Goal: Task Accomplishment & Management: Manage account settings

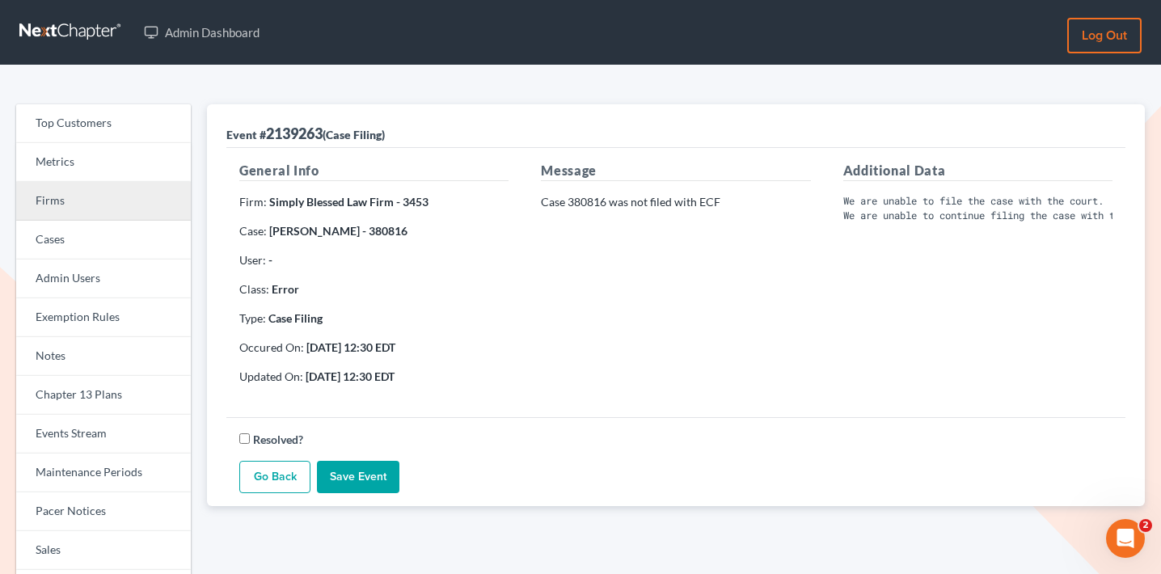
click at [132, 194] on link "Firms" at bounding box center [103, 201] width 175 height 39
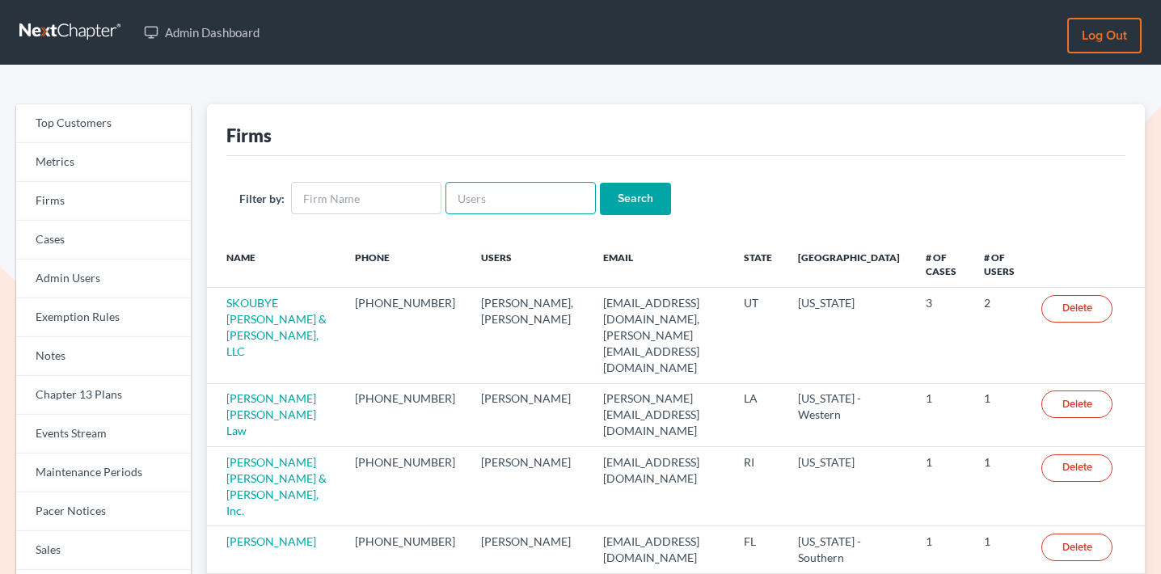
click at [516, 196] on input "text" at bounding box center [520, 198] width 150 height 32
paste input "[PERSON_NAME][EMAIL_ADDRESS][DOMAIN_NAME]"
type input "[PERSON_NAME][EMAIL_ADDRESS][DOMAIN_NAME]"
click at [632, 201] on input "Search" at bounding box center [635, 199] width 71 height 32
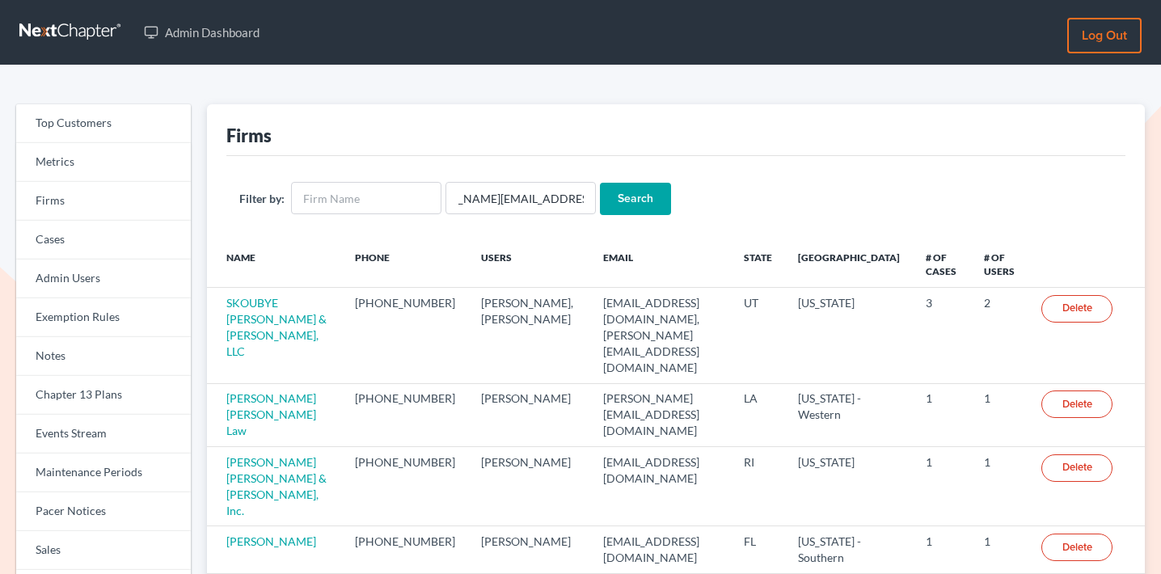
scroll to position [0, 0]
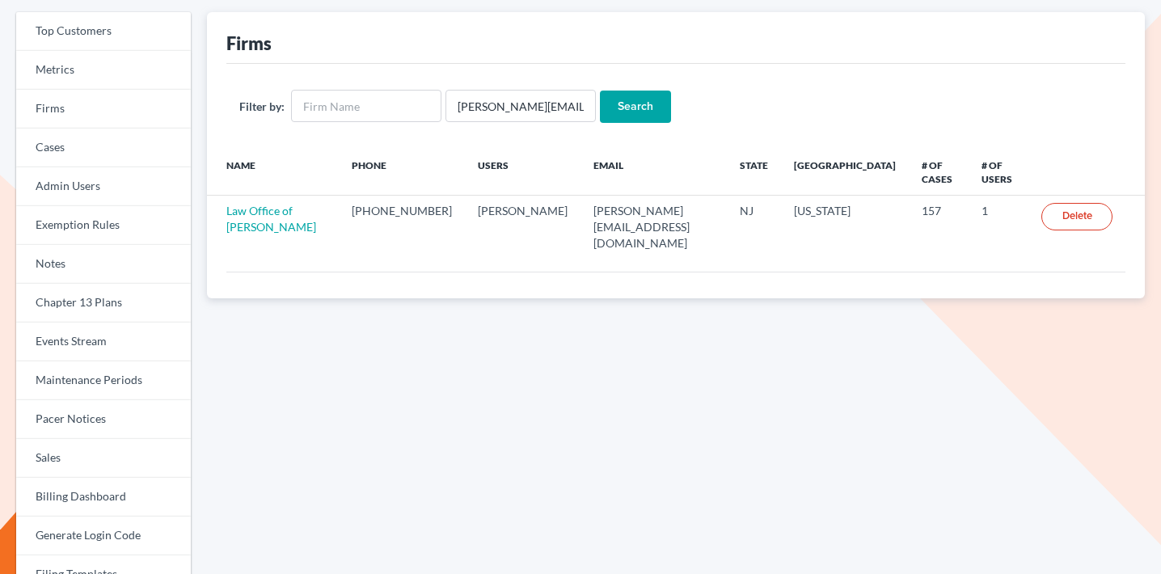
scroll to position [198, 0]
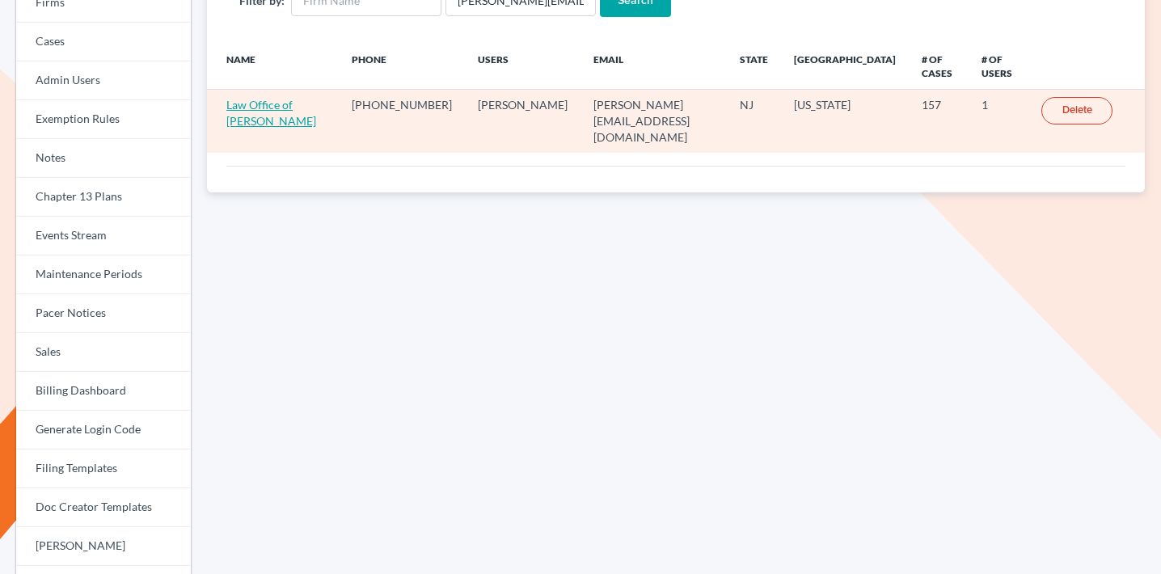
click at [301, 110] on link "Law Office of MaryBeth Schroeder" at bounding box center [271, 113] width 90 height 30
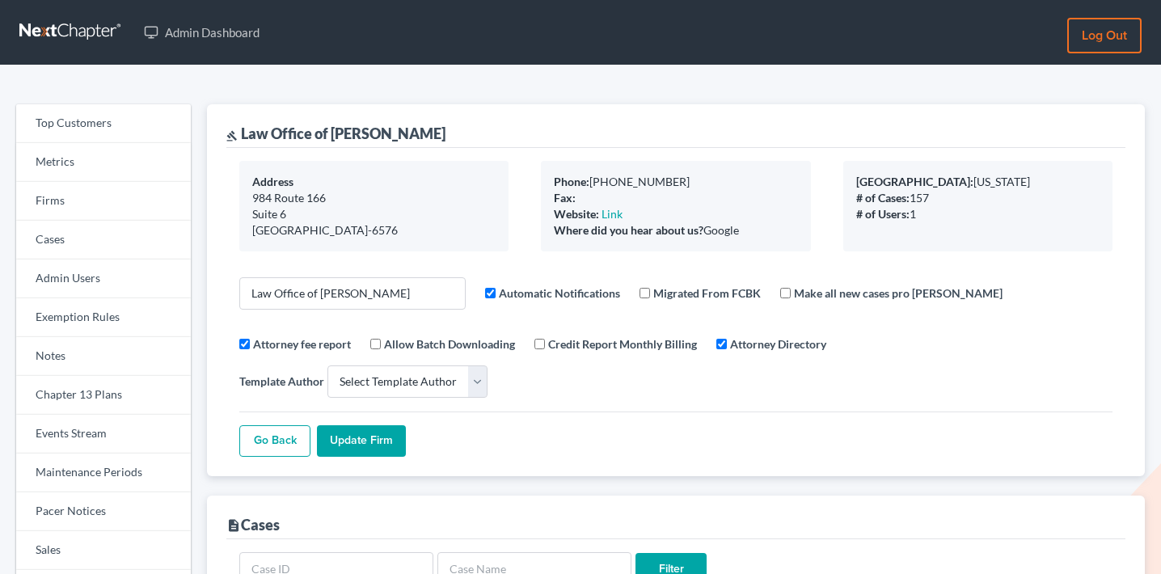
select select
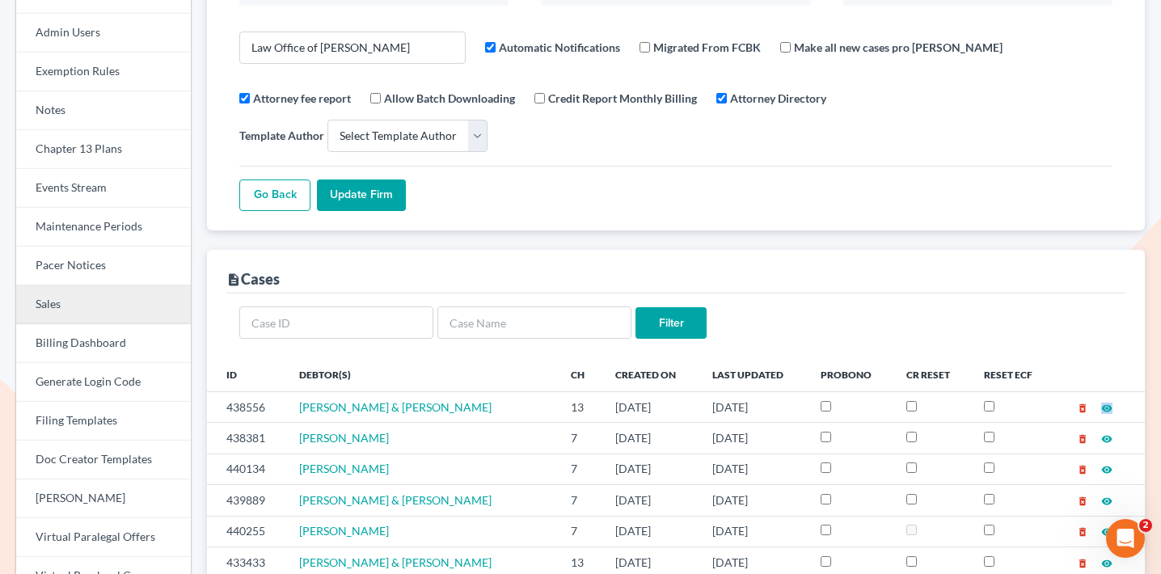
scroll to position [240, 0]
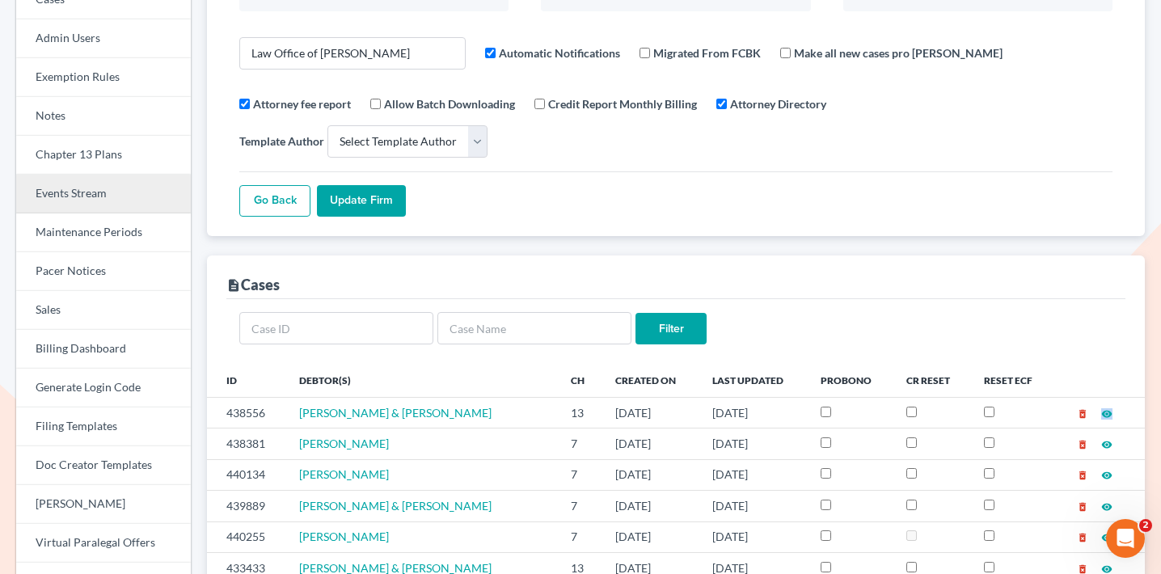
click at [105, 189] on link "Events Stream" at bounding box center [103, 194] width 175 height 39
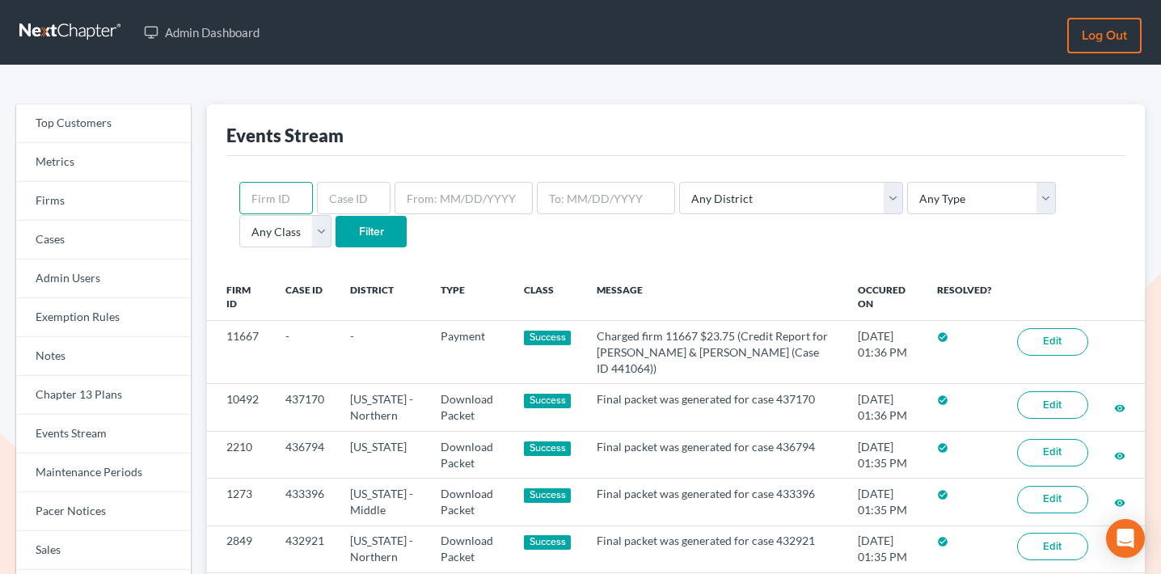
click at [273, 195] on input "text" at bounding box center [276, 198] width 74 height 32
type input "440551"
click at [336, 216] on input "Filter" at bounding box center [371, 232] width 71 height 32
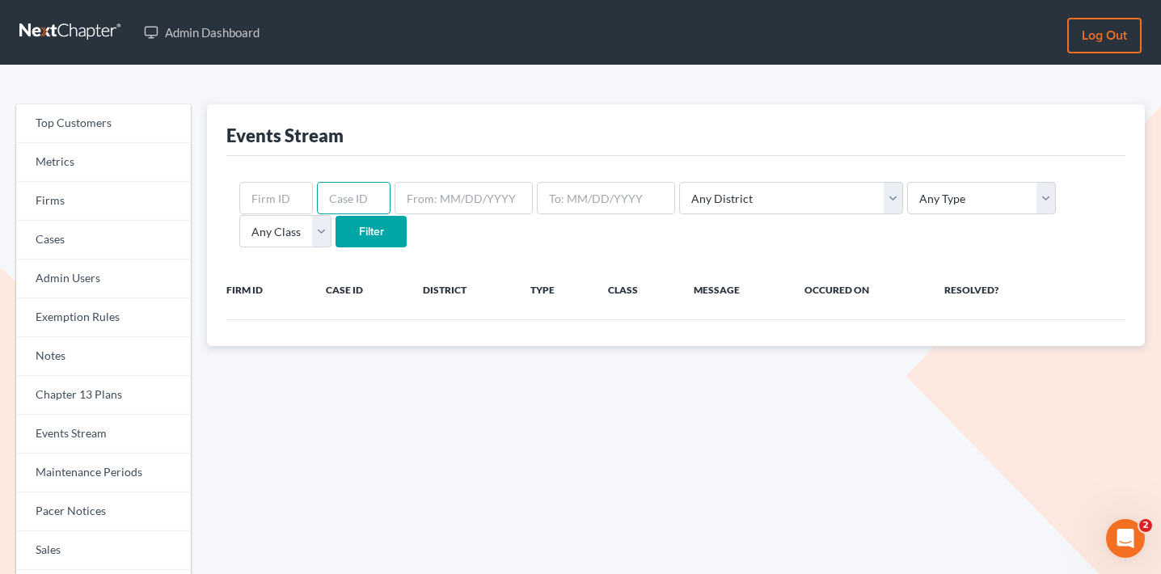
click at [355, 191] on input "text" at bounding box center [354, 198] width 74 height 32
type input "440551"
click at [336, 216] on input "Filter" at bounding box center [371, 232] width 71 height 32
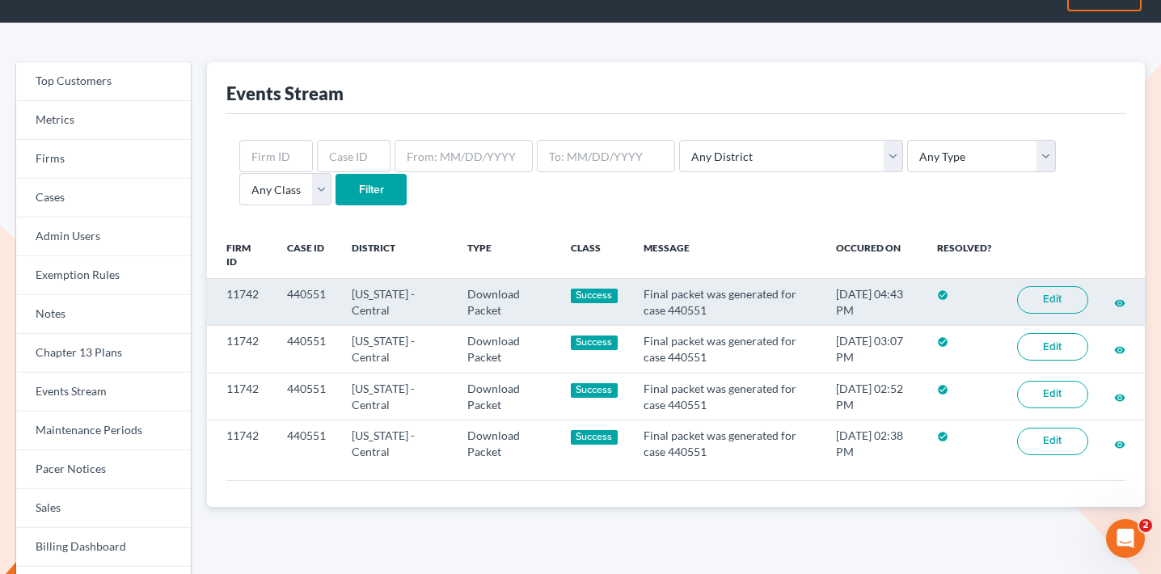
scroll to position [45, 0]
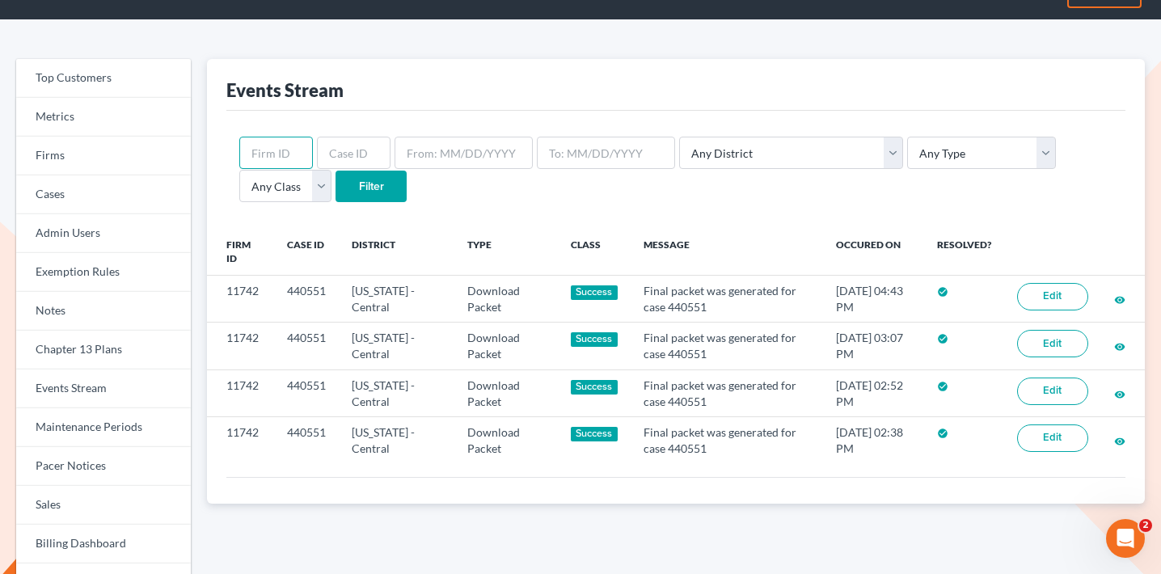
click at [291, 150] on input "text" at bounding box center [276, 153] width 74 height 32
type input "448"
click at [336, 171] on input "Filter" at bounding box center [371, 187] width 71 height 32
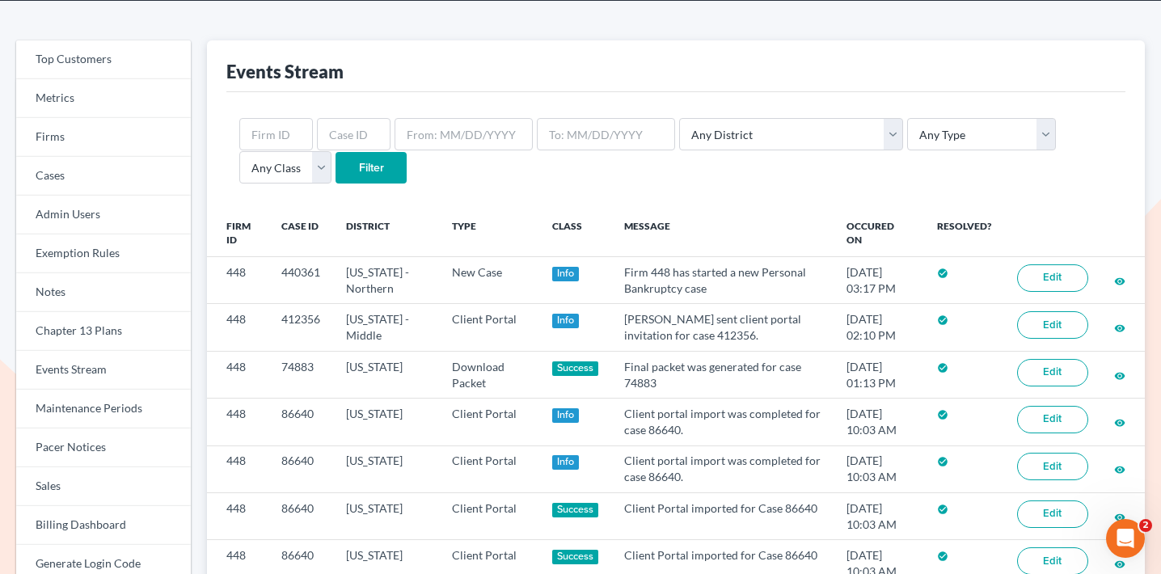
scroll to position [67, 0]
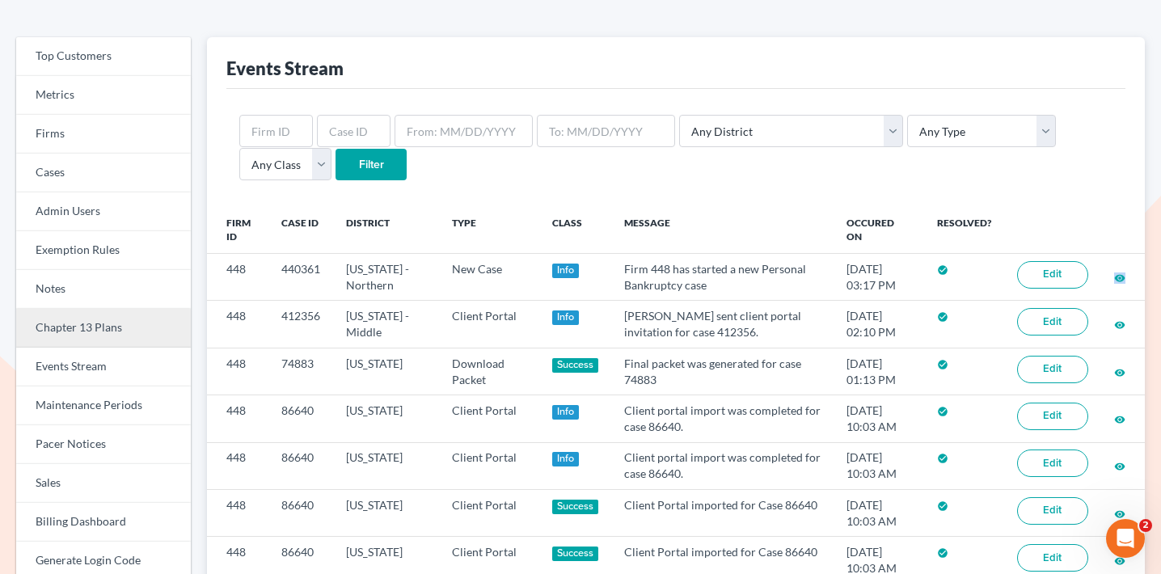
click at [99, 332] on link "Chapter 13 Plans" at bounding box center [103, 328] width 175 height 39
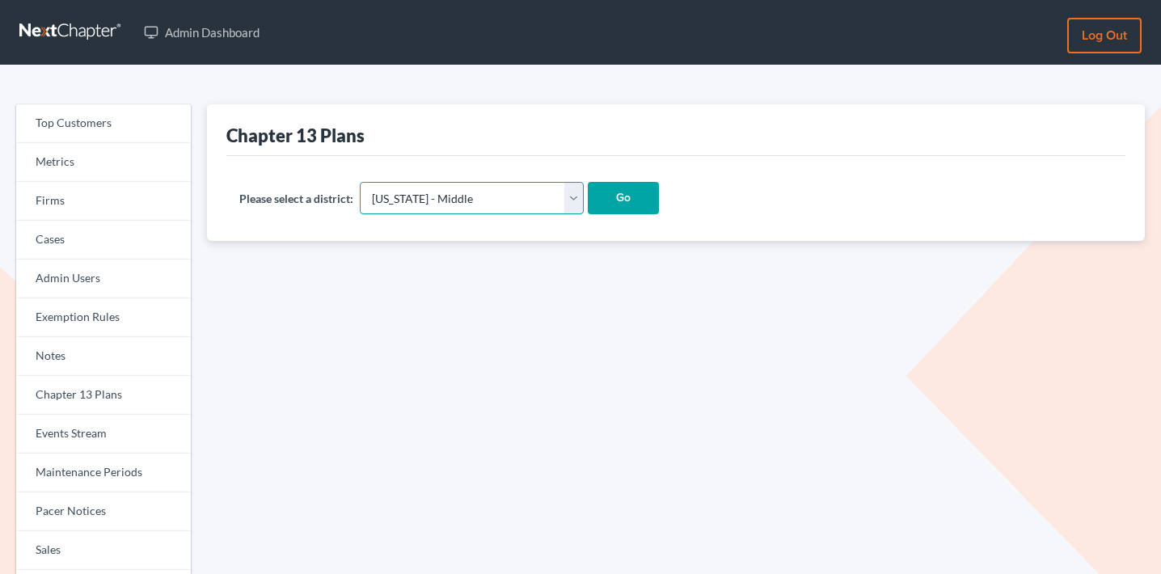
click at [392, 186] on select "[US_STATE] - [GEOGRAPHIC_DATA] [US_STATE] - [GEOGRAPHIC_DATA][US_STATE] - South…" at bounding box center [472, 198] width 224 height 32
select select "10"
click at [361, 182] on select "[US_STATE] - [GEOGRAPHIC_DATA] [US_STATE] - [GEOGRAPHIC_DATA][US_STATE] - South…" at bounding box center [472, 198] width 224 height 32
click at [588, 198] on input "Go" at bounding box center [623, 198] width 71 height 32
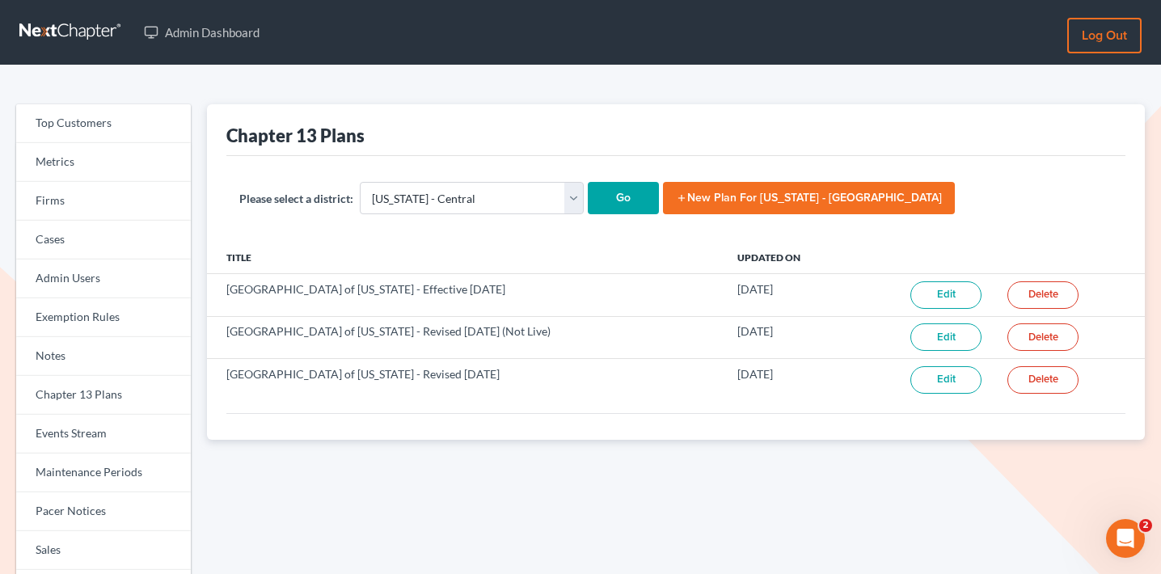
click at [663, 205] on link "add New Plan for California - Central" at bounding box center [809, 198] width 292 height 32
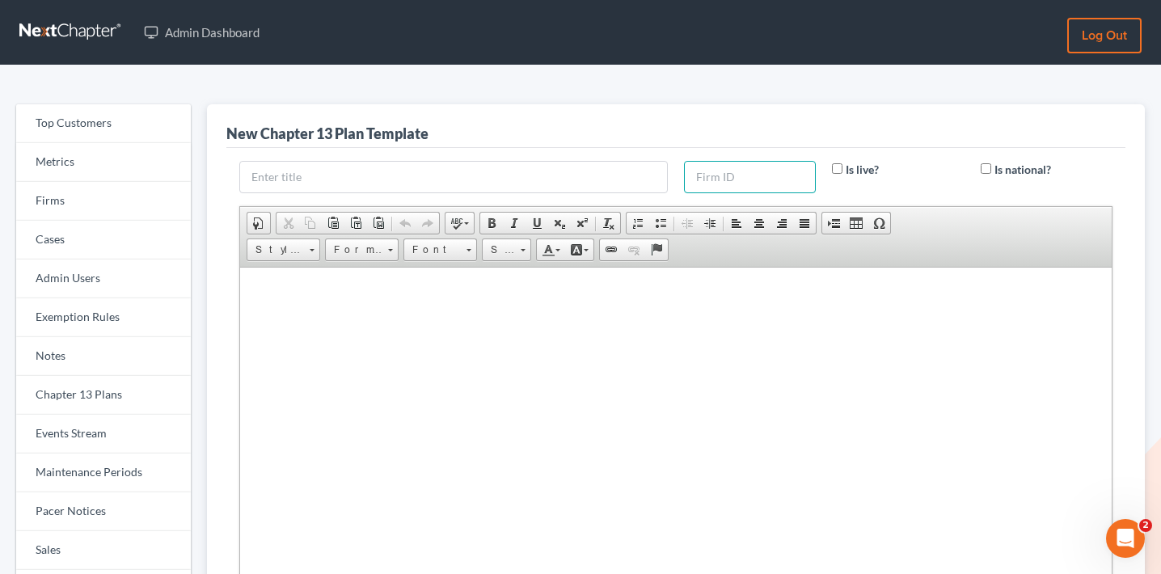
click at [740, 179] on input "text" at bounding box center [750, 177] width 132 height 32
type input "448"
click at [828, 116] on div "New Chapter 13 Plan Template" at bounding box center [675, 126] width 899 height 44
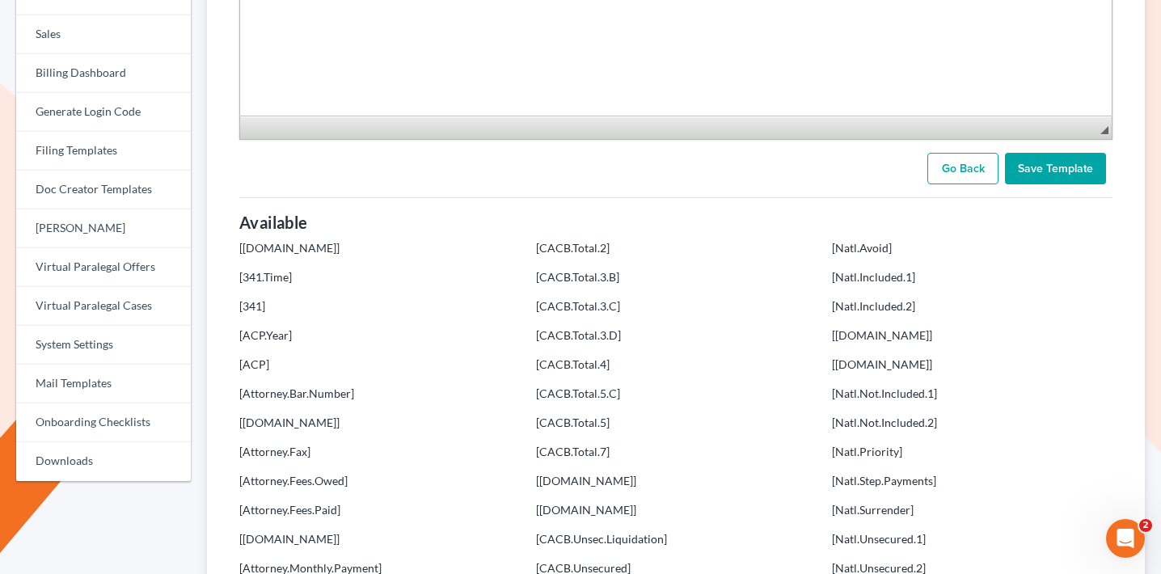
scroll to position [611, 0]
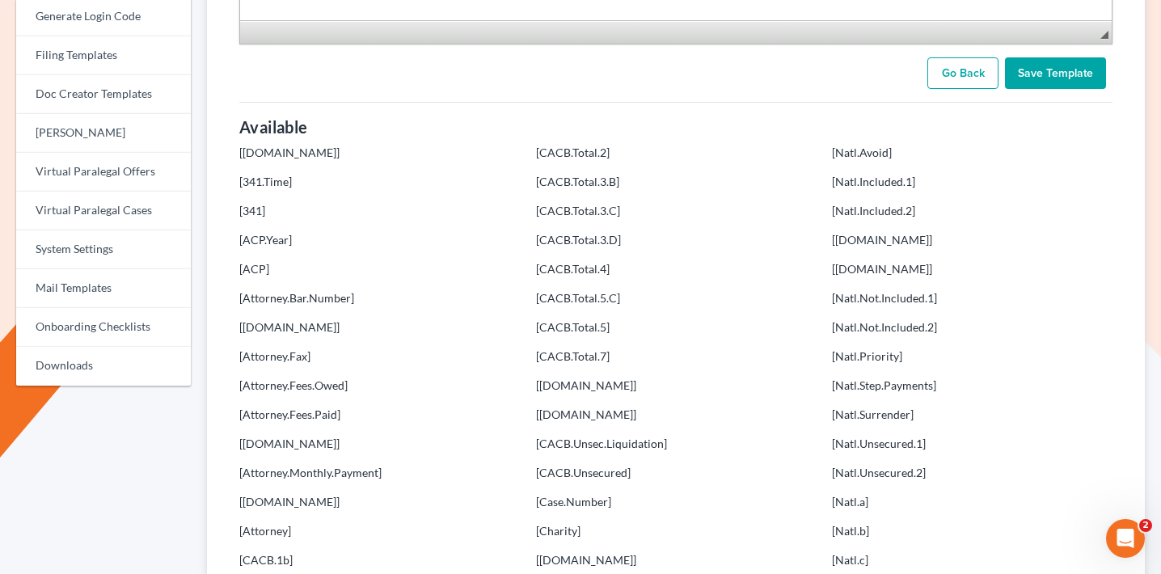
click at [951, 75] on link "Go Back" at bounding box center [962, 73] width 71 height 32
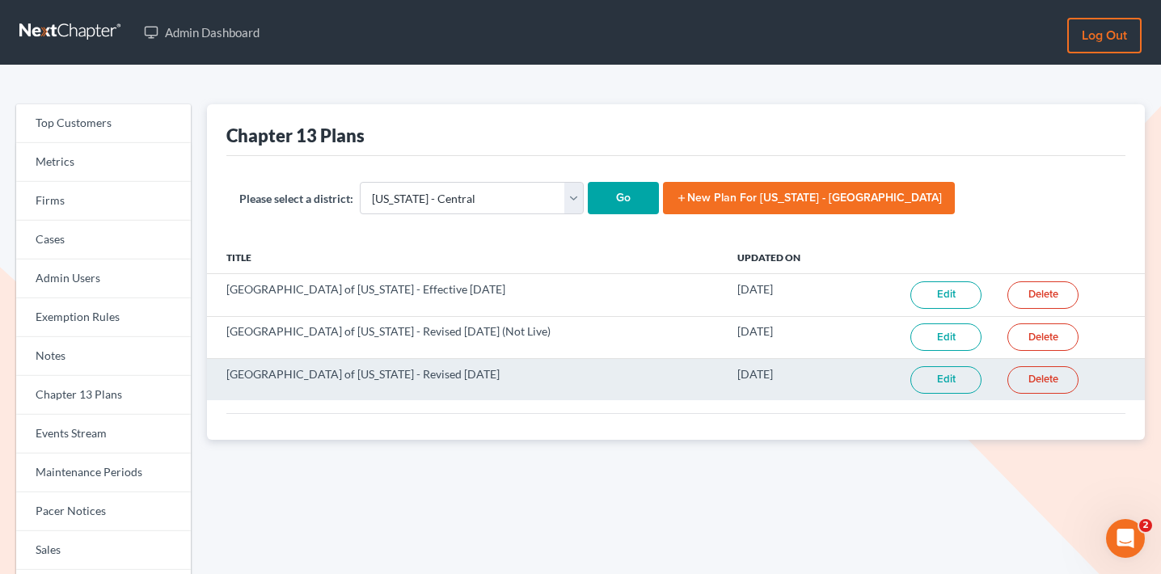
click at [945, 378] on link "Edit" at bounding box center [945, 379] width 71 height 27
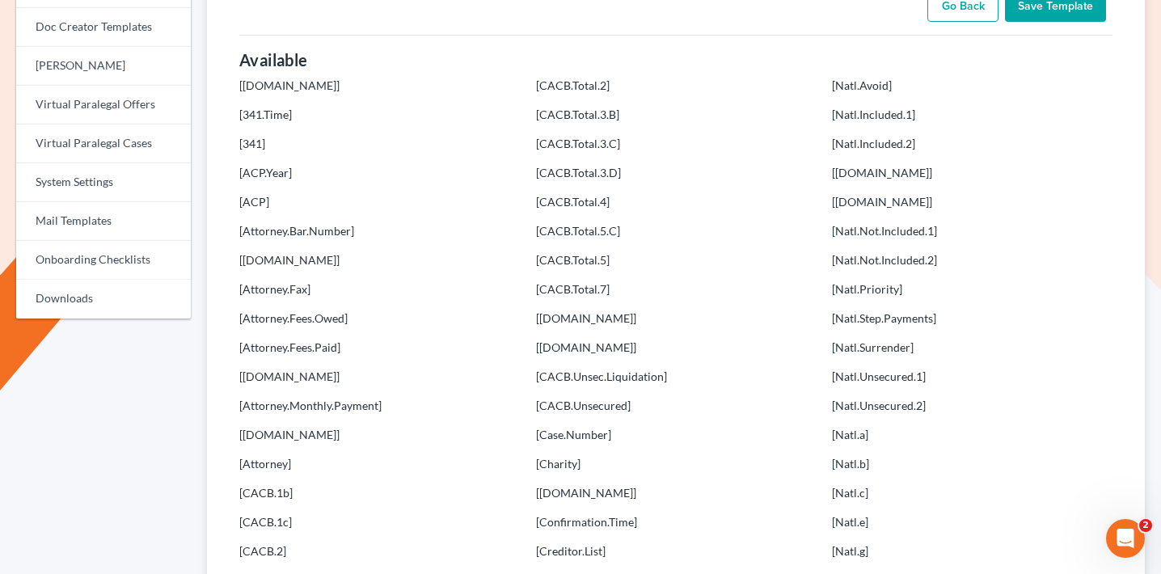
scroll to position [374, 0]
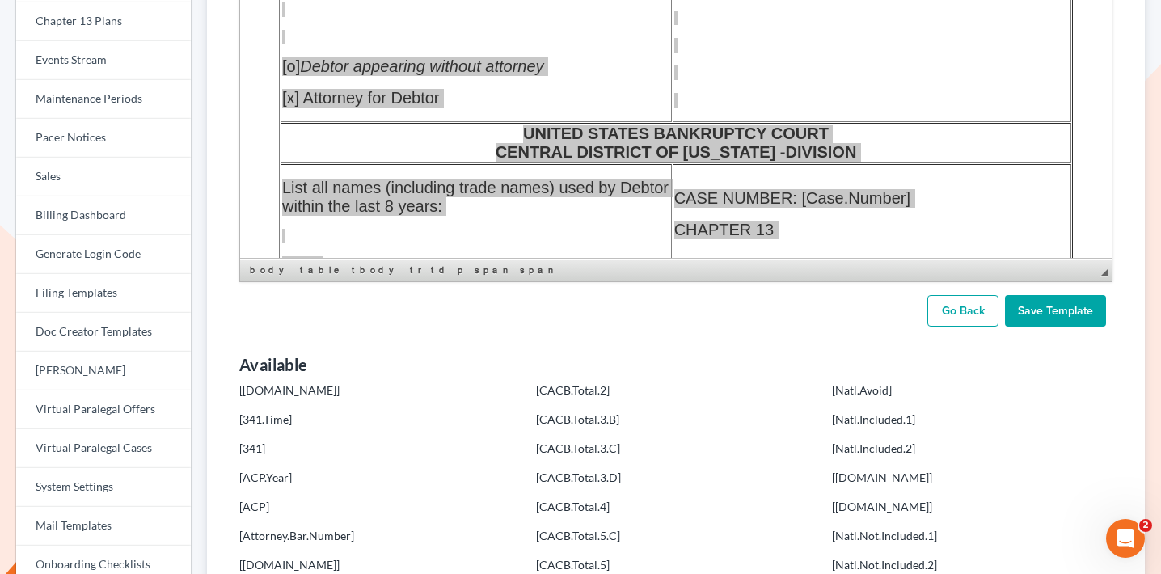
click at [954, 306] on link "Go Back" at bounding box center [962, 311] width 71 height 32
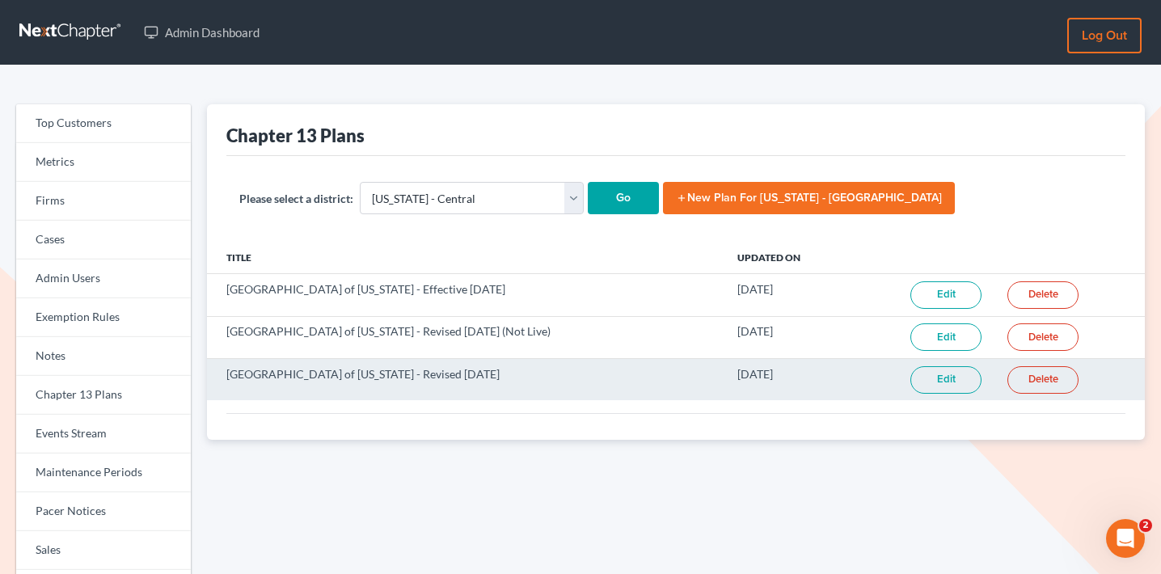
click at [911, 376] on link "Edit" at bounding box center [945, 379] width 71 height 27
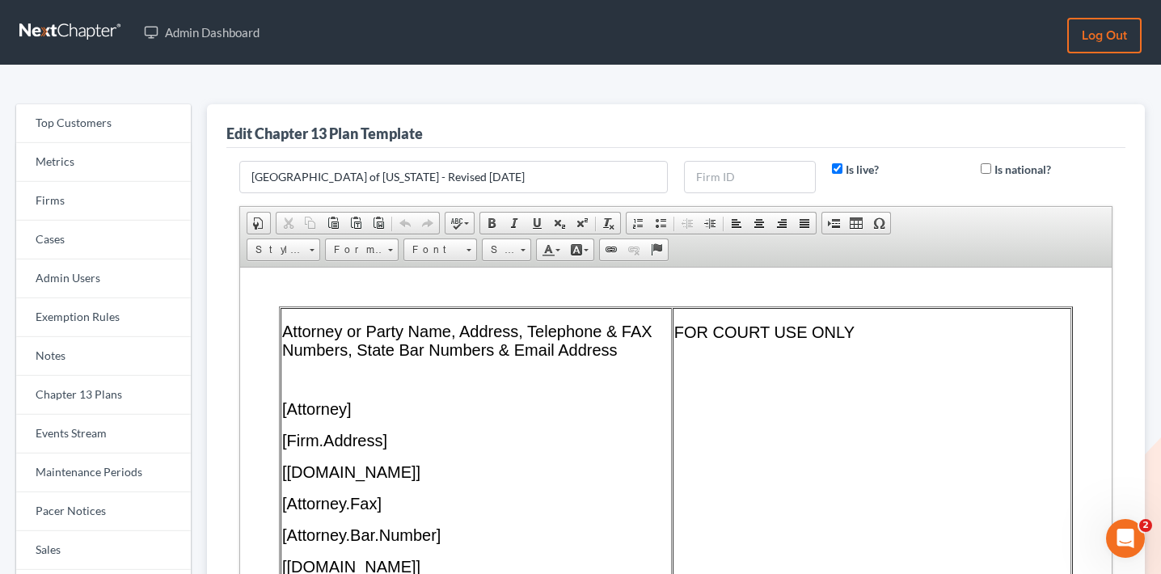
click at [911, 375] on td "FOR COURT USE ONLY" at bounding box center [872, 535] width 399 height 456
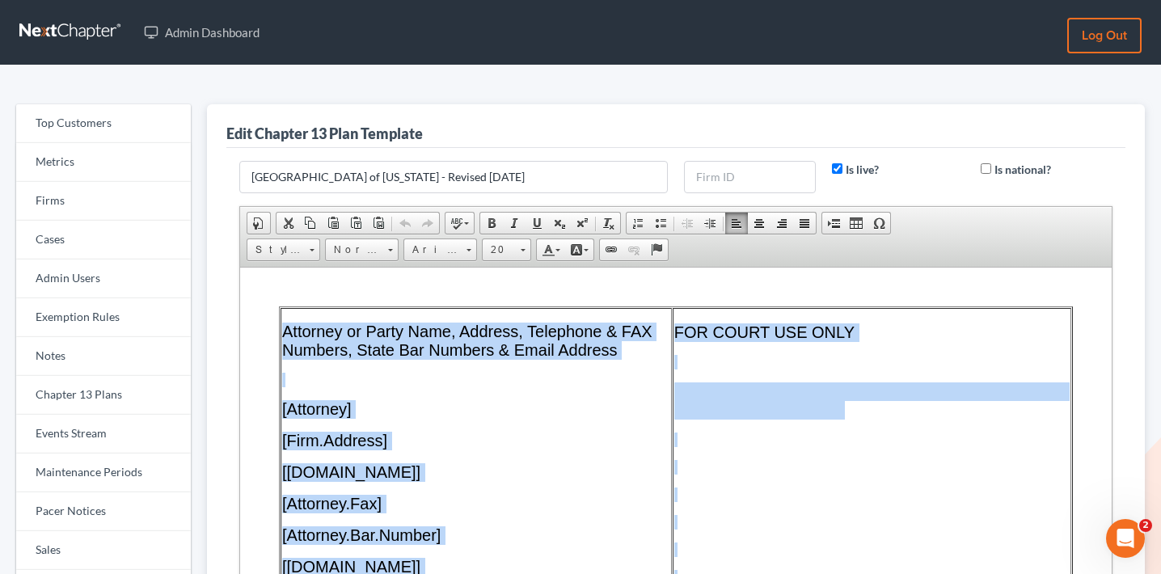
copy body "Loremips do Sitam Cons, Adipisc, Elitseddo & EIU Tempori, Utlab Etd Magnaal & E…"
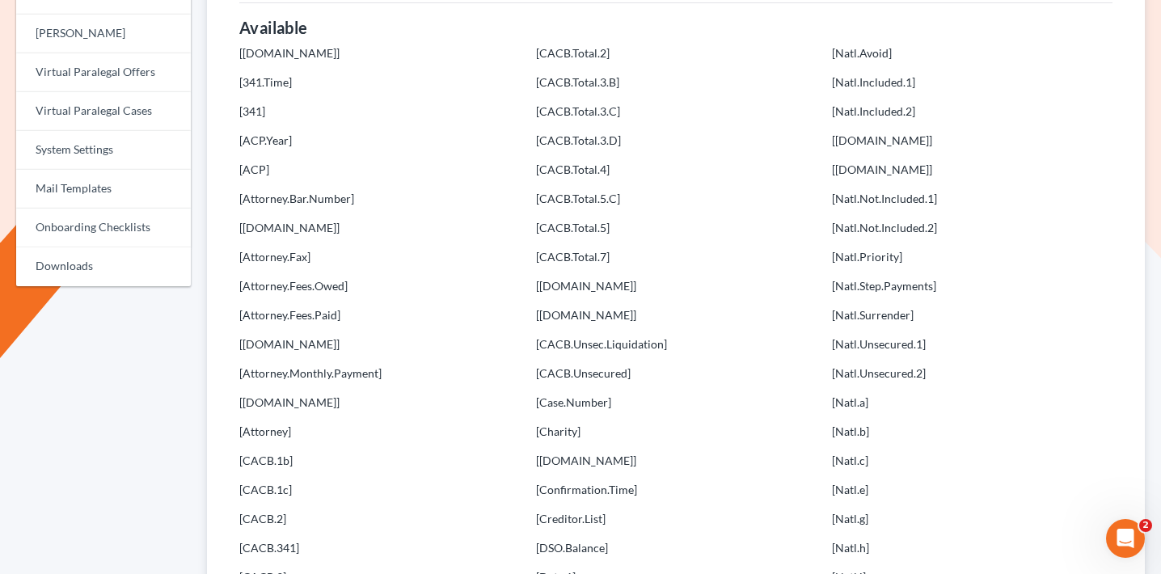
scroll to position [432, 0]
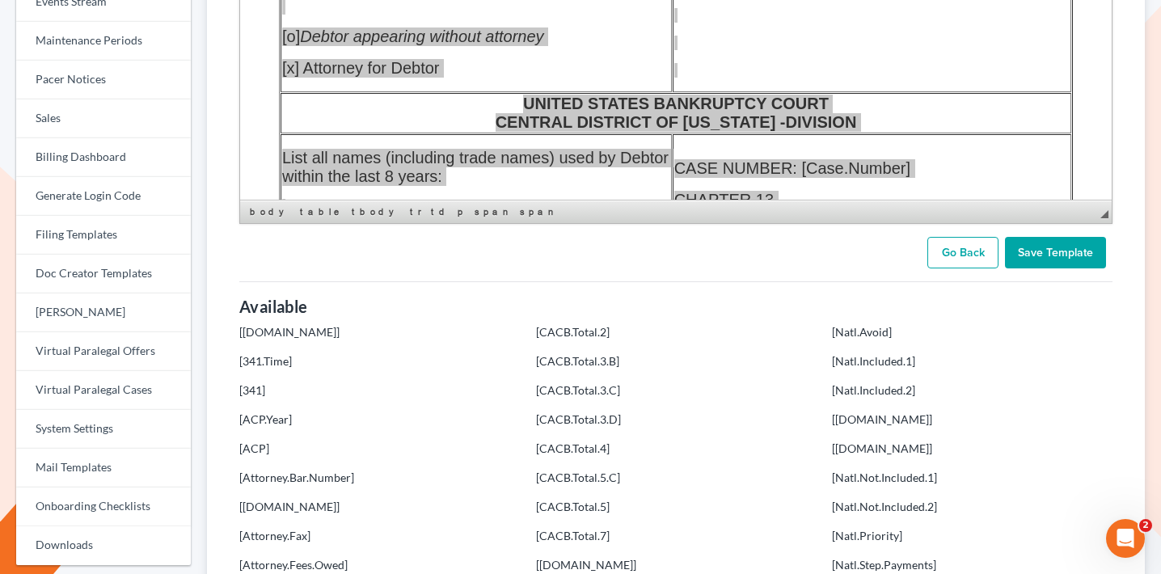
click at [949, 246] on link "Go Back" at bounding box center [962, 253] width 71 height 32
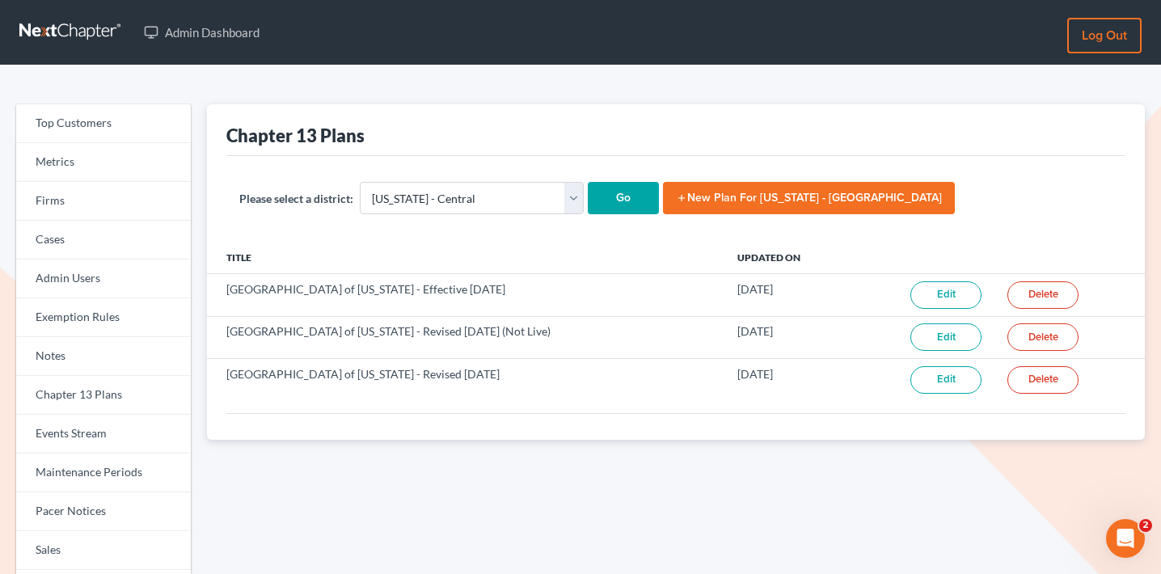
click at [745, 212] on link "add New Plan for [US_STATE] - Central" at bounding box center [809, 198] width 292 height 32
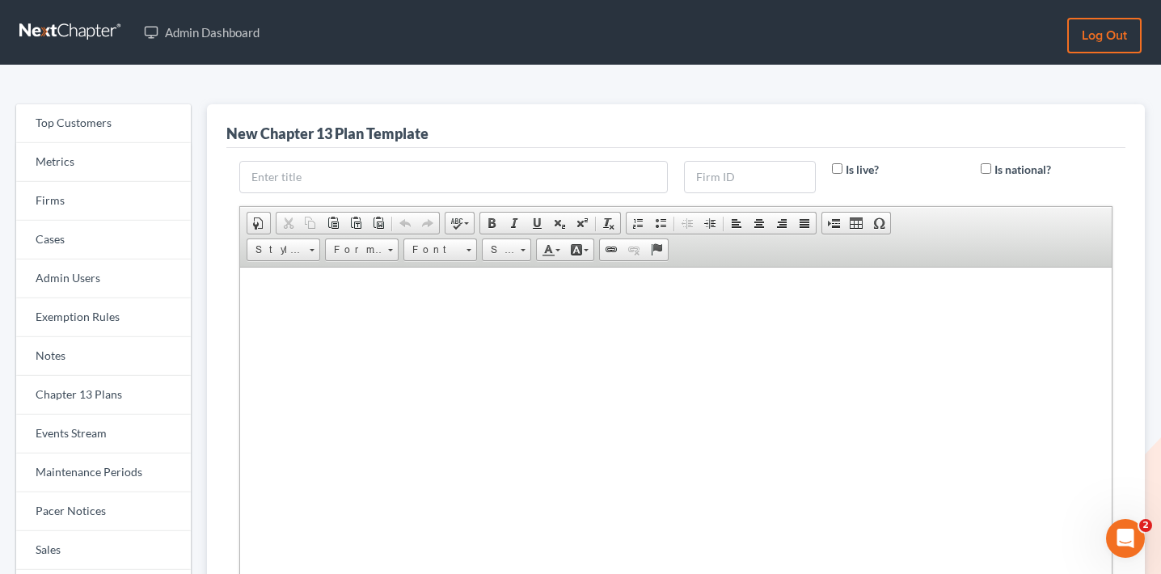
click at [682, 306] on html at bounding box center [676, 287] width 872 height 40
paste body
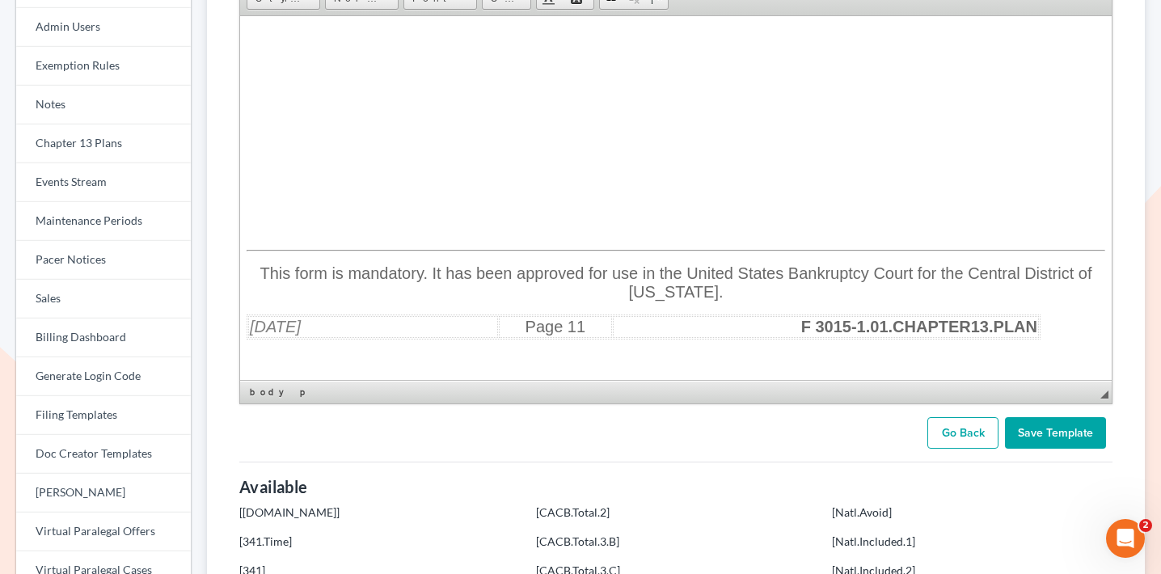
scroll to position [272, 0]
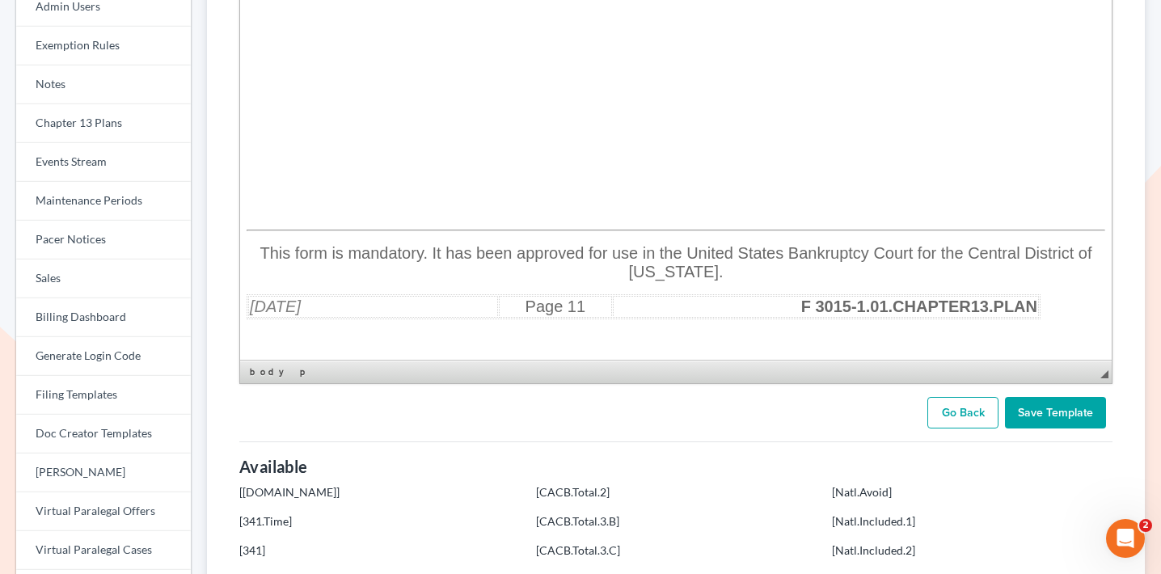
click at [944, 407] on link "Go Back" at bounding box center [962, 413] width 71 height 32
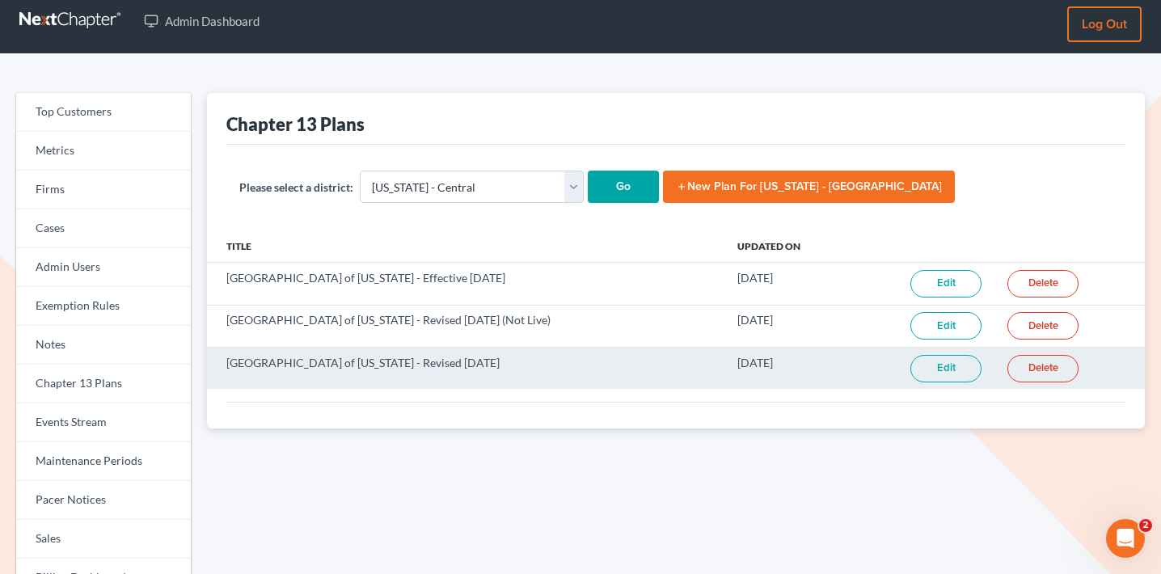
scroll to position [12, 0]
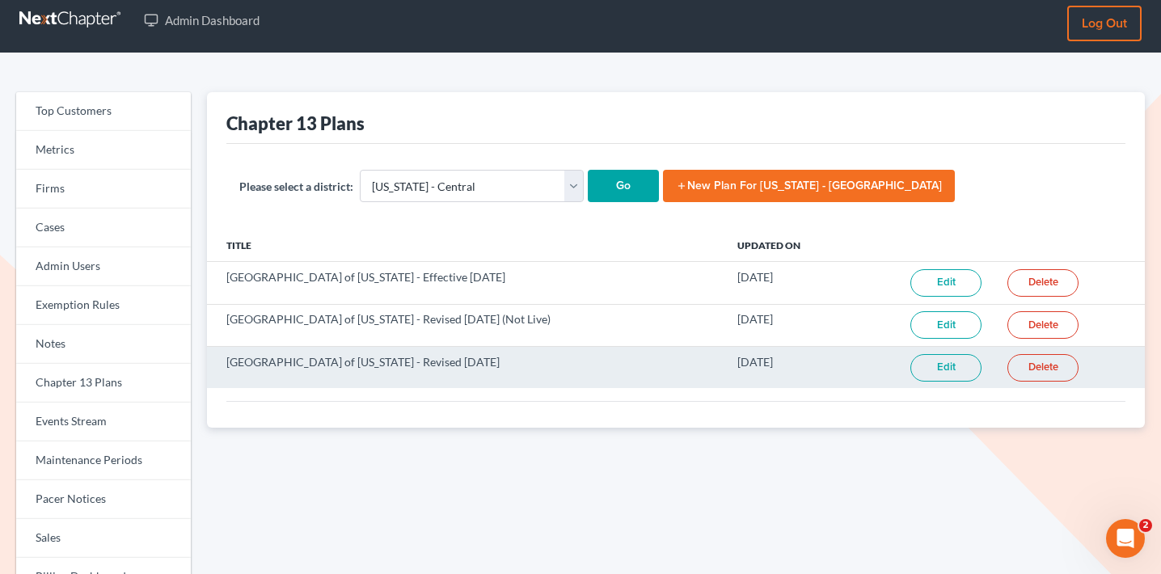
click at [949, 377] on link "Edit" at bounding box center [945, 367] width 71 height 27
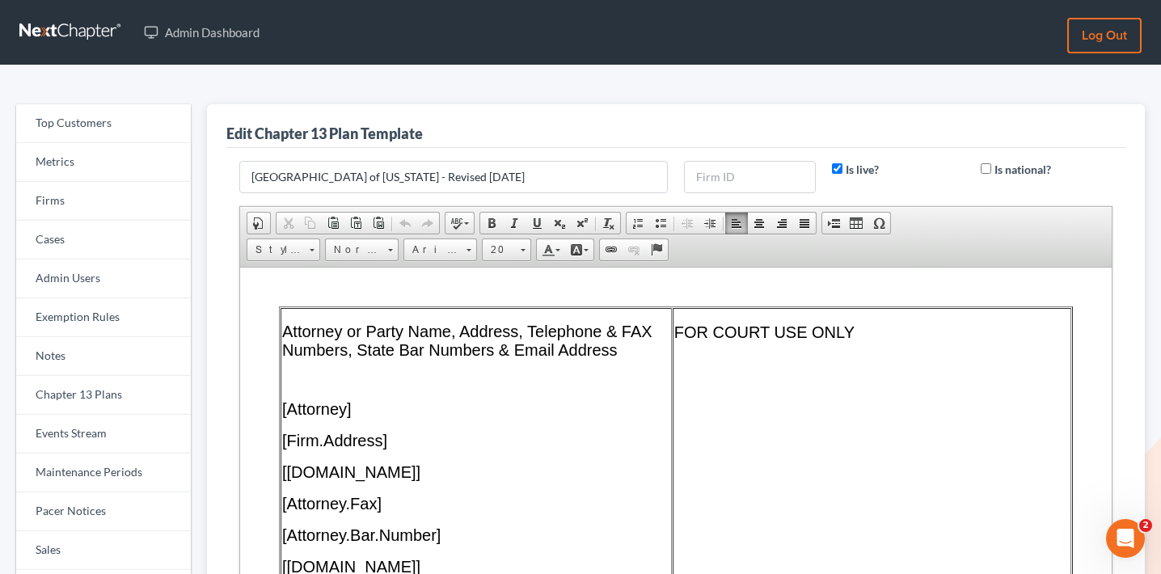
drag, startPoint x: 263, startPoint y: 289, endPoint x: 394, endPoint y: 287, distance: 131.0
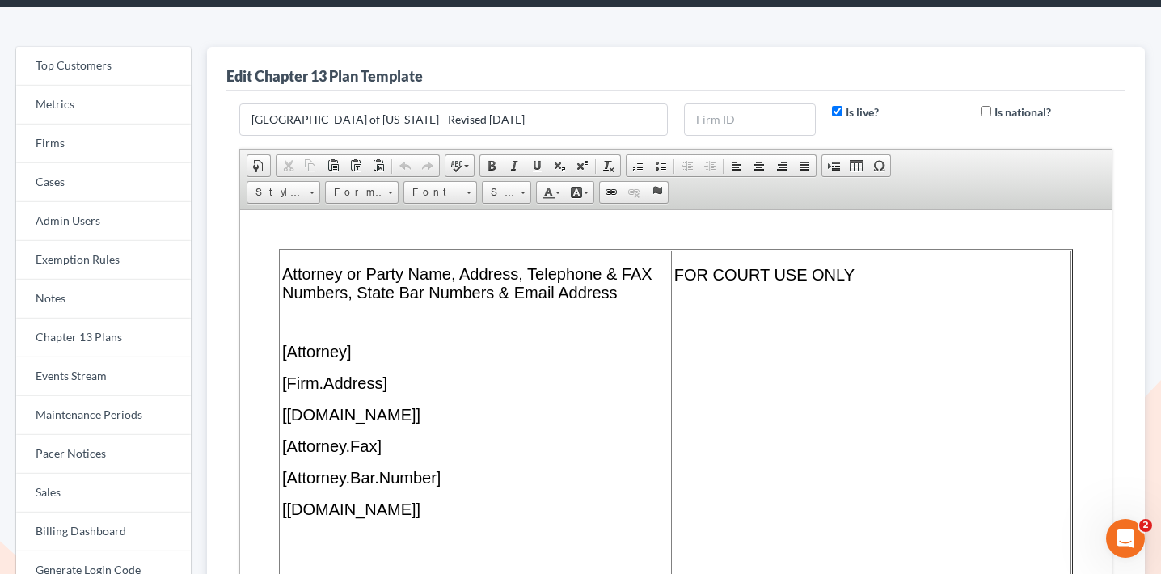
scroll to position [39, 0]
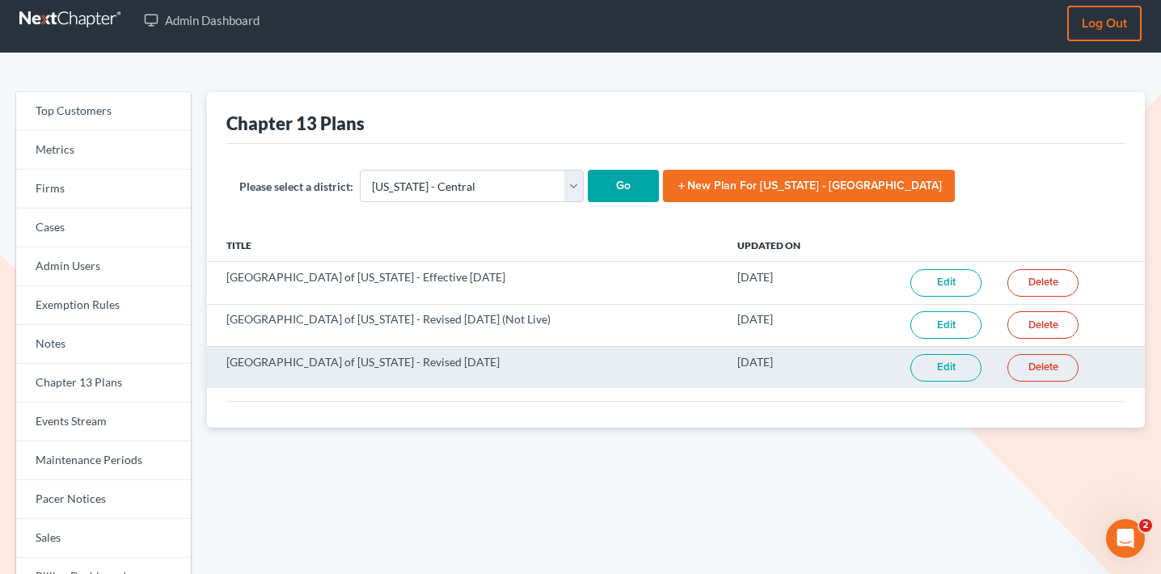
click at [941, 365] on link "Edit" at bounding box center [945, 367] width 71 height 27
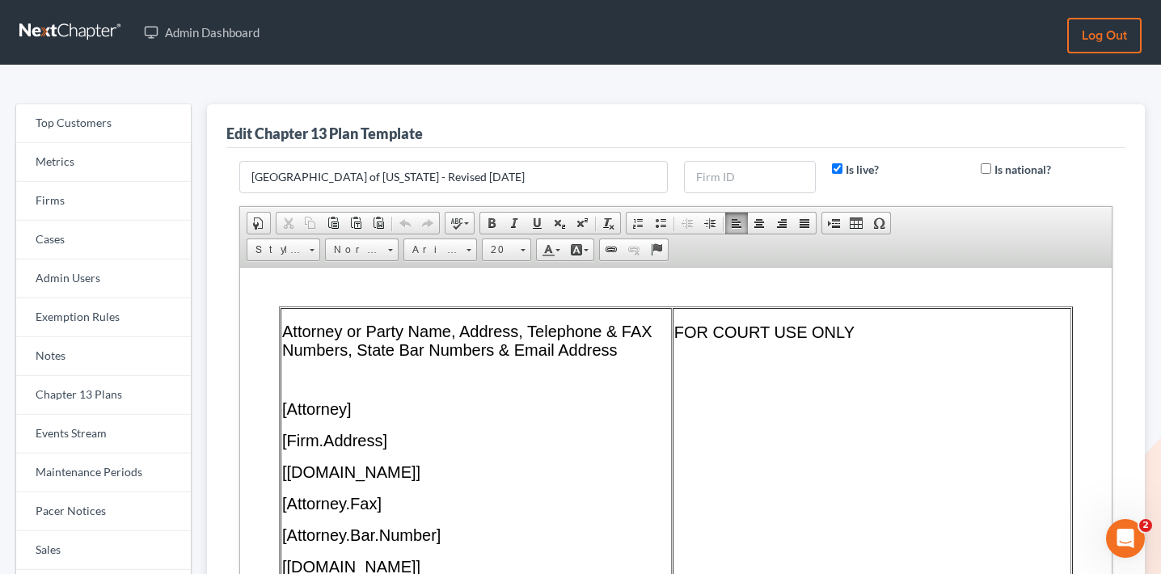
drag, startPoint x: 256, startPoint y: 281, endPoint x: 773, endPoint y: 304, distance: 517.1
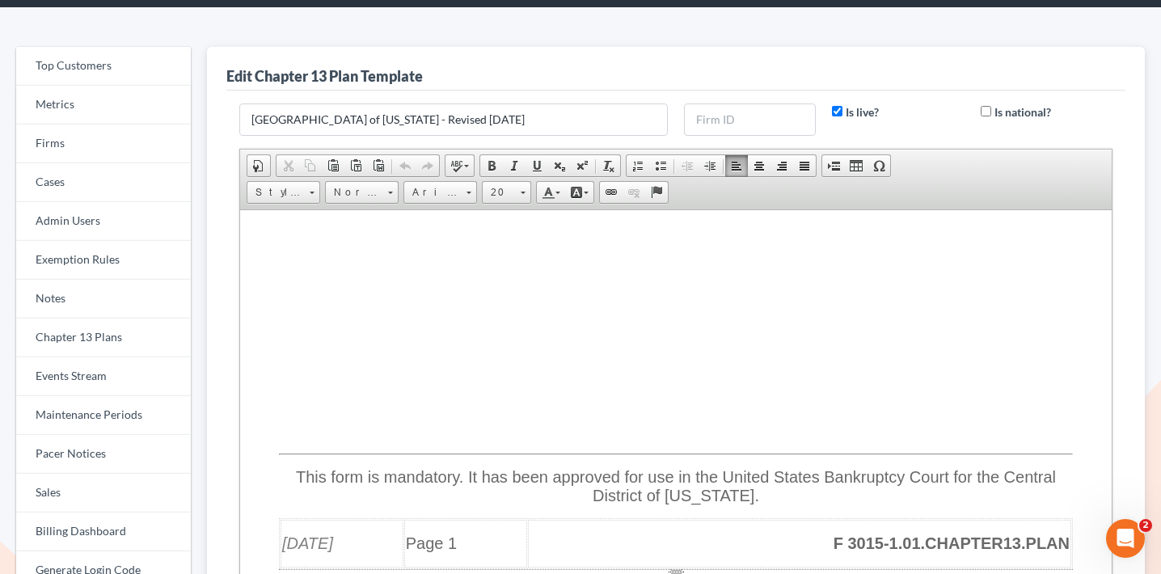
scroll to position [1712, 0]
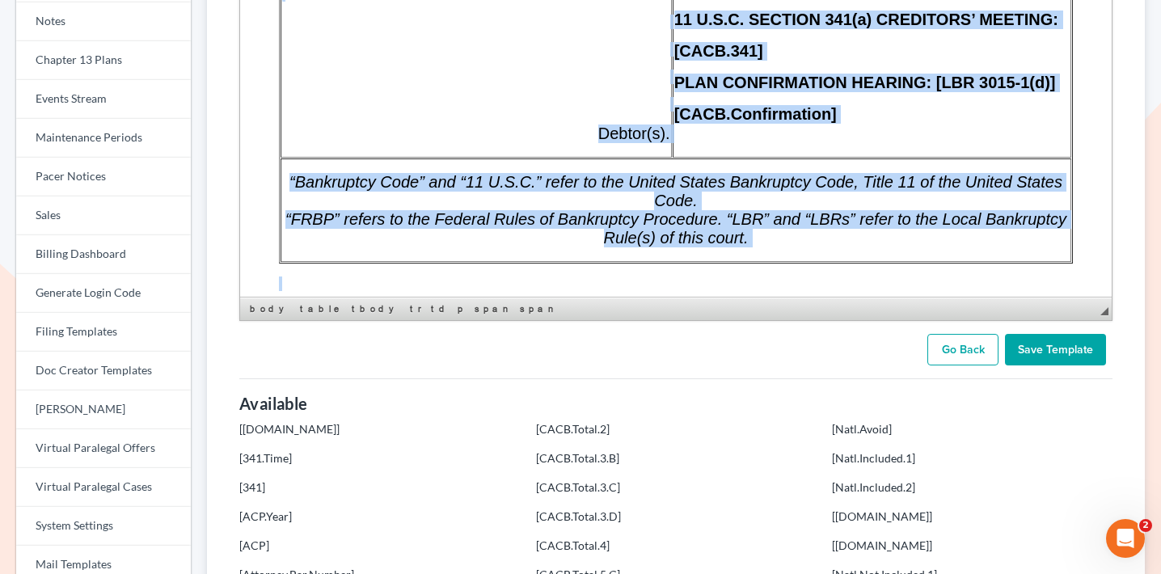
scroll to position [308, 0]
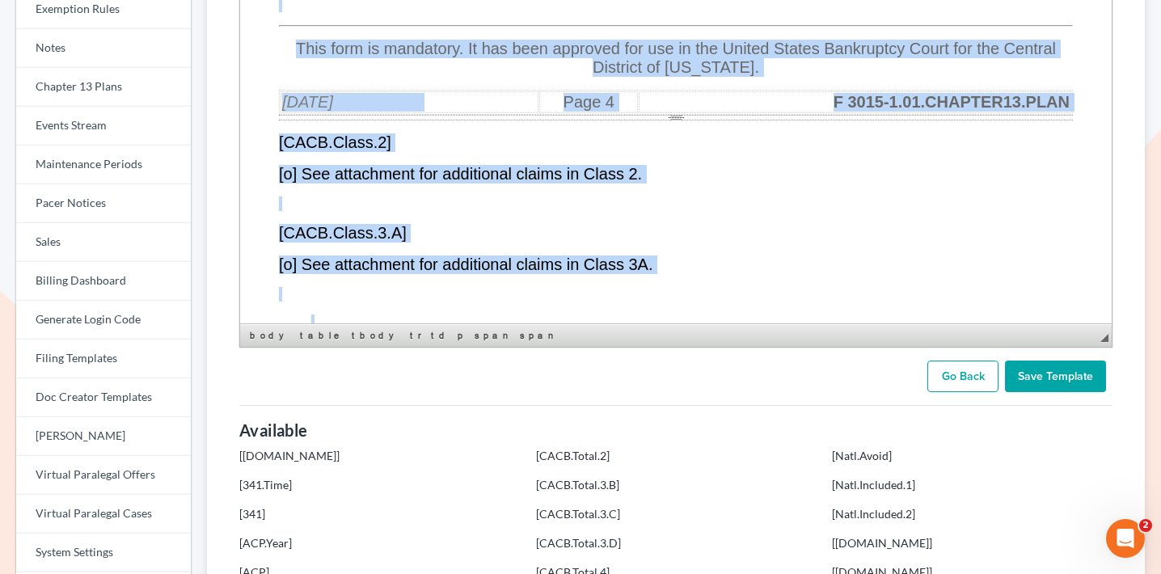
copy body "Attorney or Party Name, Address, Telephone & FAX Numbers, State Bar Numbers & E…"
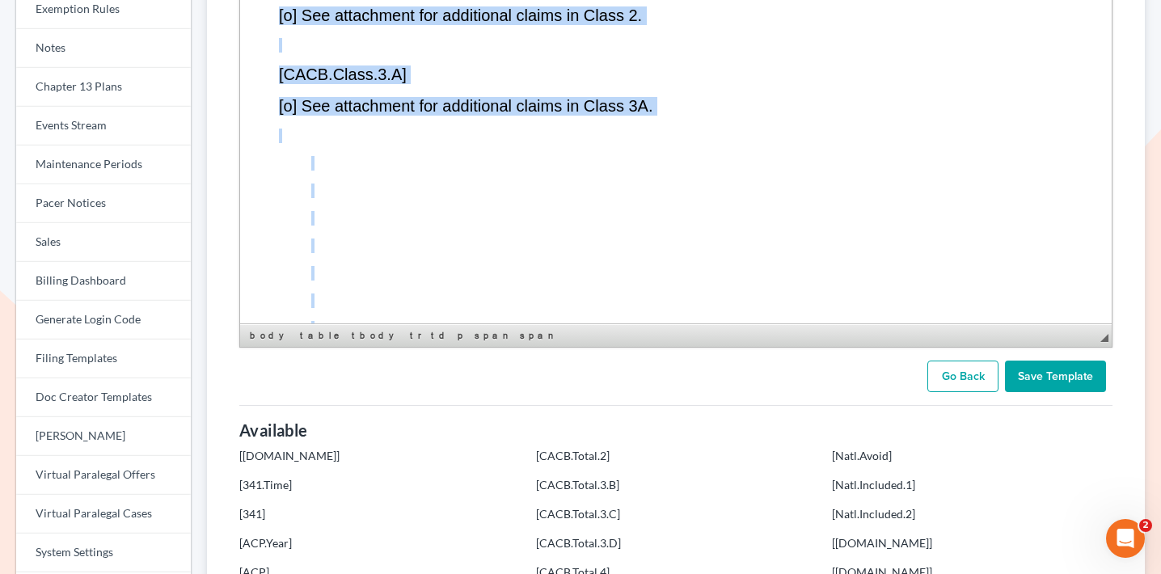
scroll to position [7078, 0]
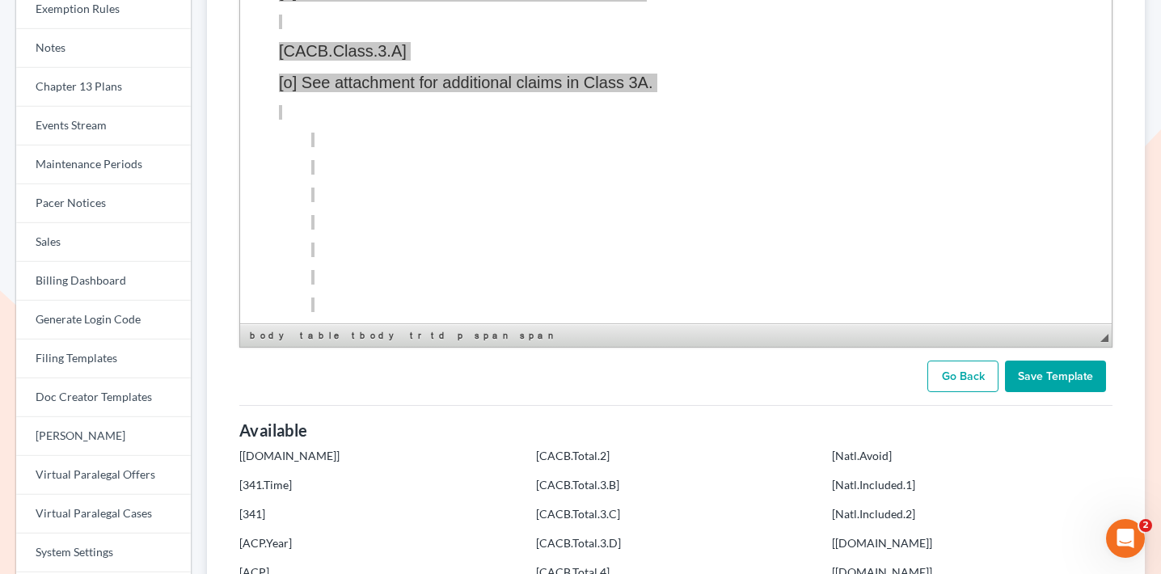
click at [972, 382] on link "Go Back" at bounding box center [962, 377] width 71 height 32
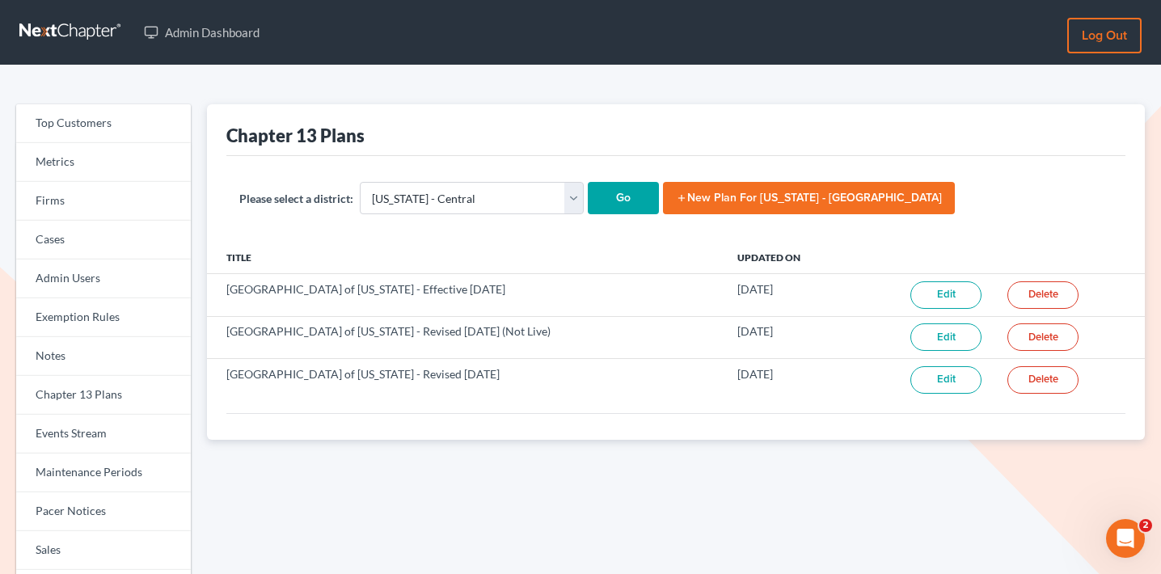
click at [673, 192] on link "add New Plan for [US_STATE] - Central" at bounding box center [809, 198] width 292 height 32
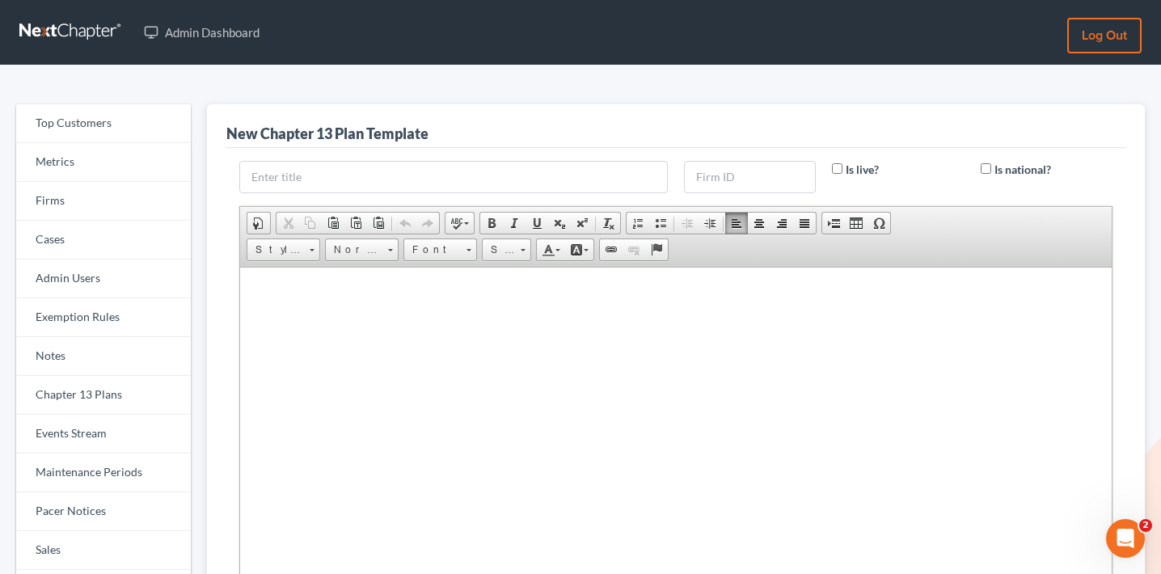
click at [510, 307] on html at bounding box center [676, 287] width 872 height 40
paste body
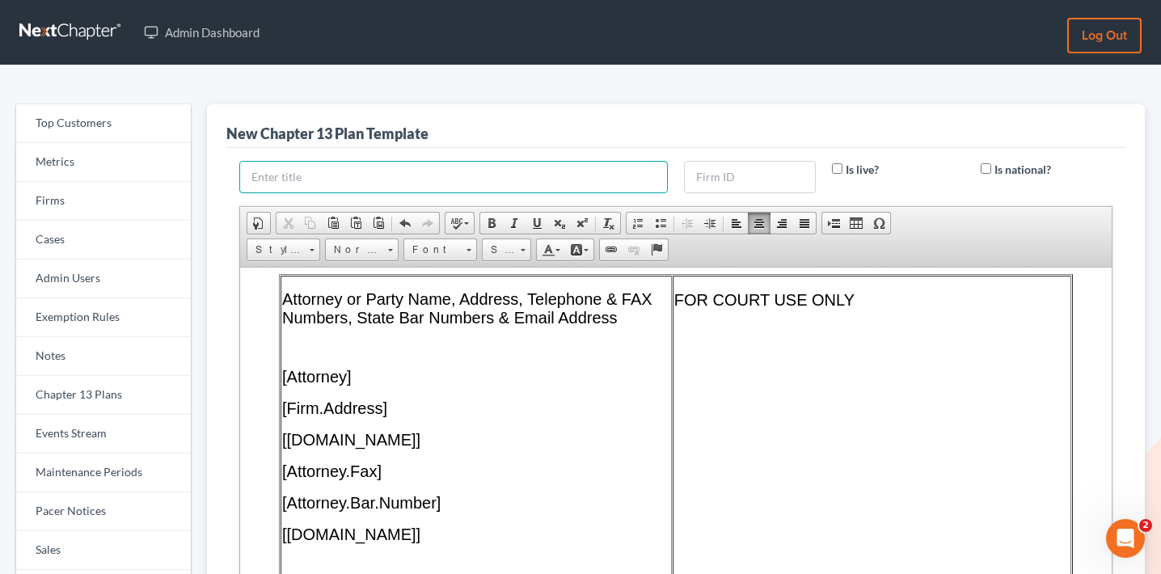
click at [517, 180] on input "text" at bounding box center [453, 177] width 428 height 32
click at [746, 179] on input "text" at bounding box center [750, 177] width 132 height 32
type input "448"
click at [783, 109] on div "New Chapter 13 Plan Template" at bounding box center [675, 126] width 899 height 44
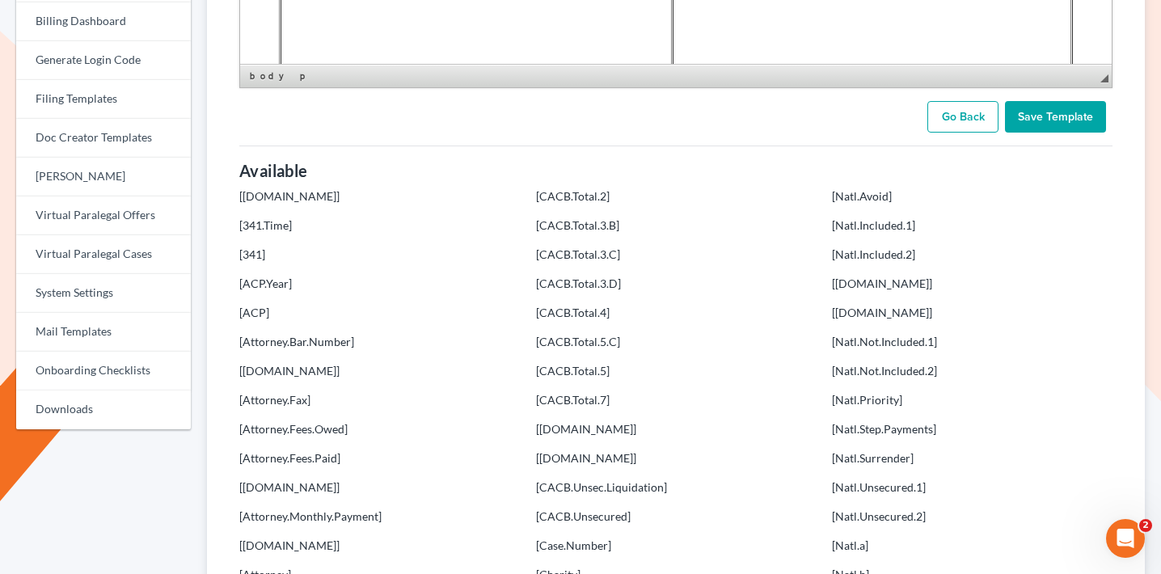
scroll to position [575, 0]
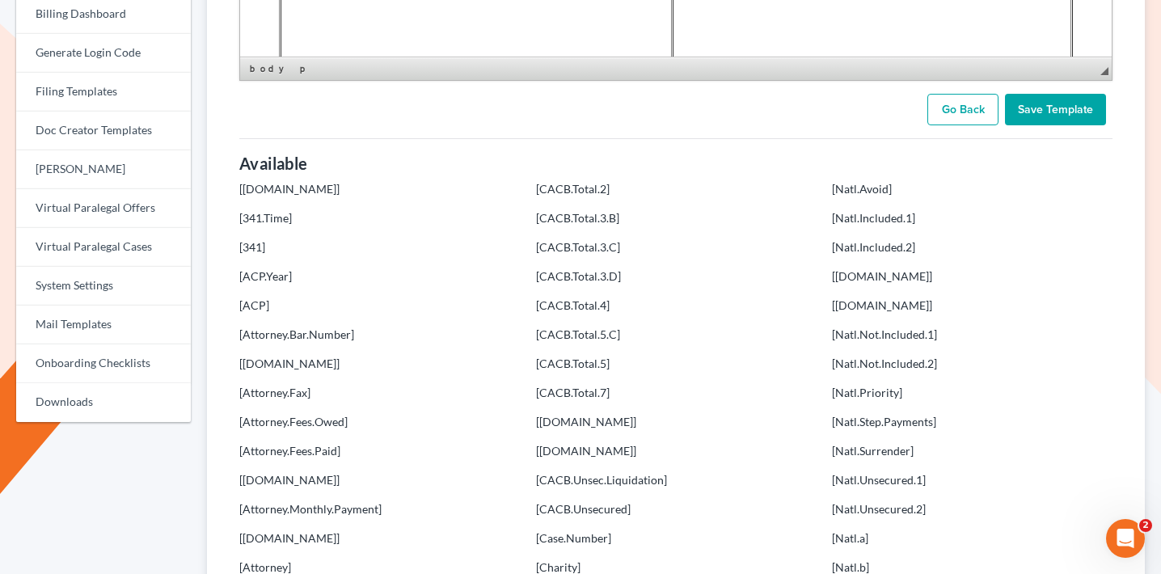
click at [963, 99] on link "Go Back" at bounding box center [962, 110] width 71 height 32
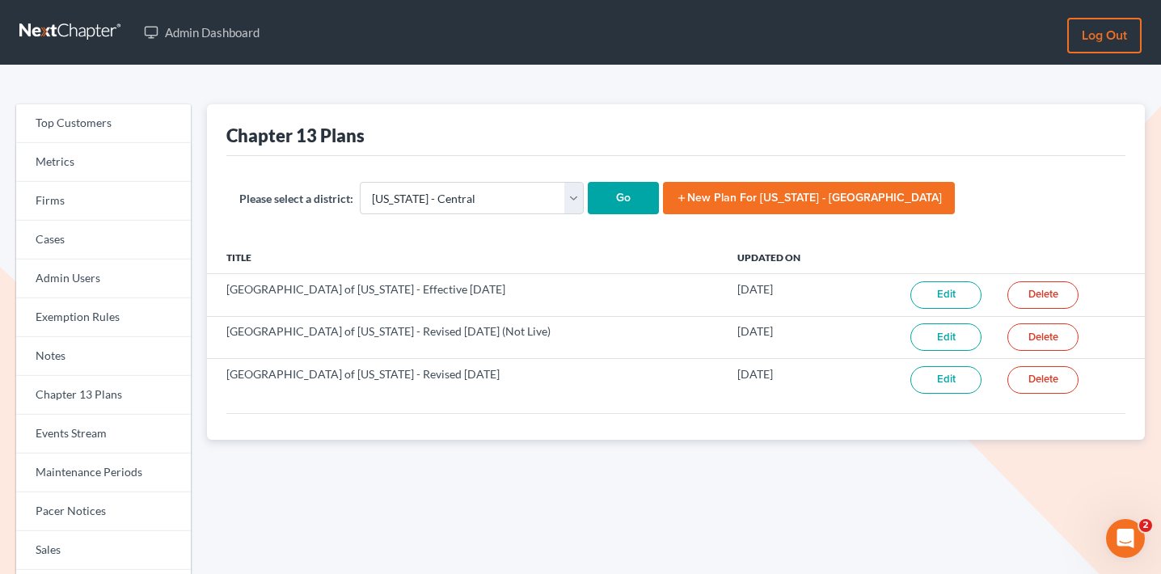
click at [707, 196] on link "add New Plan for [US_STATE] - Central" at bounding box center [809, 198] width 292 height 32
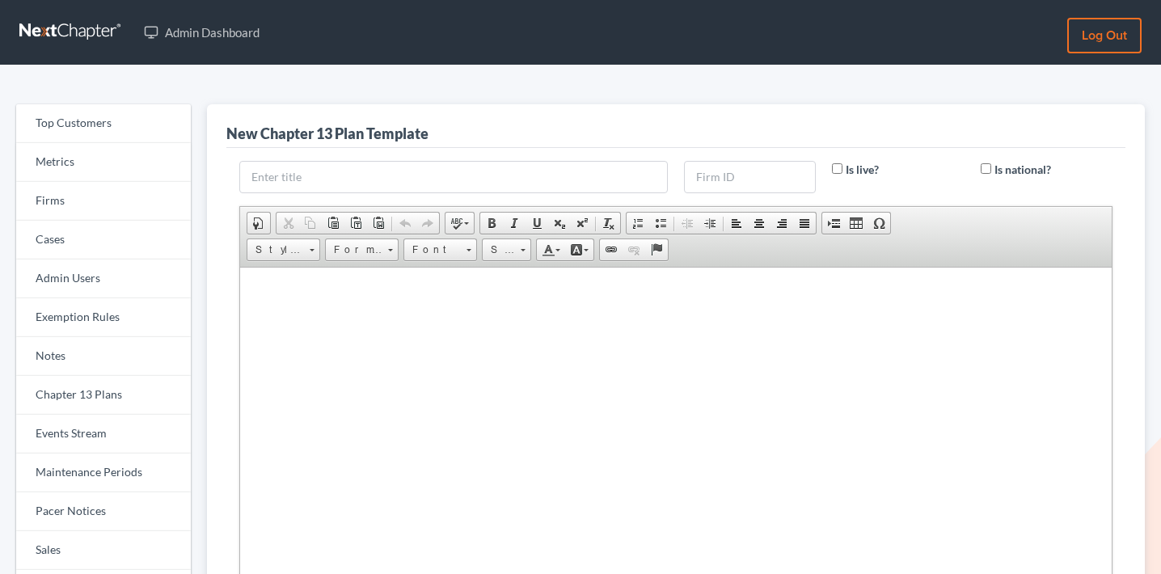
click at [623, 307] on html at bounding box center [676, 287] width 872 height 40
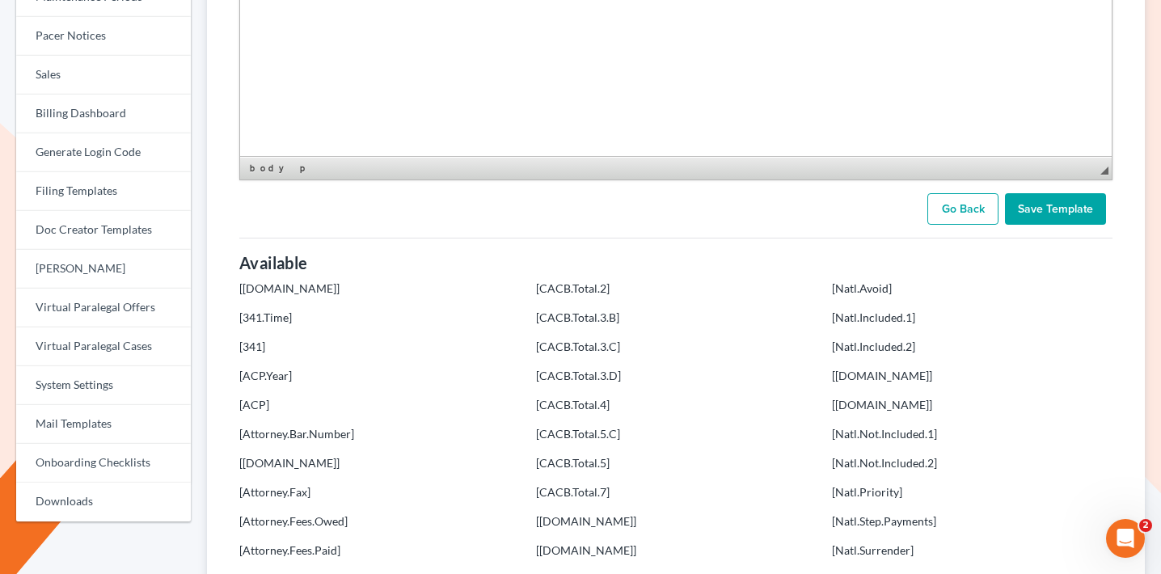
scroll to position [599, 0]
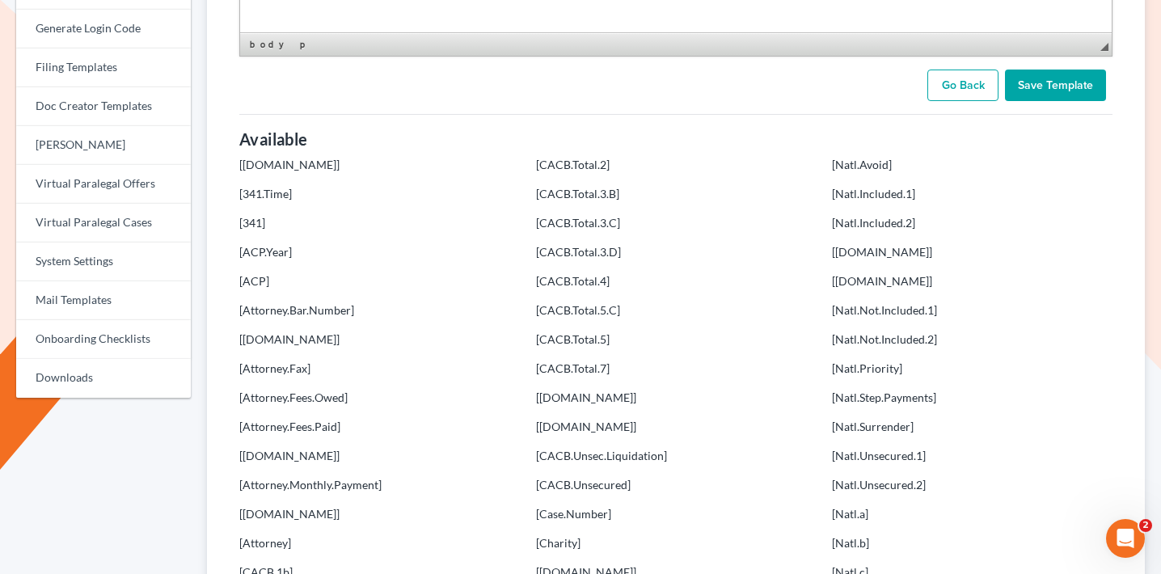
click at [989, 82] on link "Go Back" at bounding box center [962, 86] width 71 height 32
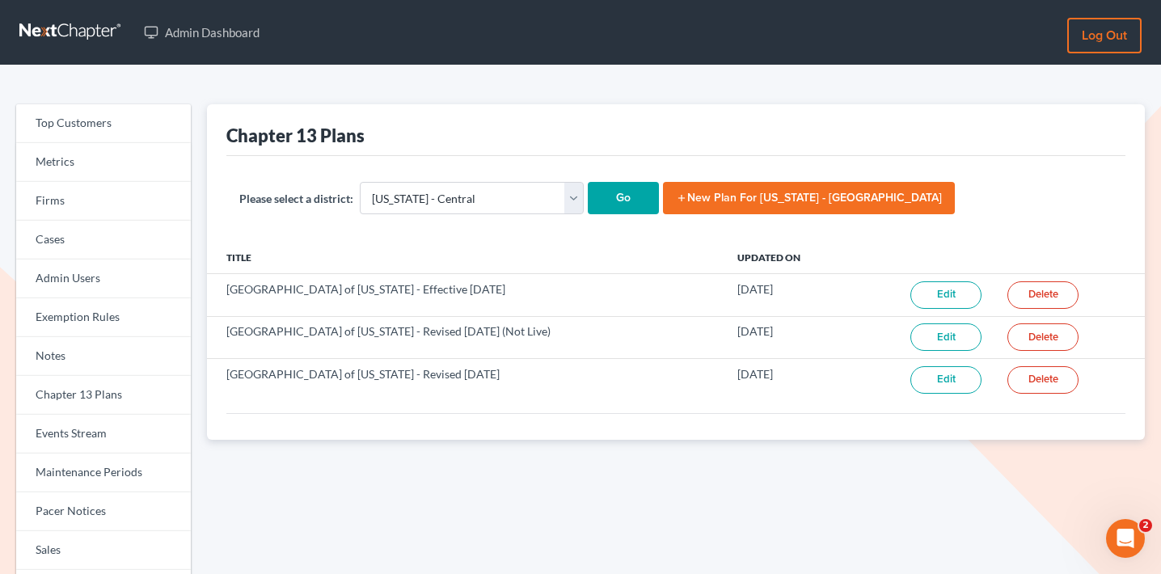
click at [692, 196] on link "add New Plan for [US_STATE] - Central" at bounding box center [809, 198] width 292 height 32
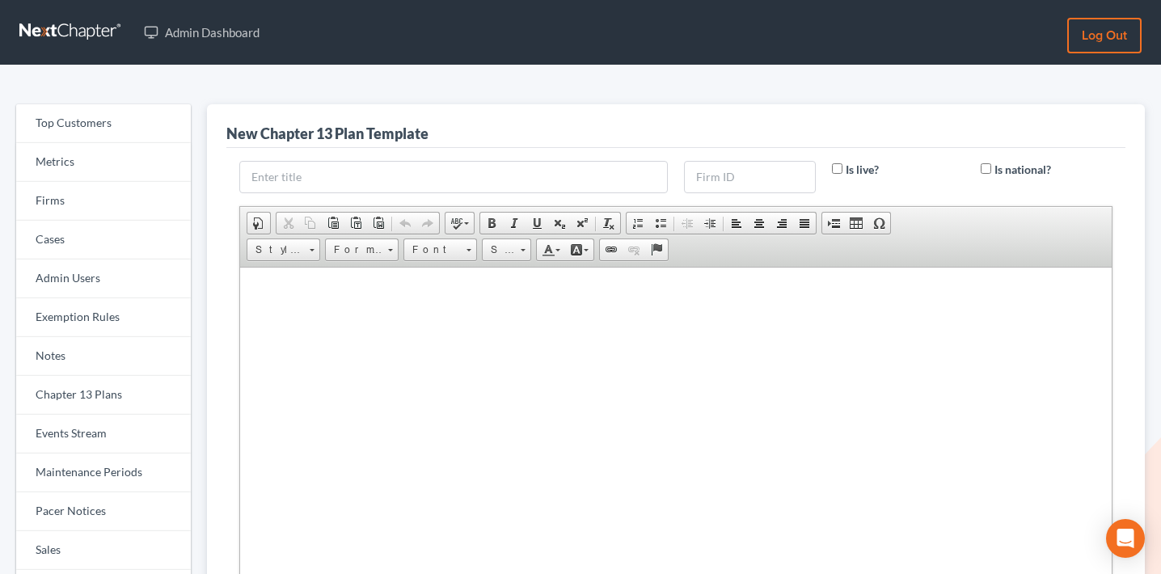
click at [602, 307] on html at bounding box center [676, 287] width 872 height 40
paste body
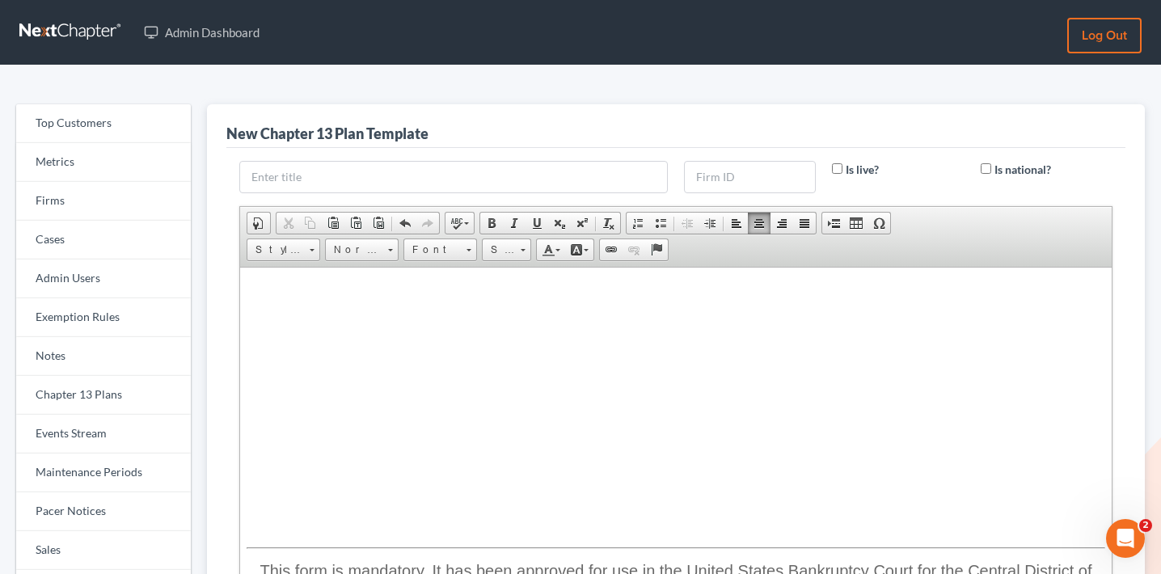
click at [726, 259] on p at bounding box center [692, 251] width 826 height 15
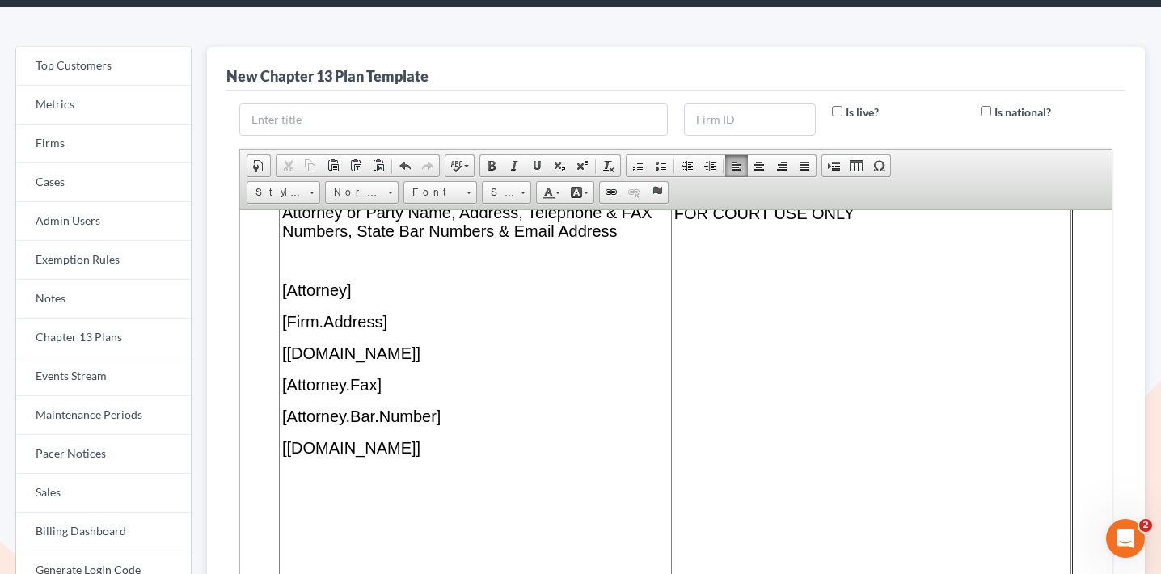
scroll to position [21005, 0]
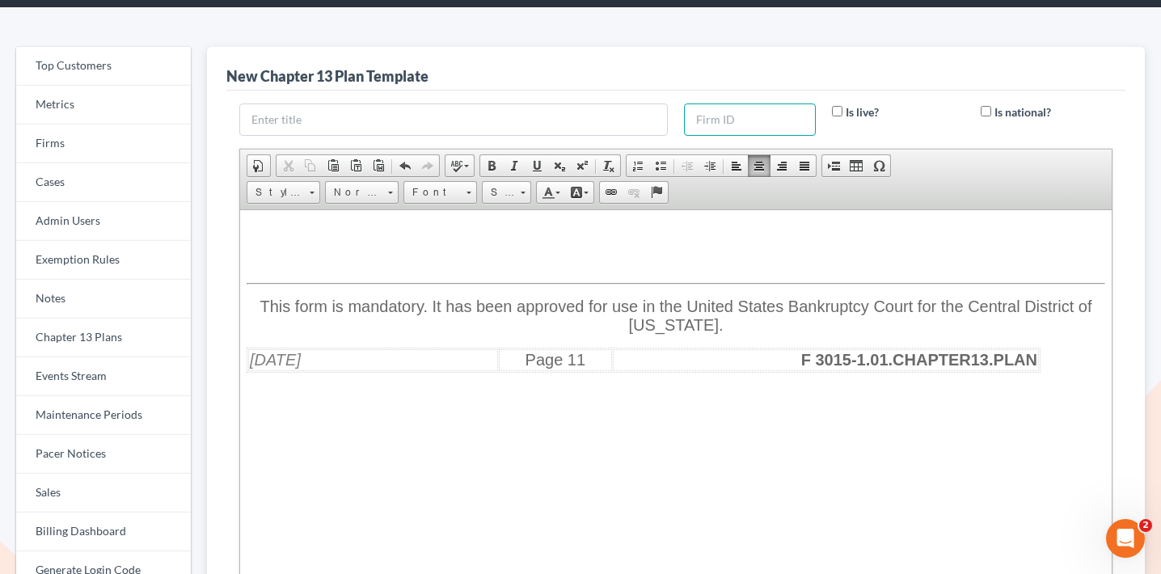
click at [750, 108] on input "text" at bounding box center [750, 119] width 132 height 32
type input "448"
click at [897, 126] on div "Is live?" at bounding box center [898, 119] width 148 height 32
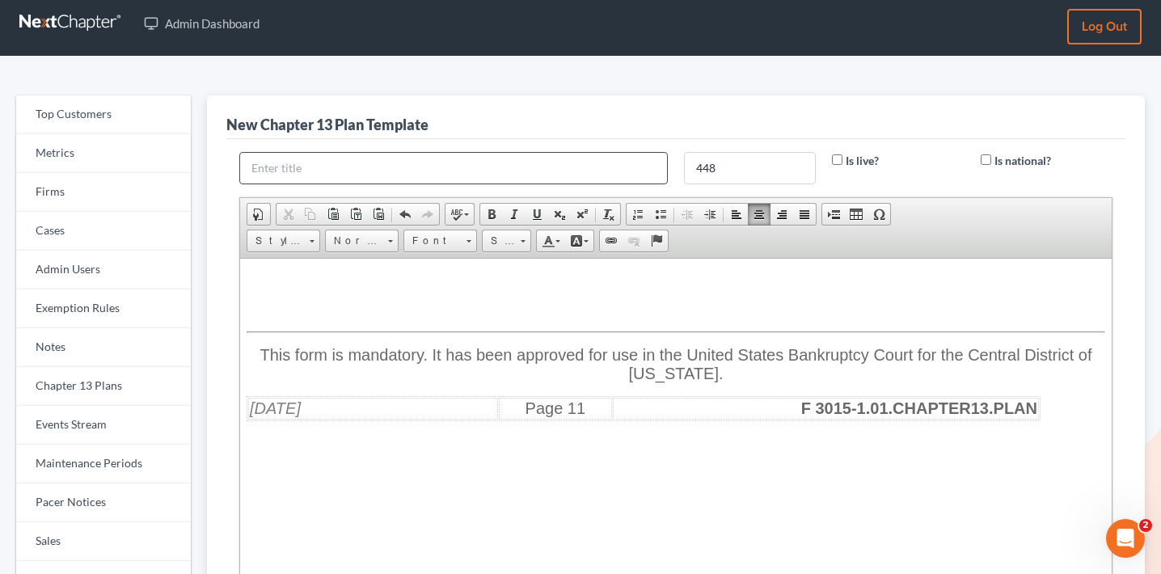
scroll to position [2, 0]
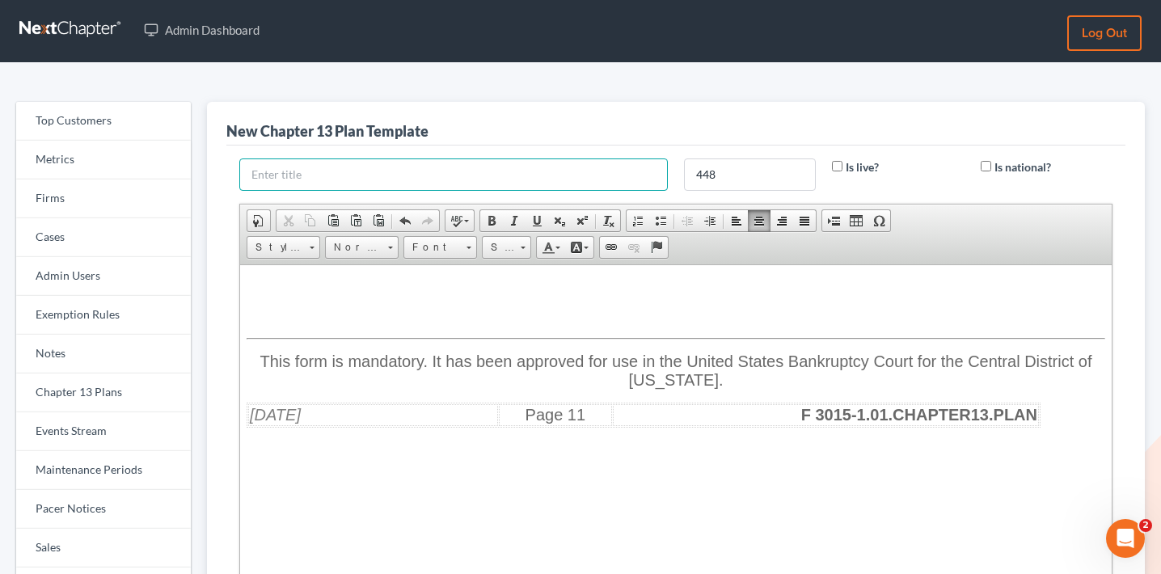
click at [527, 170] on input "text" at bounding box center [453, 174] width 428 height 32
paste input "[GEOGRAPHIC_DATA] of [US_STATE] - Revised [DATE]"
type input "[GEOGRAPHIC_DATA] of [US_STATE] - Revised [DATE]"
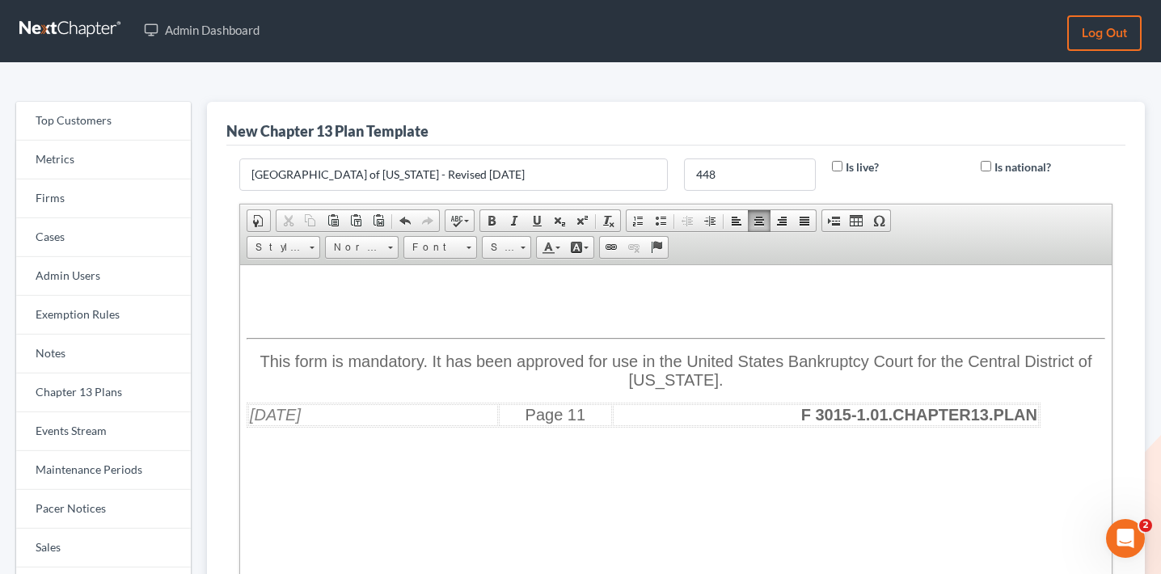
click at [604, 114] on div "New Chapter 13 Plan Template" at bounding box center [675, 124] width 899 height 44
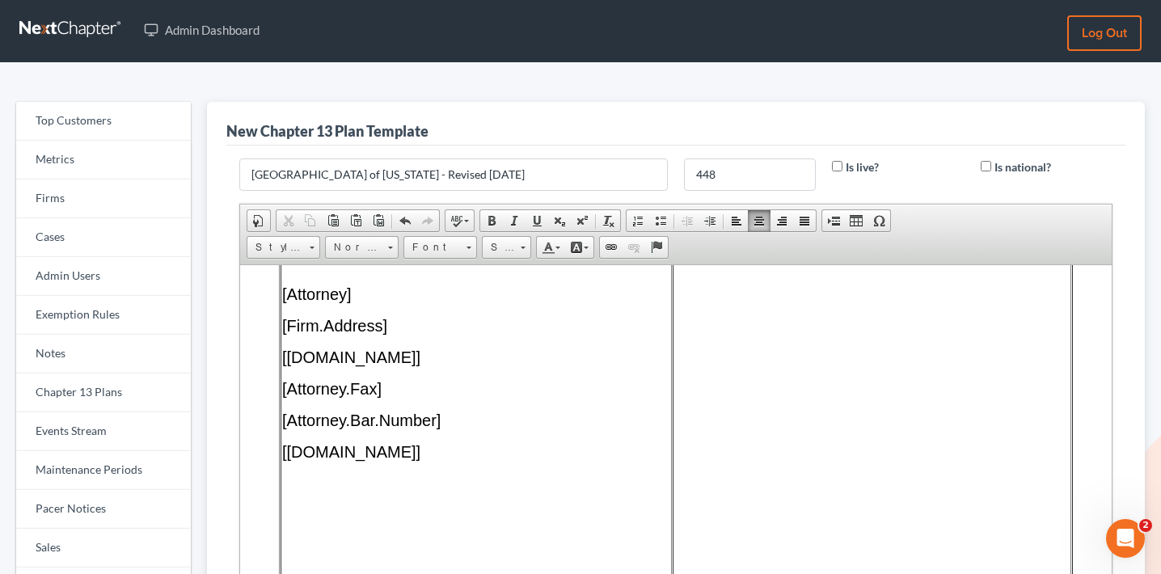
scroll to position [0, 0]
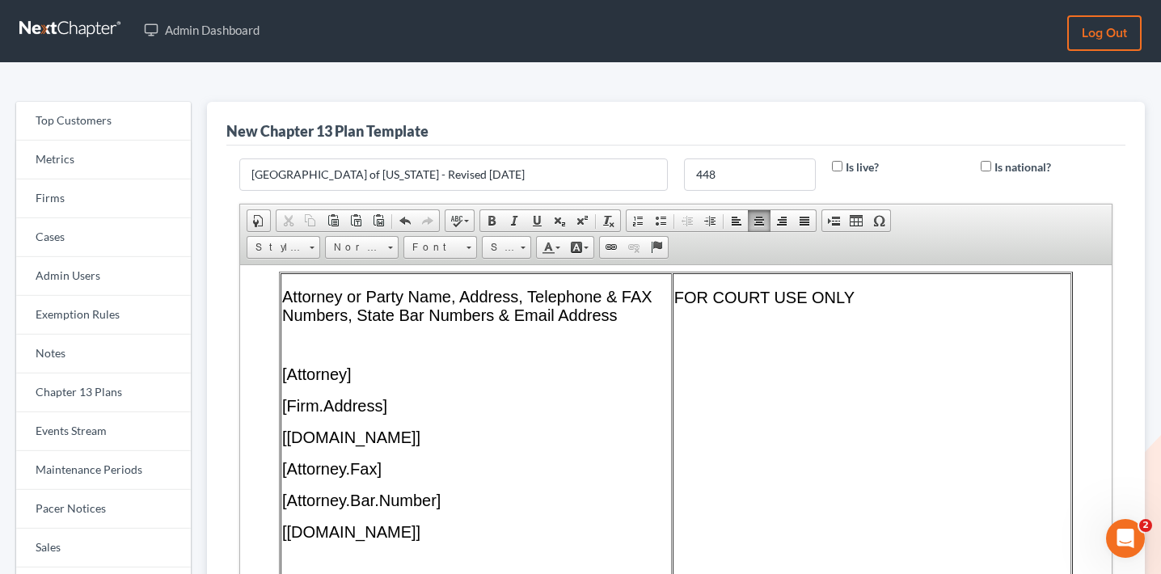
click at [839, 164] on input "Is live?" at bounding box center [837, 166] width 11 height 11
checkbox input "true"
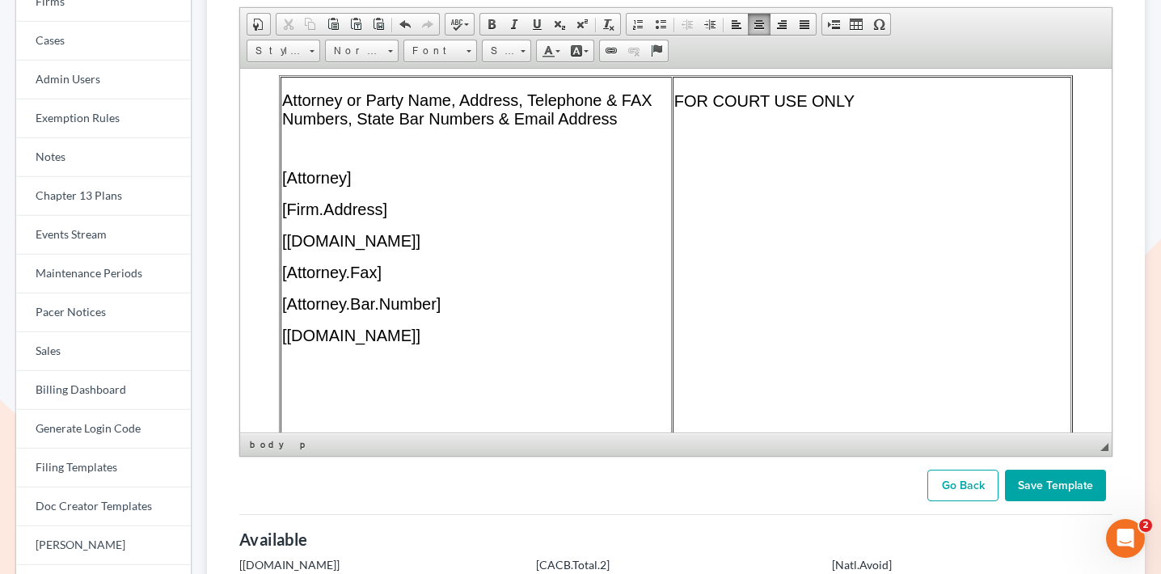
click at [1064, 484] on input "Save Template" at bounding box center [1055, 486] width 101 height 32
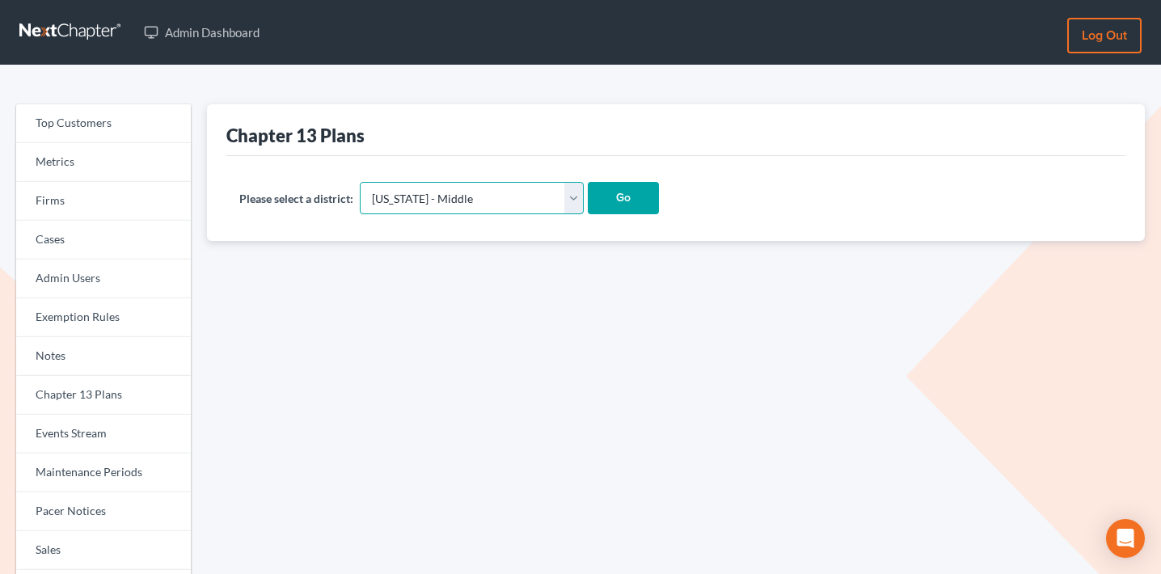
click at [452, 192] on select "[US_STATE] - [GEOGRAPHIC_DATA] [US_STATE] - [GEOGRAPHIC_DATA][US_STATE] - South…" at bounding box center [472, 198] width 224 height 32
select select "10"
click at [361, 182] on select "[US_STATE] - [GEOGRAPHIC_DATA] [US_STATE] - [GEOGRAPHIC_DATA][US_STATE] - South…" at bounding box center [472, 198] width 224 height 32
click at [595, 192] on input "Go" at bounding box center [623, 198] width 71 height 32
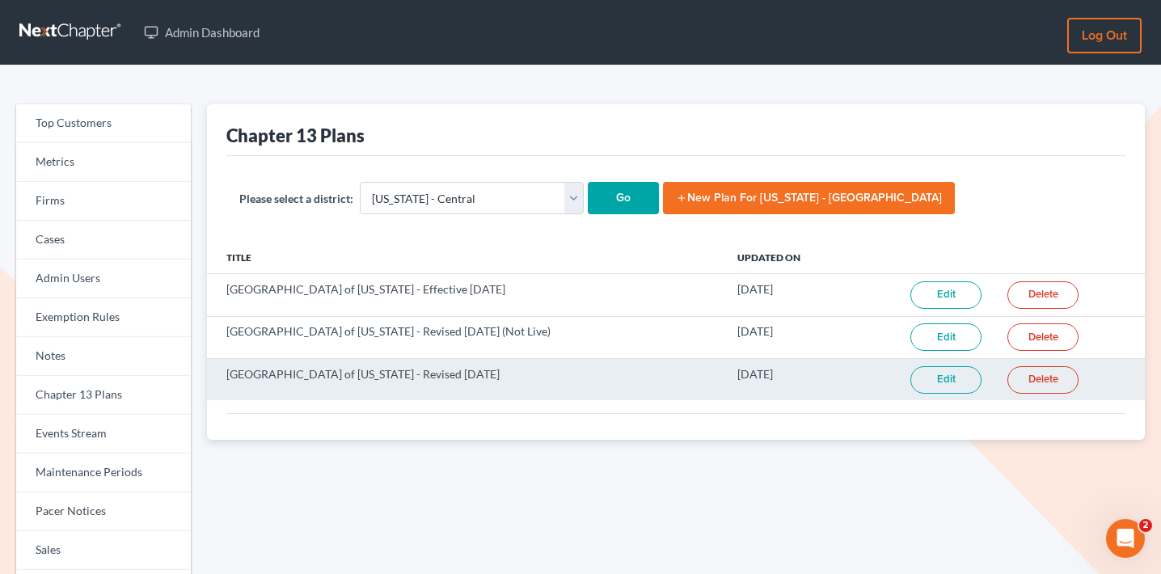
drag, startPoint x: 488, startPoint y: 374, endPoint x: 220, endPoint y: 378, distance: 268.5
click at [220, 378] on td "[GEOGRAPHIC_DATA] of [US_STATE] - Revised [DATE]" at bounding box center [465, 379] width 517 height 42
copy td "[GEOGRAPHIC_DATA] of [US_STATE] - Revised [DATE]"
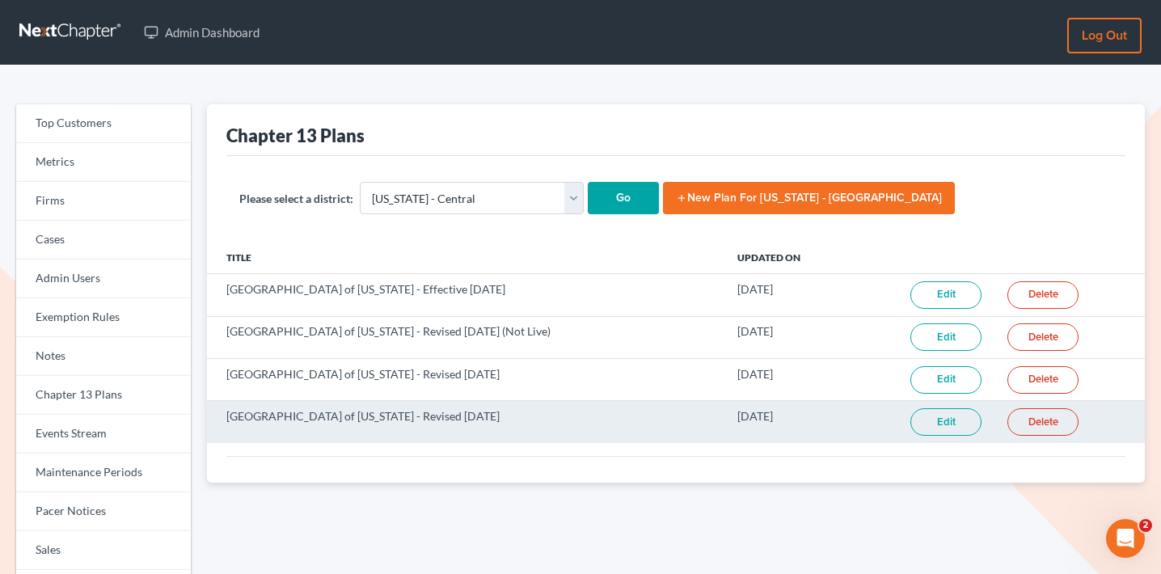
click at [943, 424] on link "Edit" at bounding box center [945, 421] width 71 height 27
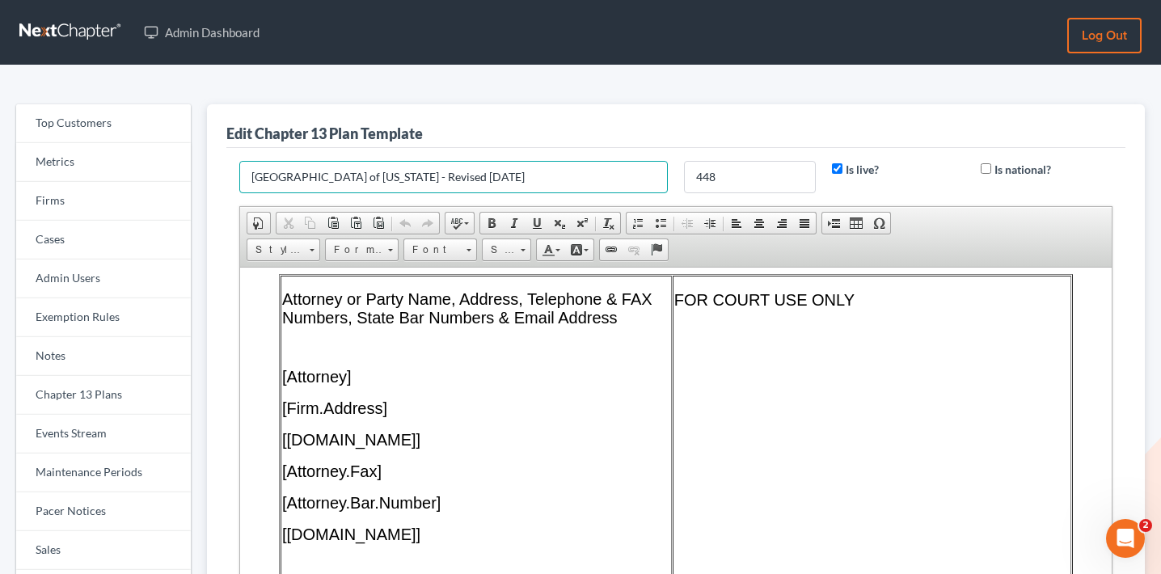
click at [543, 178] on input "[GEOGRAPHIC_DATA] of [US_STATE] - Revised [DATE]" at bounding box center [453, 177] width 428 height 32
type input "[GEOGRAPHIC_DATA] of [US_STATE] - Revised [DATE] Testing 448 only"
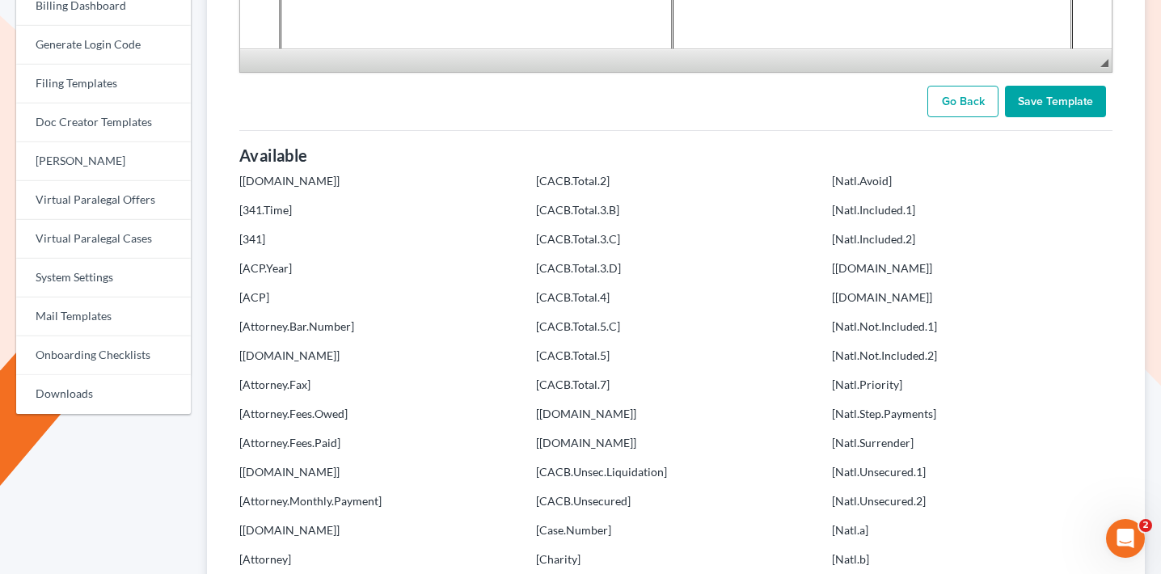
scroll to position [500, 0]
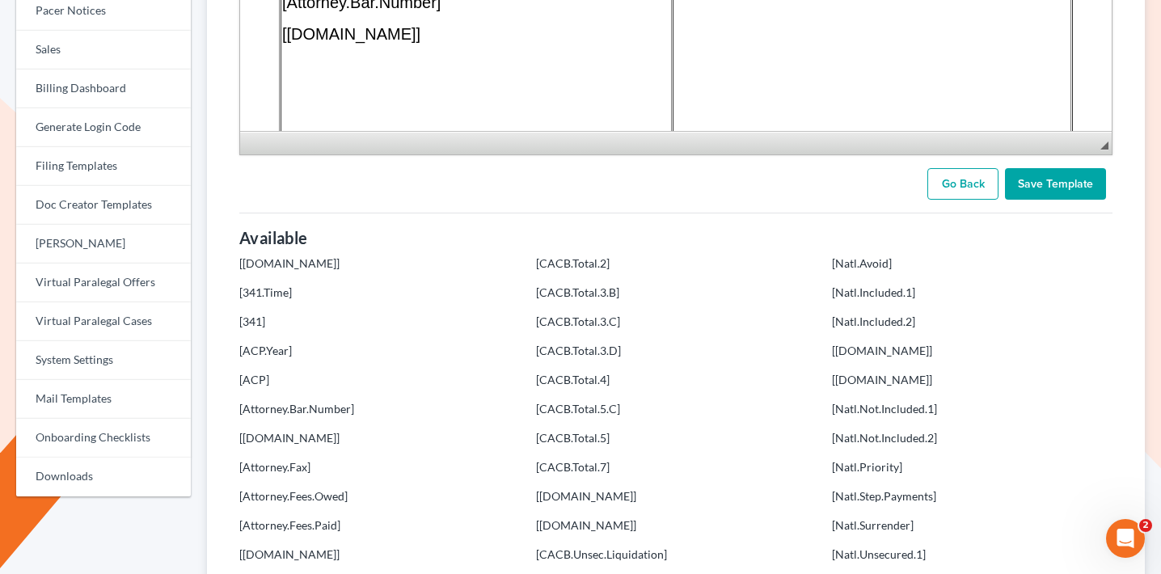
click at [1054, 182] on input "Save Template" at bounding box center [1055, 184] width 101 height 32
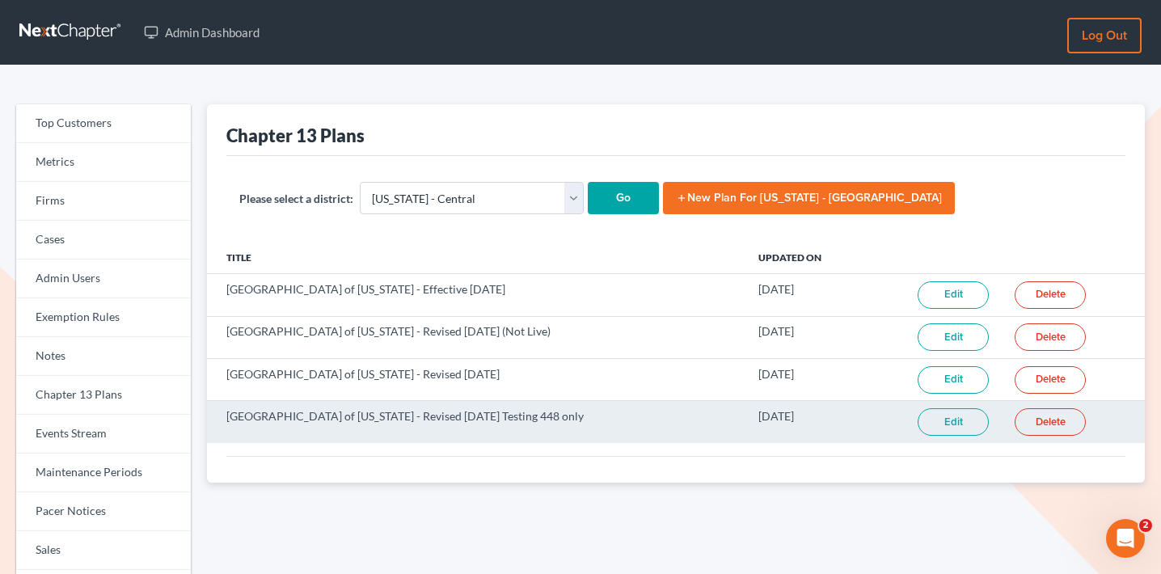
click at [962, 420] on link "Edit" at bounding box center [953, 421] width 71 height 27
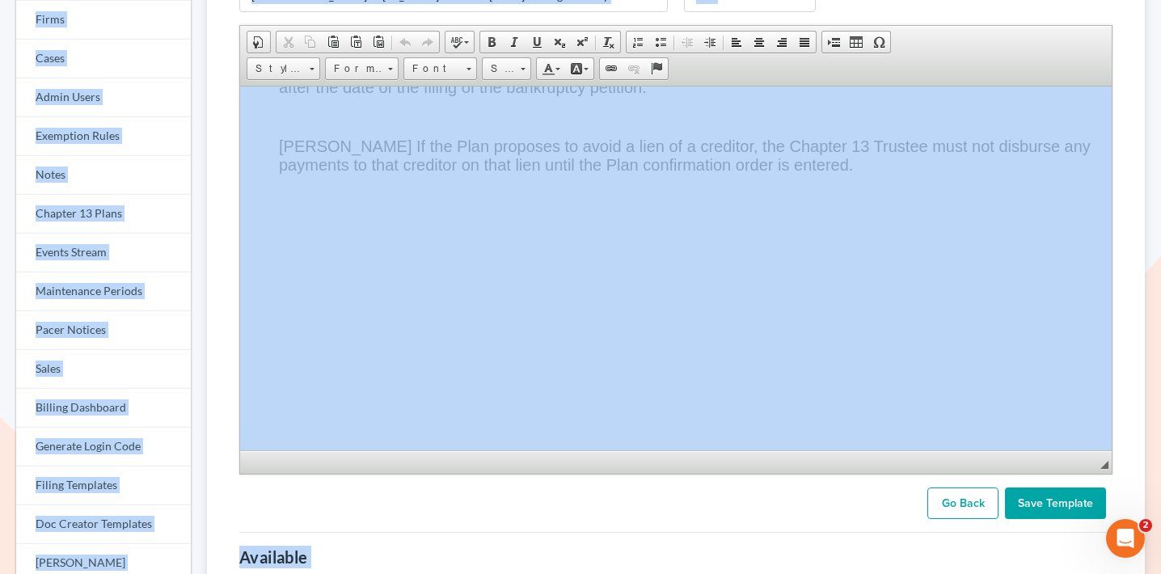
scroll to position [12524, 0]
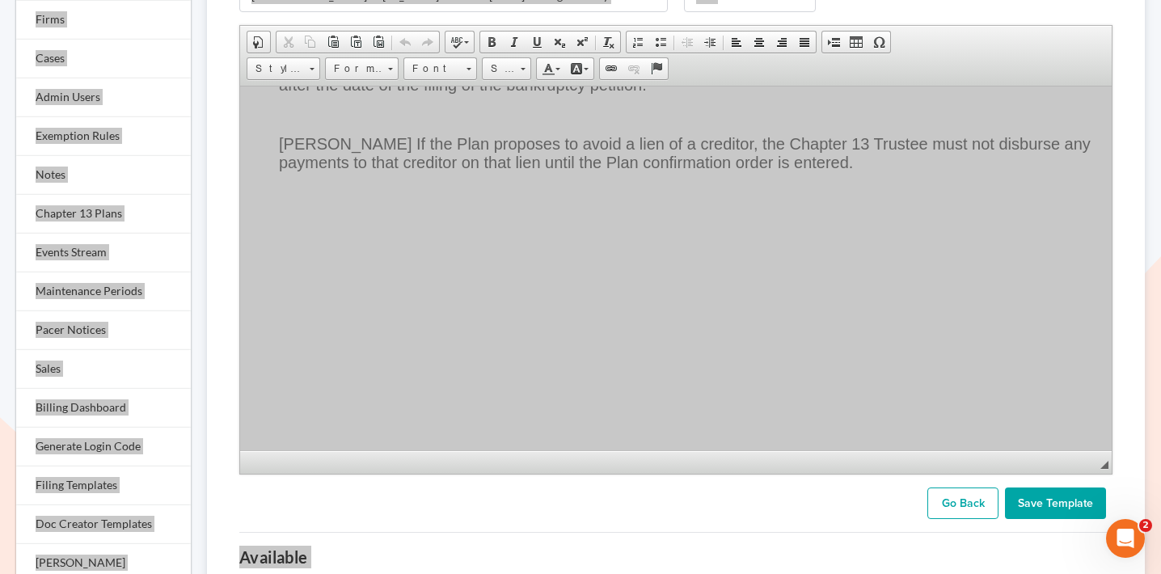
click at [601, 199] on p at bounding box center [692, 191] width 826 height 15
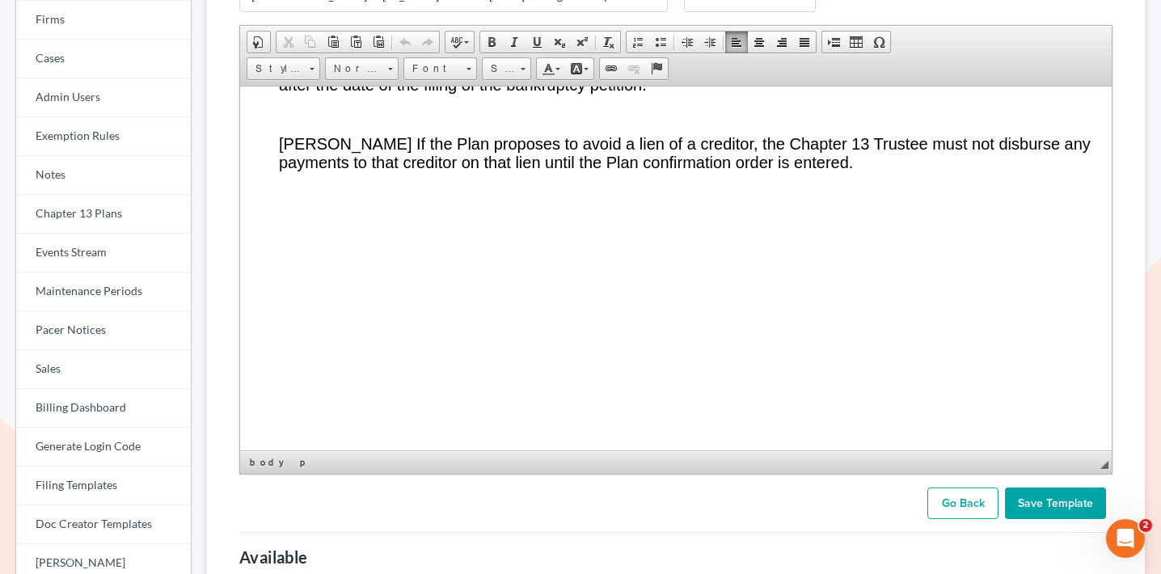
click at [601, 226] on p at bounding box center [692, 219] width 826 height 15
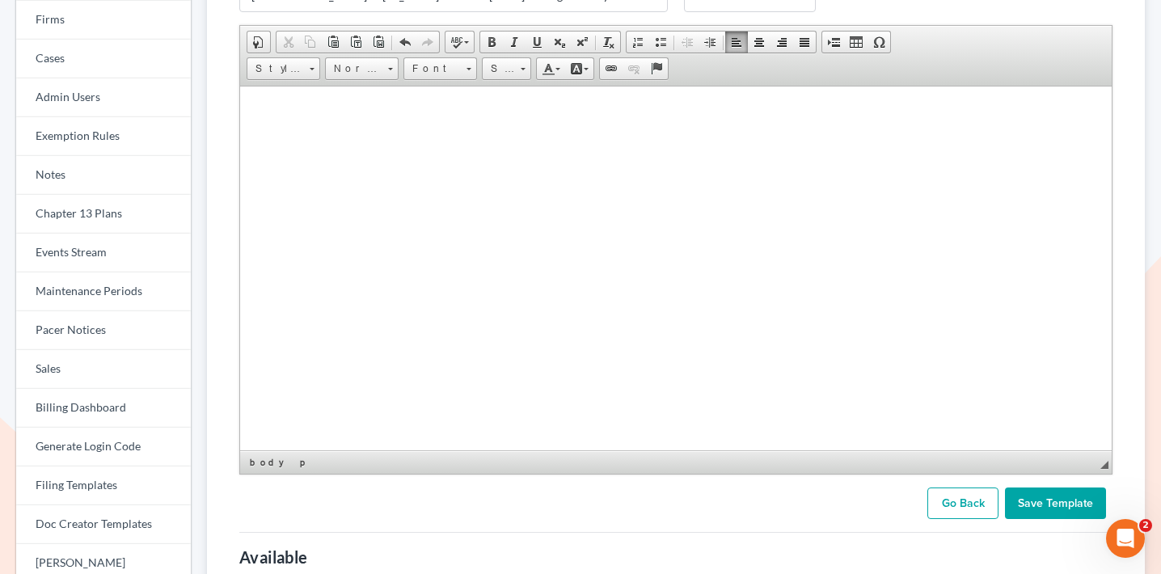
click at [977, 503] on link "Go Back" at bounding box center [962, 504] width 71 height 32
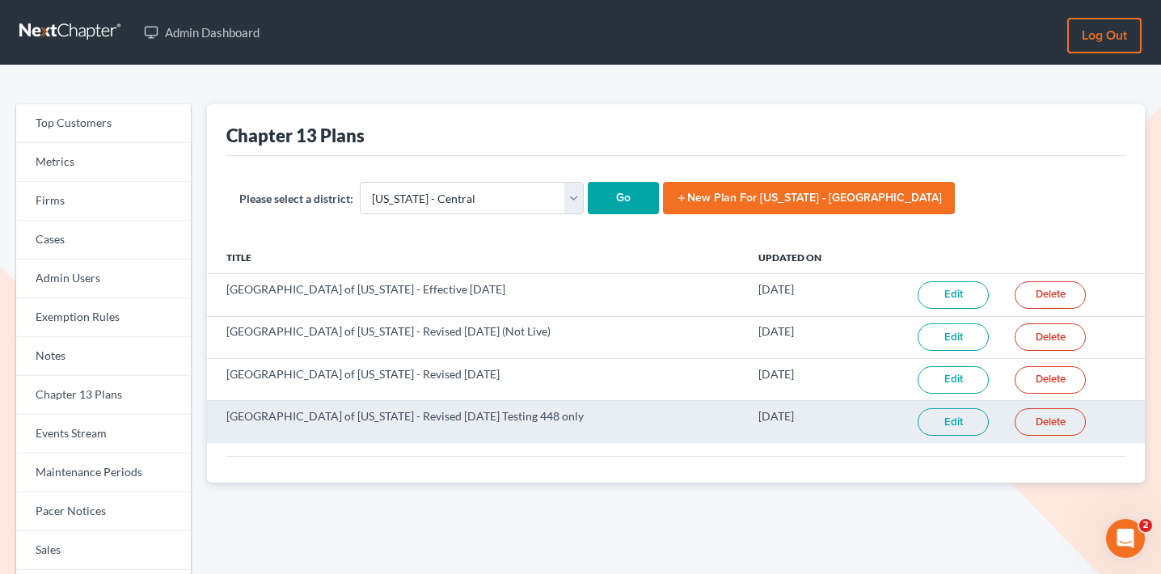
click at [948, 421] on link "Edit" at bounding box center [953, 421] width 71 height 27
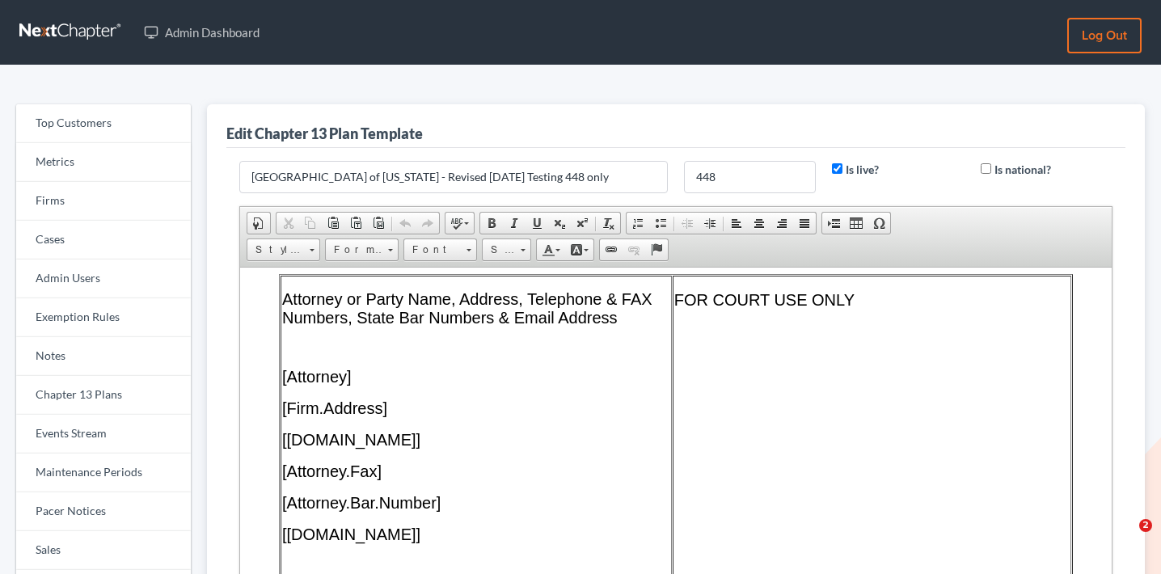
click at [897, 404] on p at bounding box center [871, 406] width 395 height 15
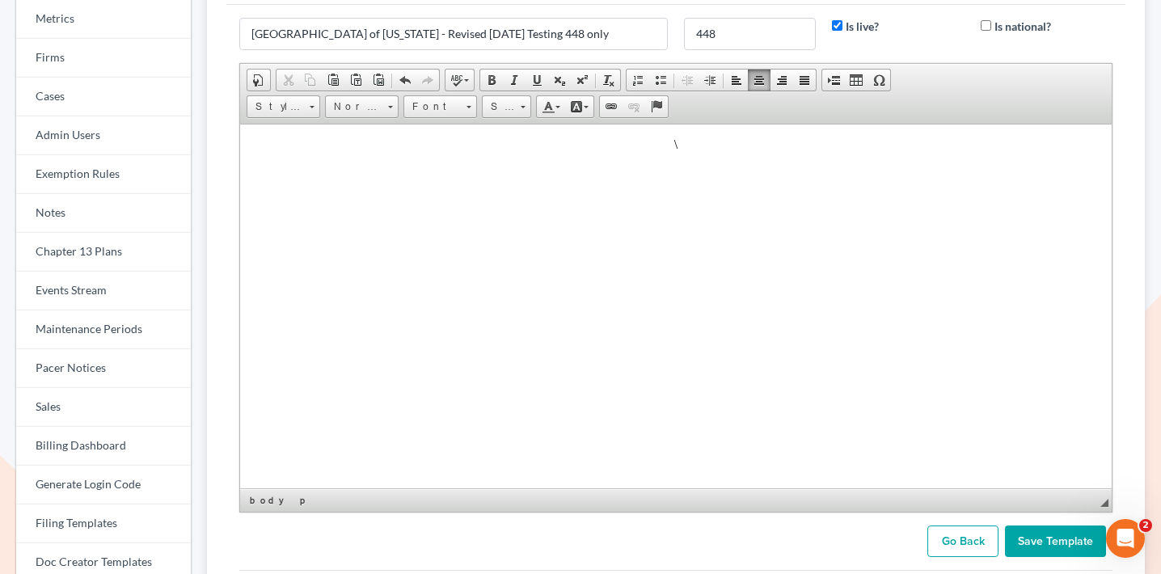
click at [1032, 532] on input "Save Template" at bounding box center [1055, 542] width 101 height 32
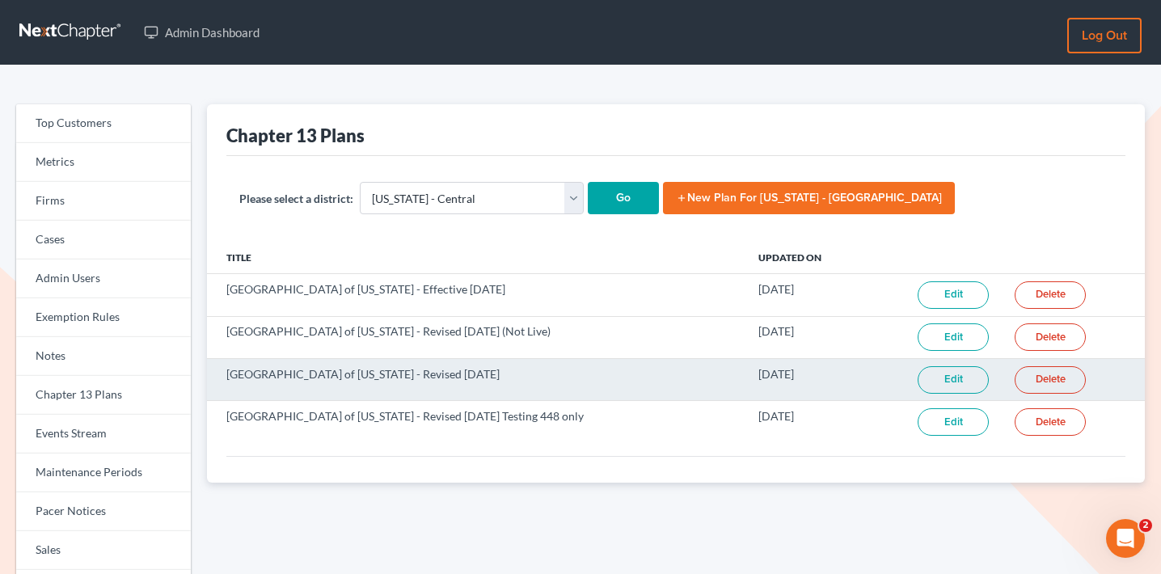
click at [942, 376] on link "Edit" at bounding box center [953, 379] width 71 height 27
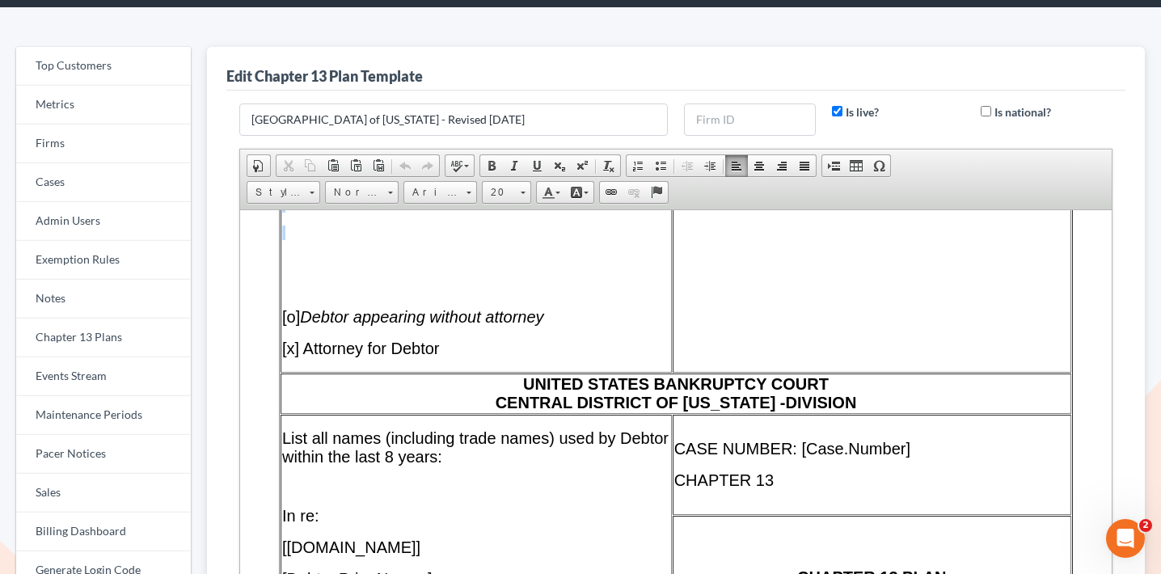
scroll to position [307, 0]
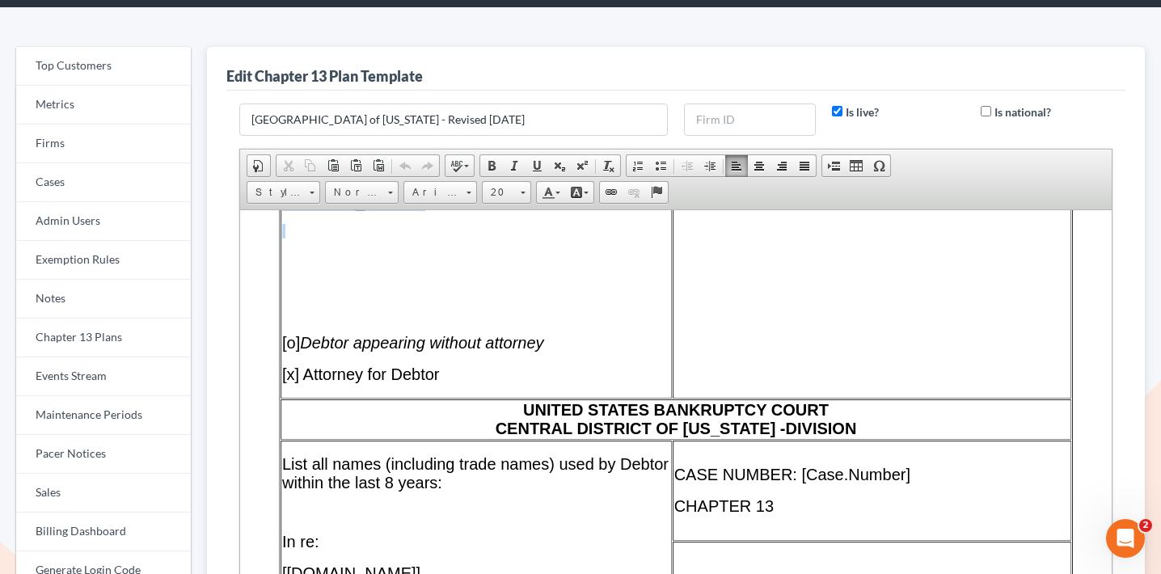
drag, startPoint x: 252, startPoint y: 242, endPoint x: 447, endPoint y: 214, distance: 196.8
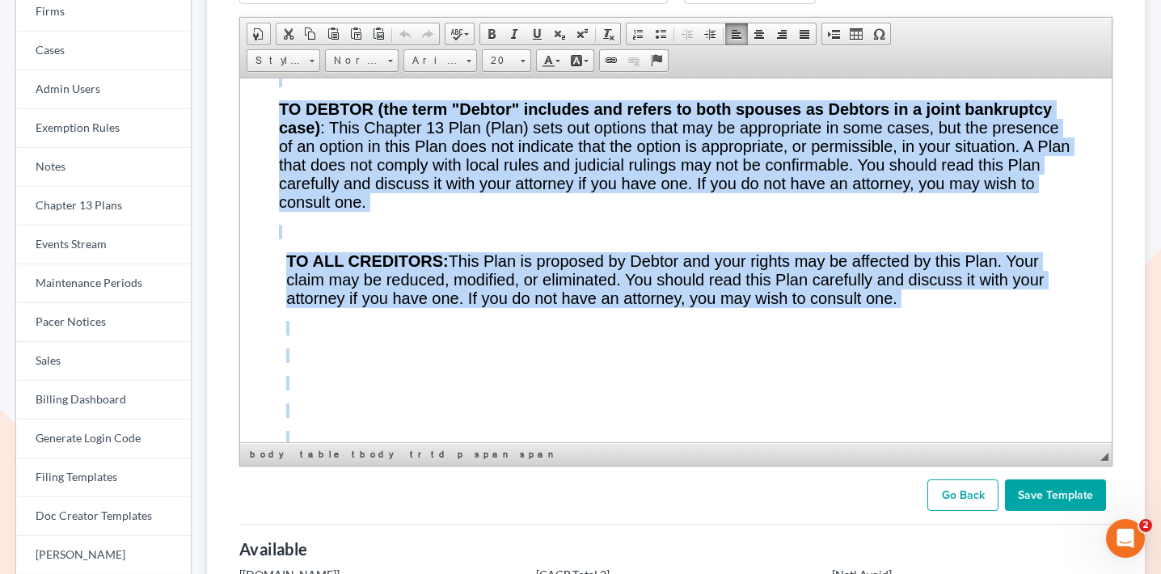
scroll to position [365, 0]
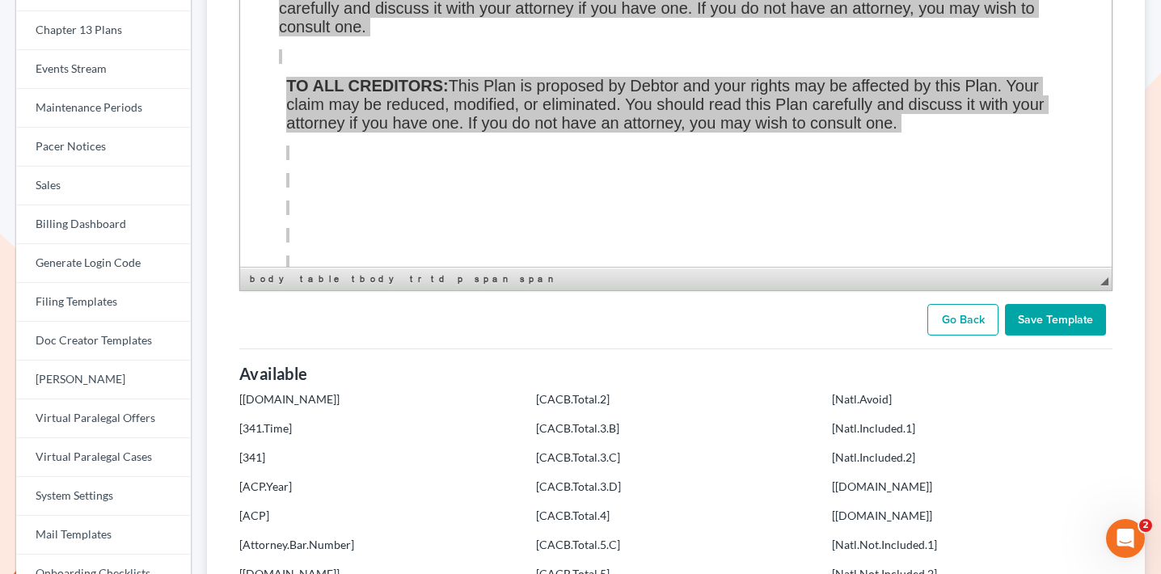
click at [968, 304] on link "Go Back" at bounding box center [962, 320] width 71 height 32
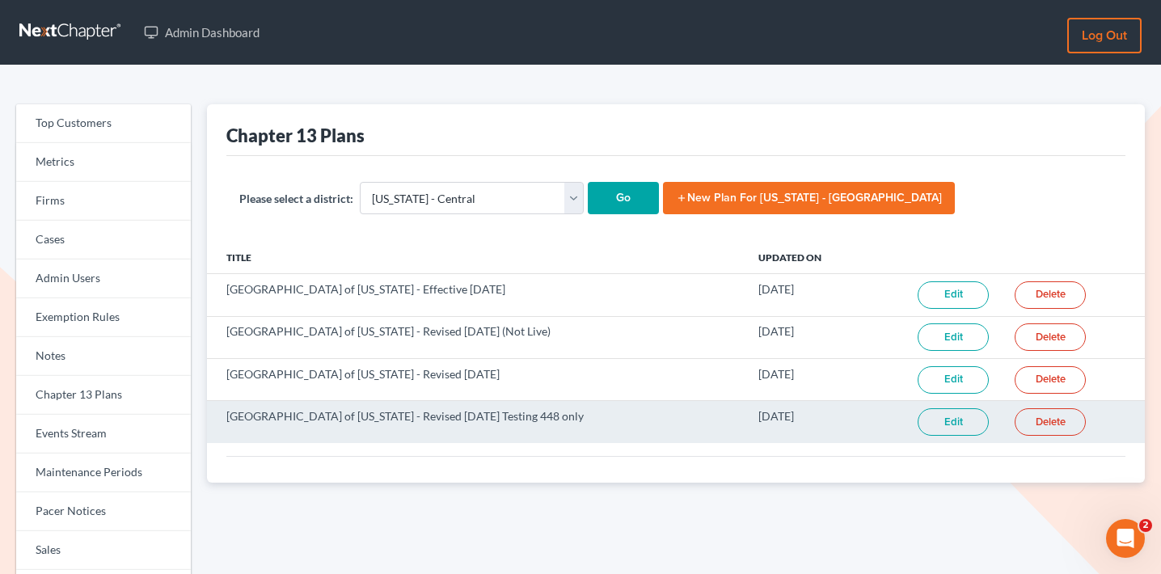
click at [954, 411] on link "Edit" at bounding box center [953, 421] width 71 height 27
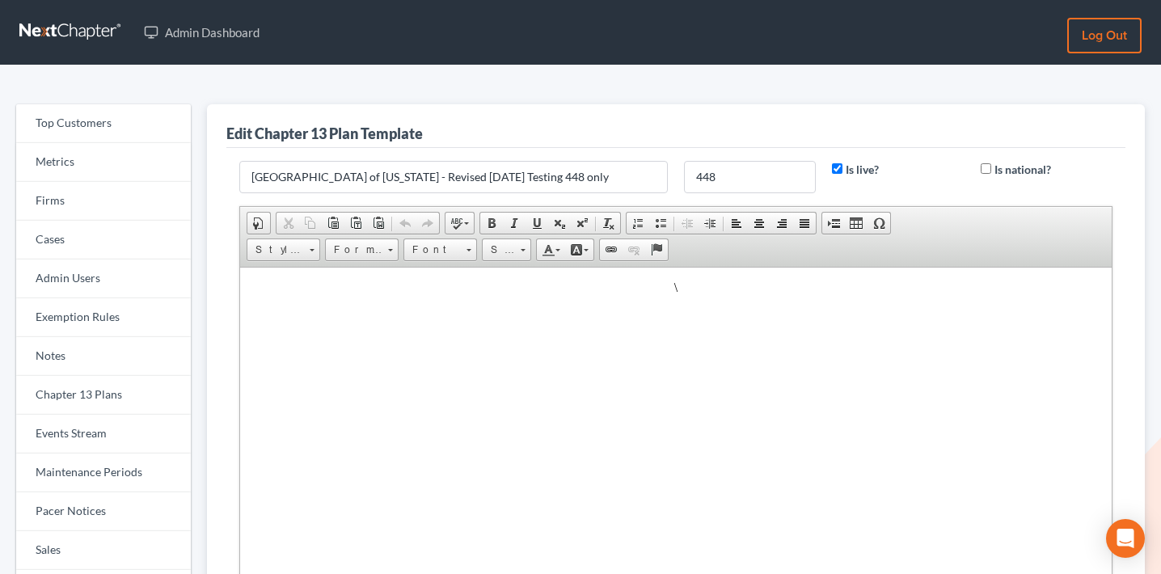
click at [741, 307] on html "\" at bounding box center [676, 287] width 872 height 40
click at [751, 307] on html "\" at bounding box center [676, 287] width 872 height 40
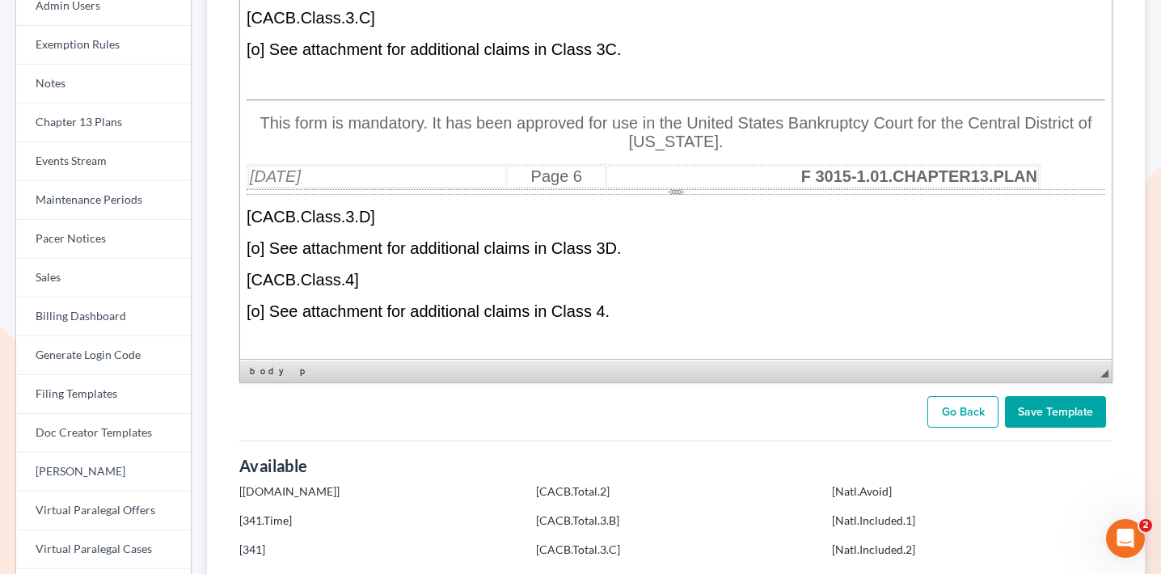
scroll to position [7817, 0]
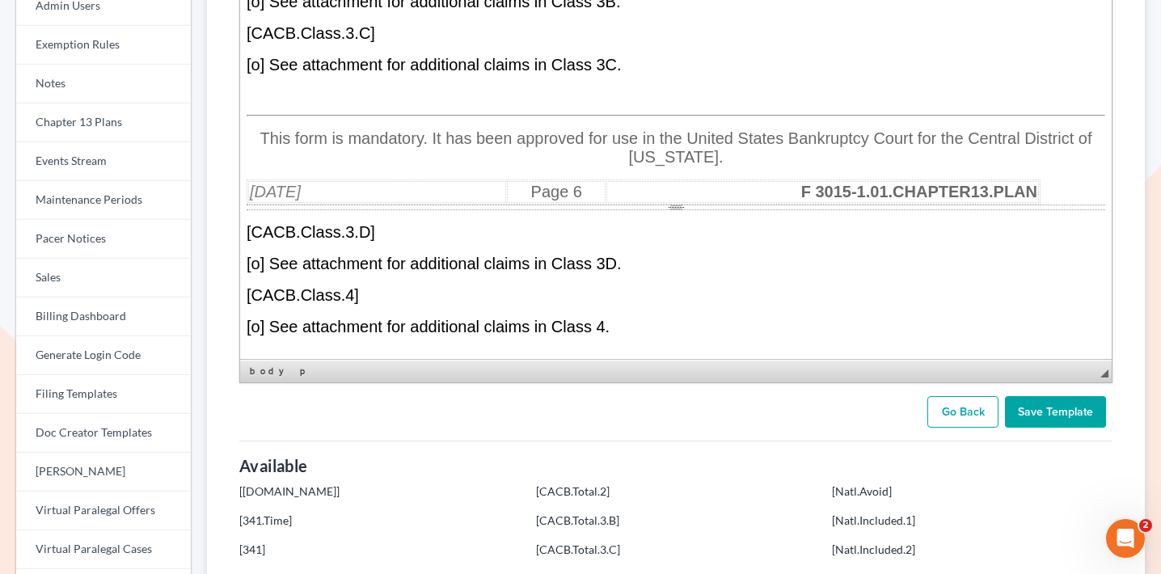
click at [674, 210] on div "Page Break" at bounding box center [676, 208] width 859 height 6
click at [680, 210] on div "Page Break" at bounding box center [676, 208] width 859 height 6
click at [675, 210] on div "Page Break" at bounding box center [676, 208] width 859 height 6
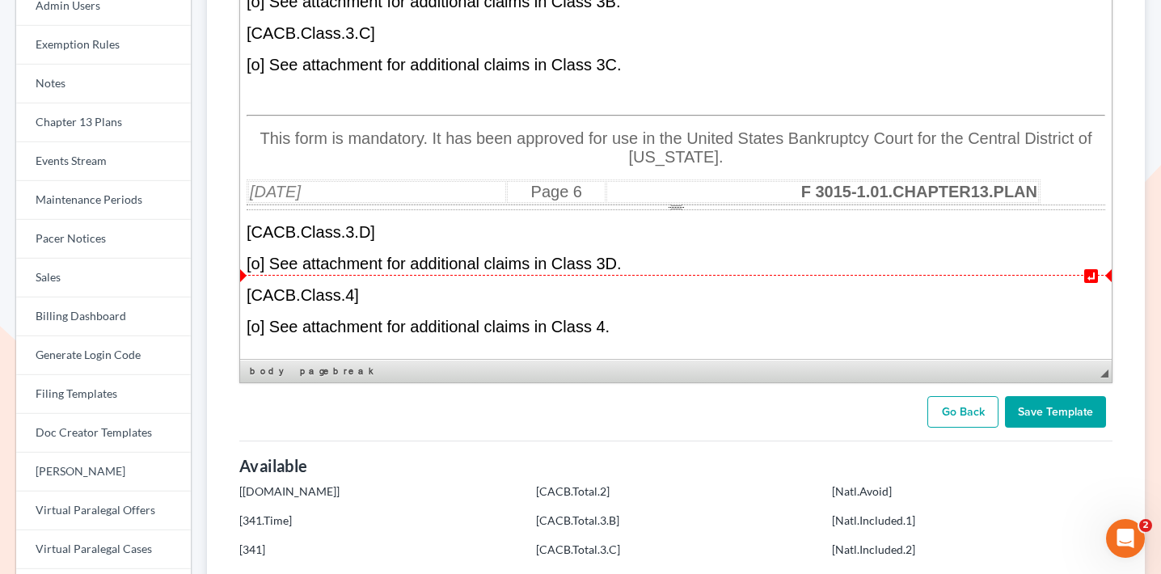
click at [675, 275] on span "↵" at bounding box center [676, 275] width 872 height 1
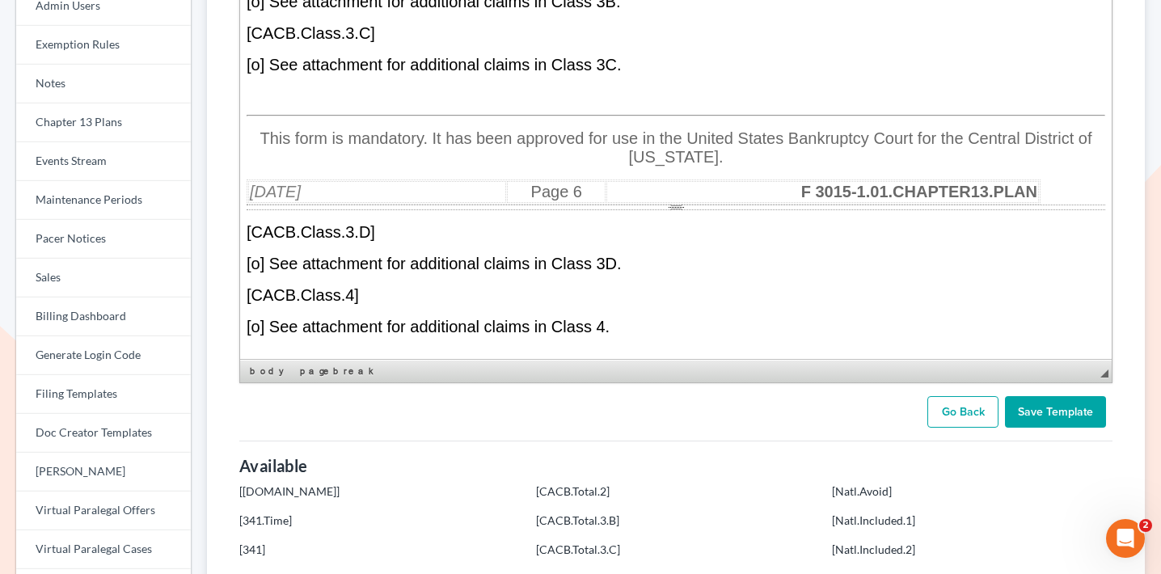
click at [675, 210] on div "Page Break" at bounding box center [676, 208] width 859 height 6
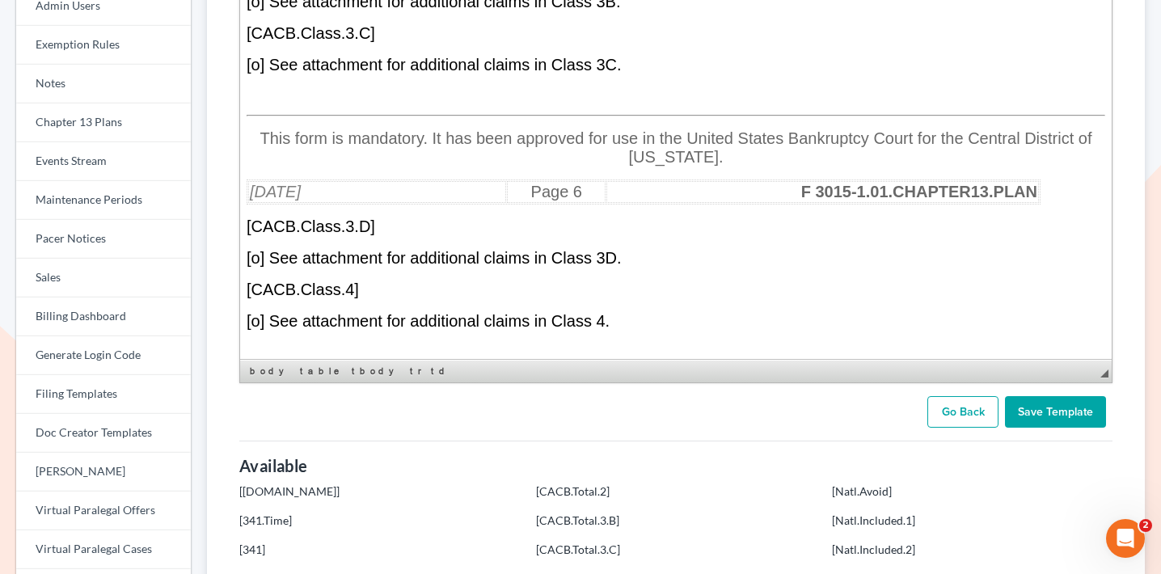
click at [1052, 412] on input "Save Template" at bounding box center [1055, 412] width 101 height 32
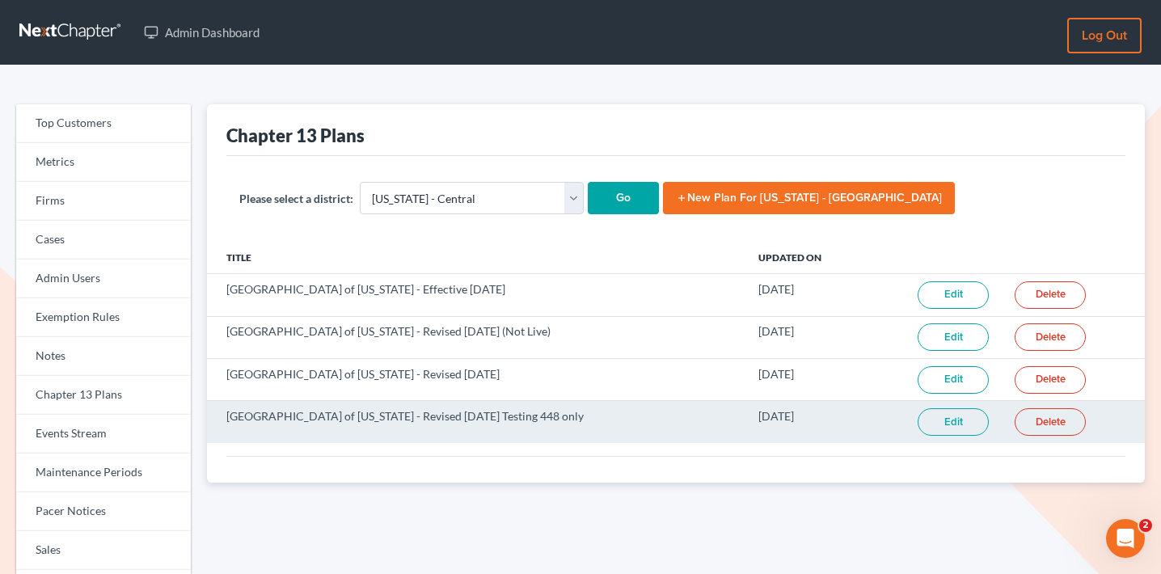
click at [926, 420] on link "Edit" at bounding box center [953, 421] width 71 height 27
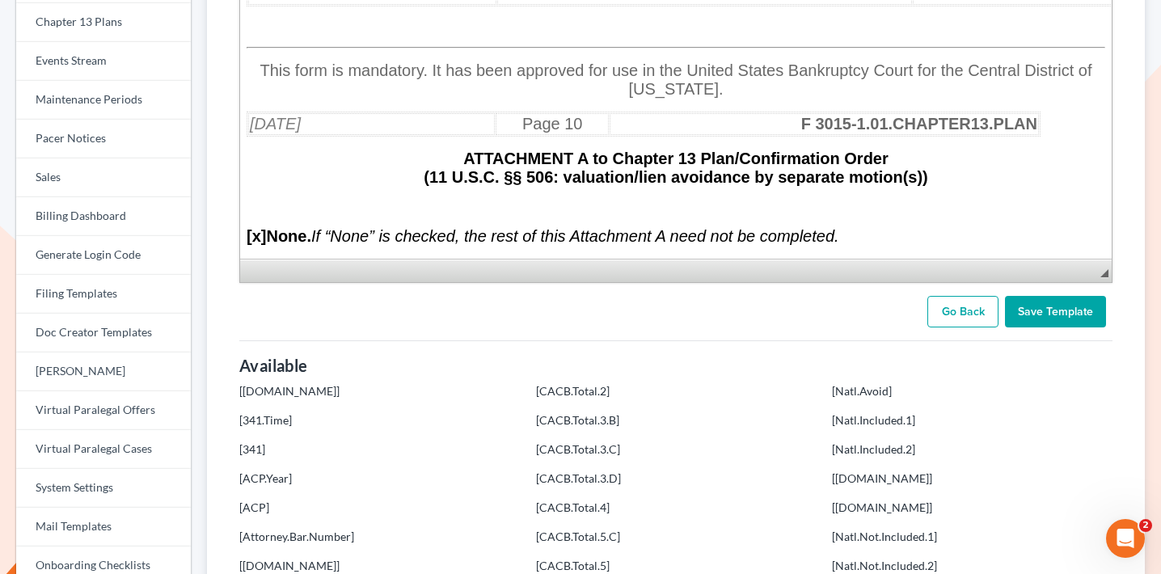
scroll to position [12006, 0]
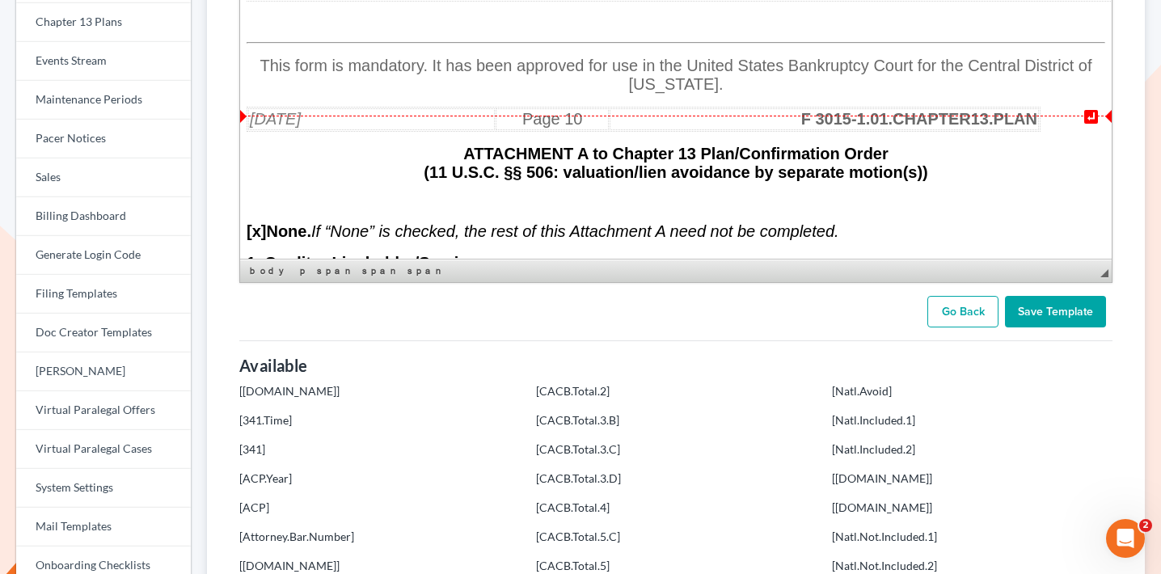
click at [739, 29] on p at bounding box center [676, 22] width 859 height 15
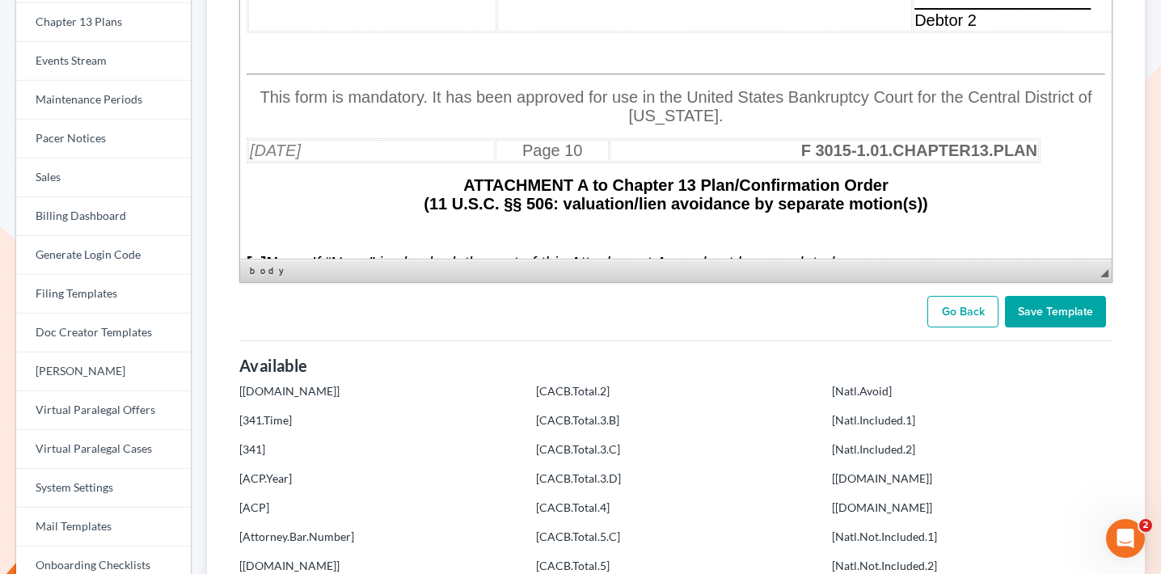
scroll to position [11977, 0]
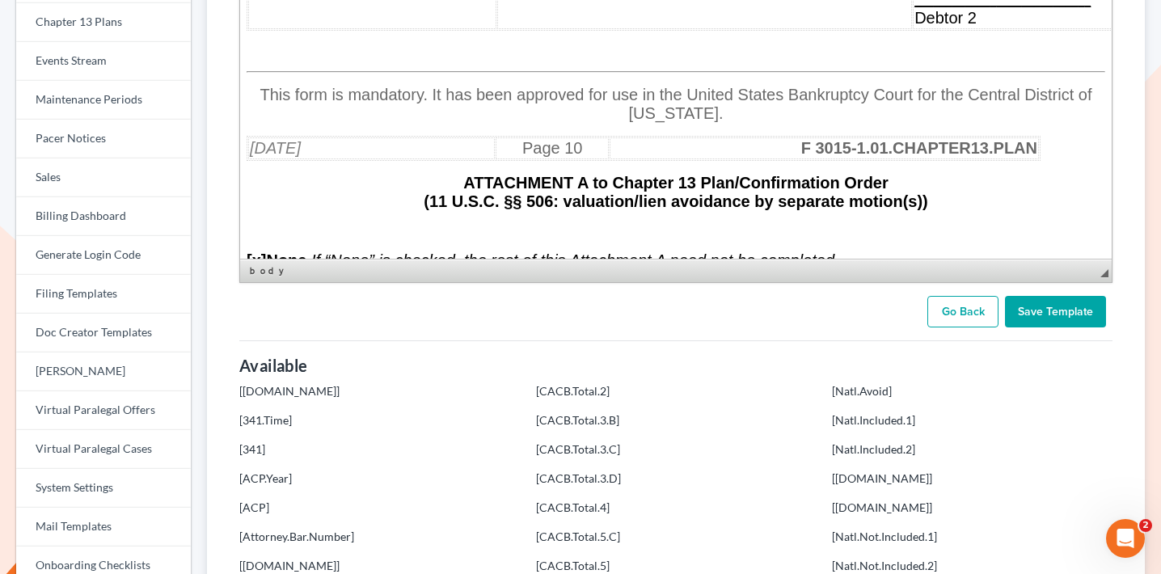
click at [738, 58] on p at bounding box center [676, 51] width 859 height 15
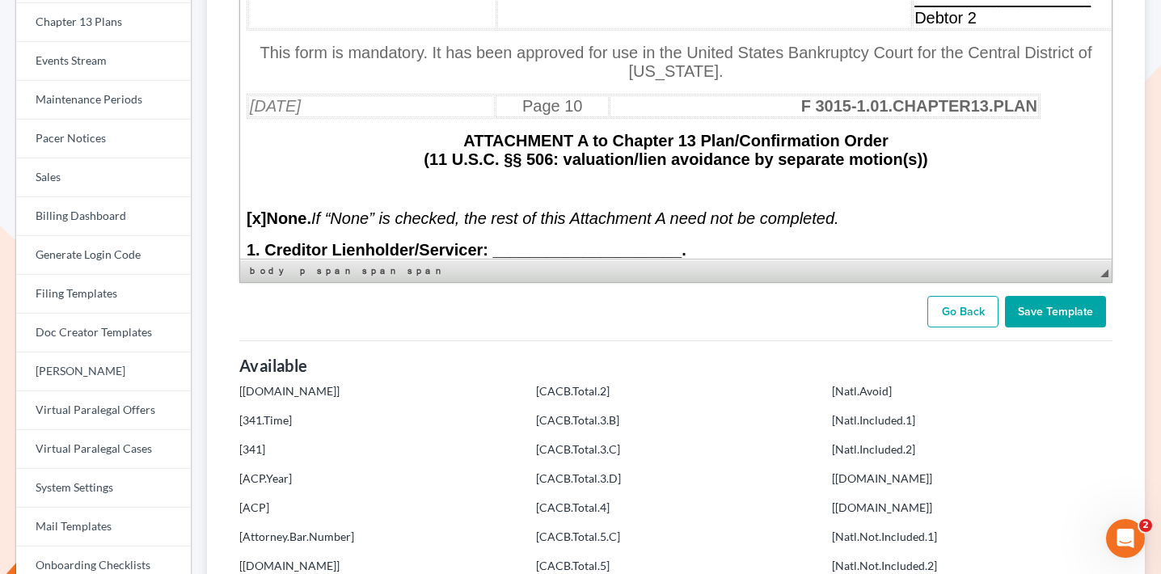
click at [1039, 308] on input "Save Template" at bounding box center [1055, 312] width 101 height 32
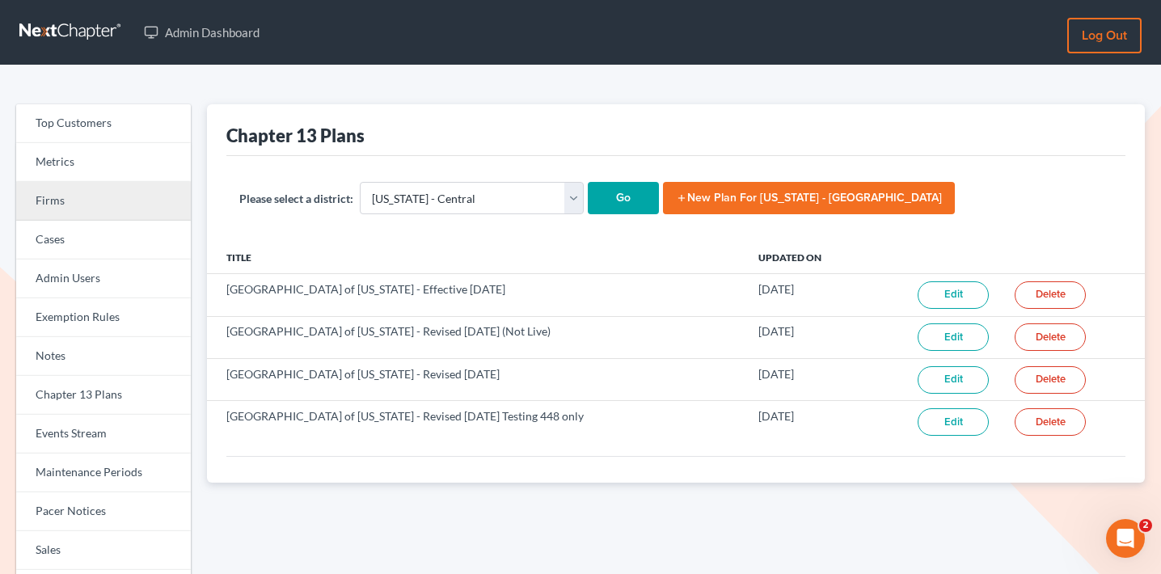
click at [91, 194] on link "Firms" at bounding box center [103, 201] width 175 height 39
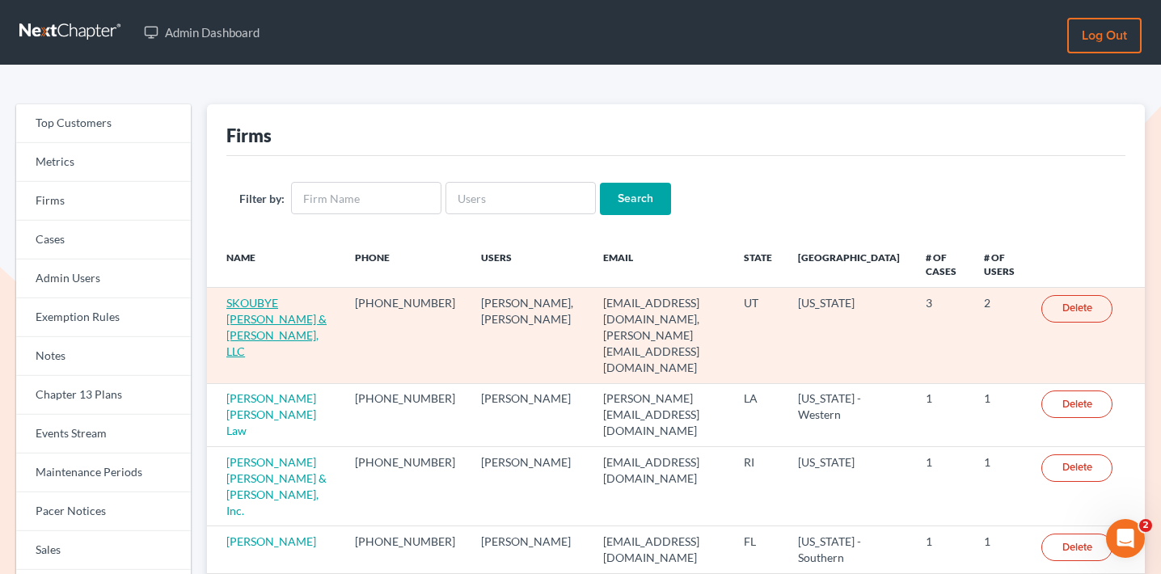
click at [311, 316] on link "SKOUBYE [PERSON_NAME] & [PERSON_NAME], LLC" at bounding box center [276, 327] width 100 height 62
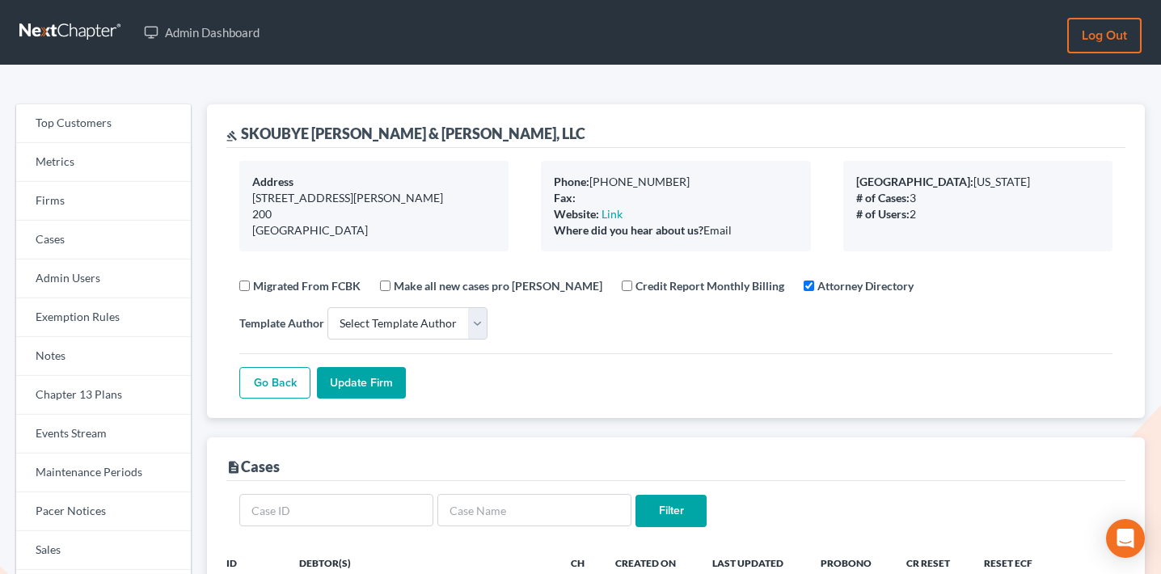
select select
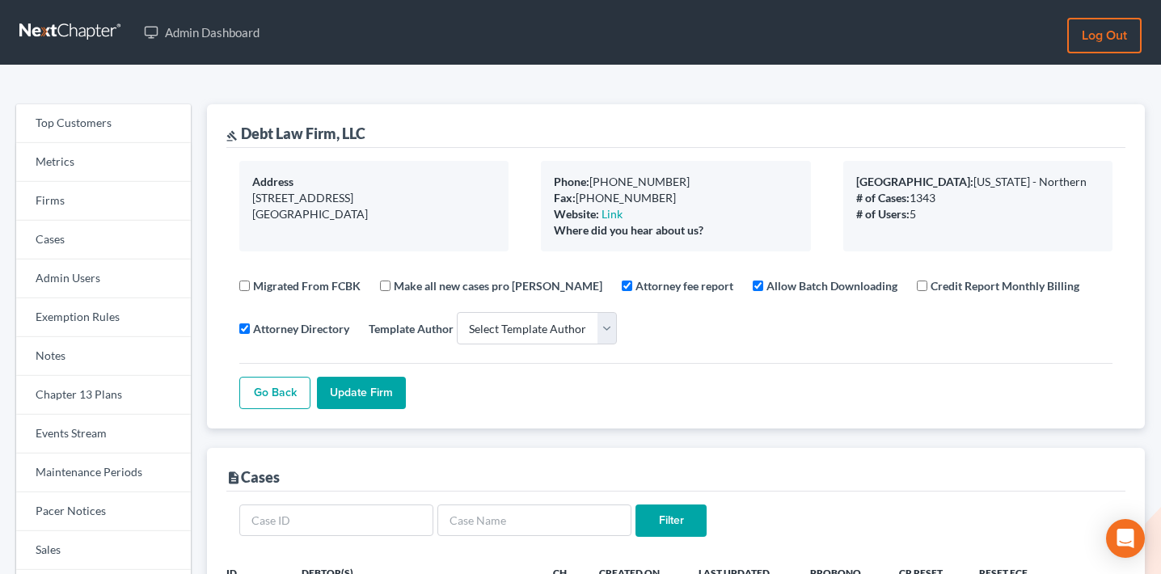
select select
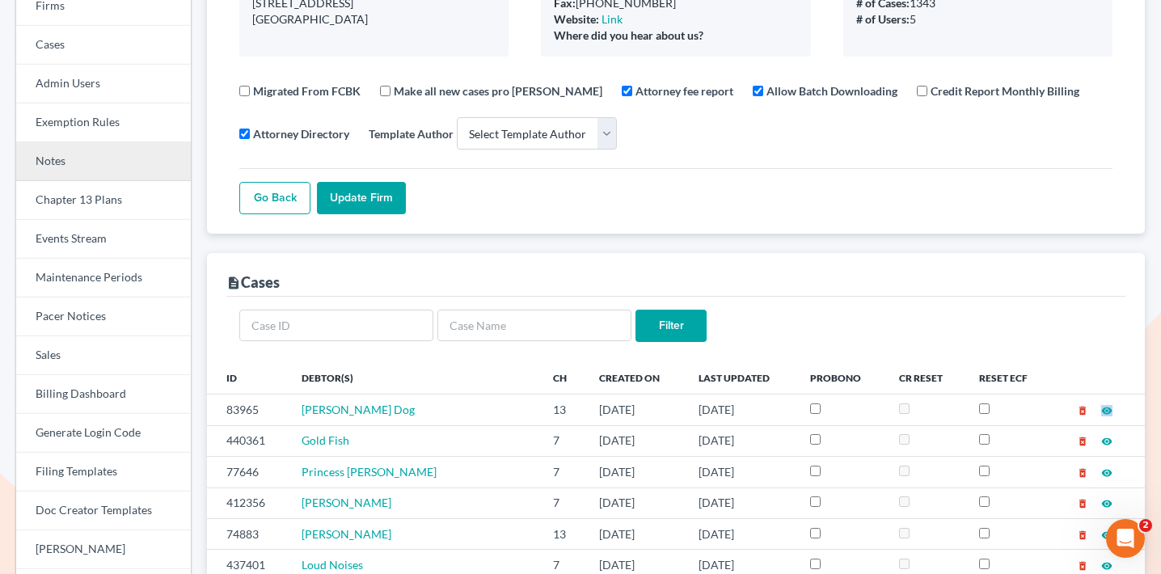
scroll to position [182, 0]
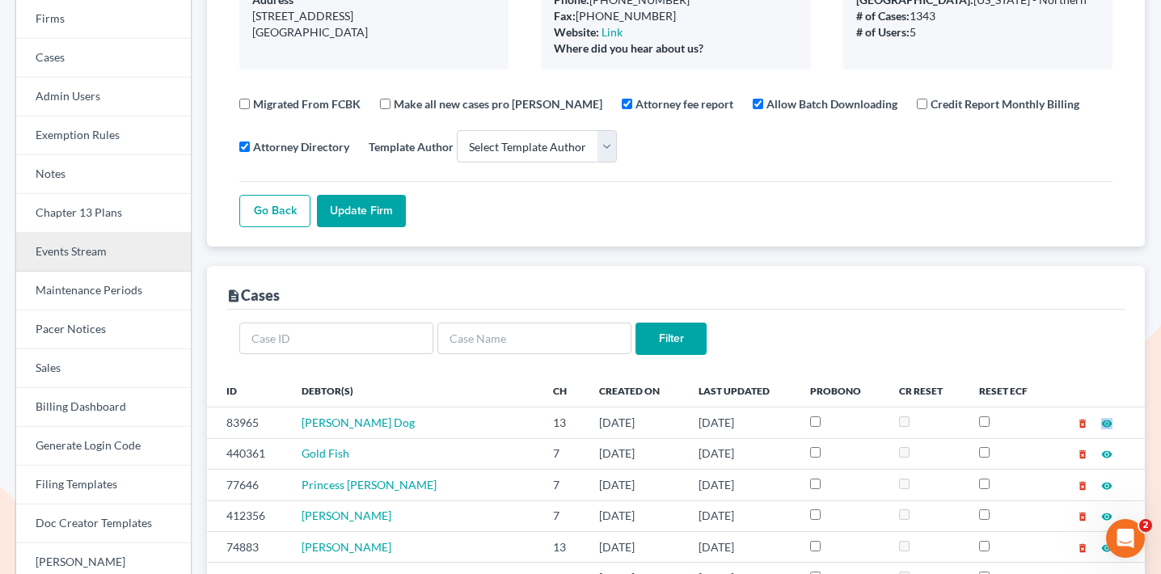
click at [109, 256] on link "Events Stream" at bounding box center [103, 252] width 175 height 39
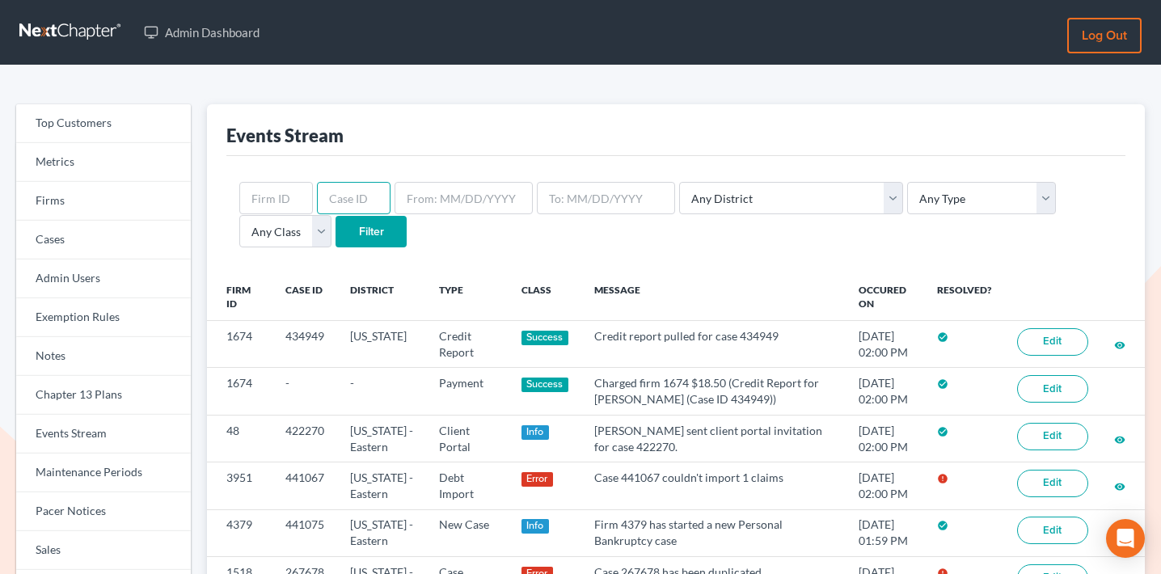
click at [352, 202] on input "text" at bounding box center [354, 198] width 74 height 32
type input "440551"
click at [336, 216] on input "Filter" at bounding box center [371, 232] width 71 height 32
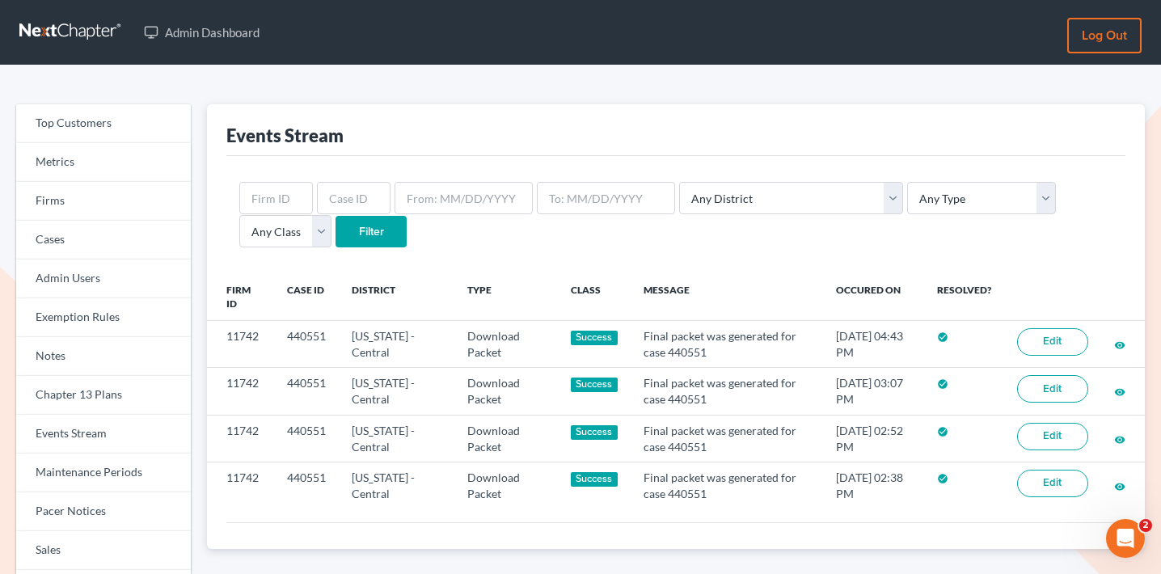
click at [442, 570] on div "Events Stream Any District Alabama - Middle Alabama - Northern Alabama - Southe…" at bounding box center [676, 556] width 954 height 905
click at [94, 204] on link "Firms" at bounding box center [103, 201] width 175 height 39
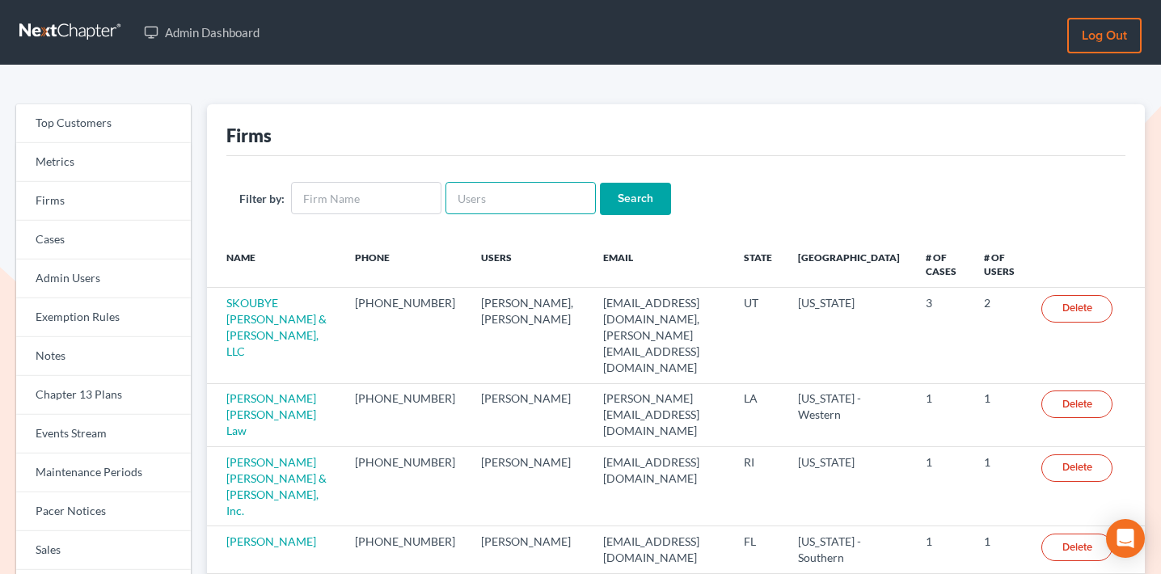
click at [501, 193] on input "text" at bounding box center [520, 198] width 150 height 32
paste input "[EMAIL_ADDRESS][DOMAIN_NAME]"
type input "[EMAIL_ADDRESS][DOMAIN_NAME]"
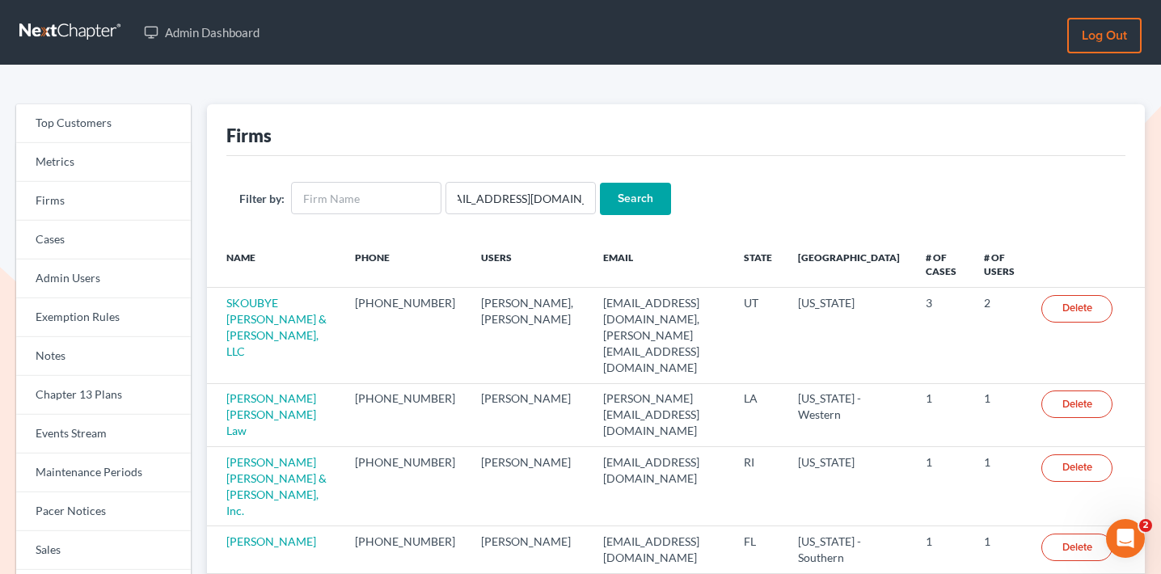
click at [652, 196] on input "Search" at bounding box center [635, 199] width 71 height 32
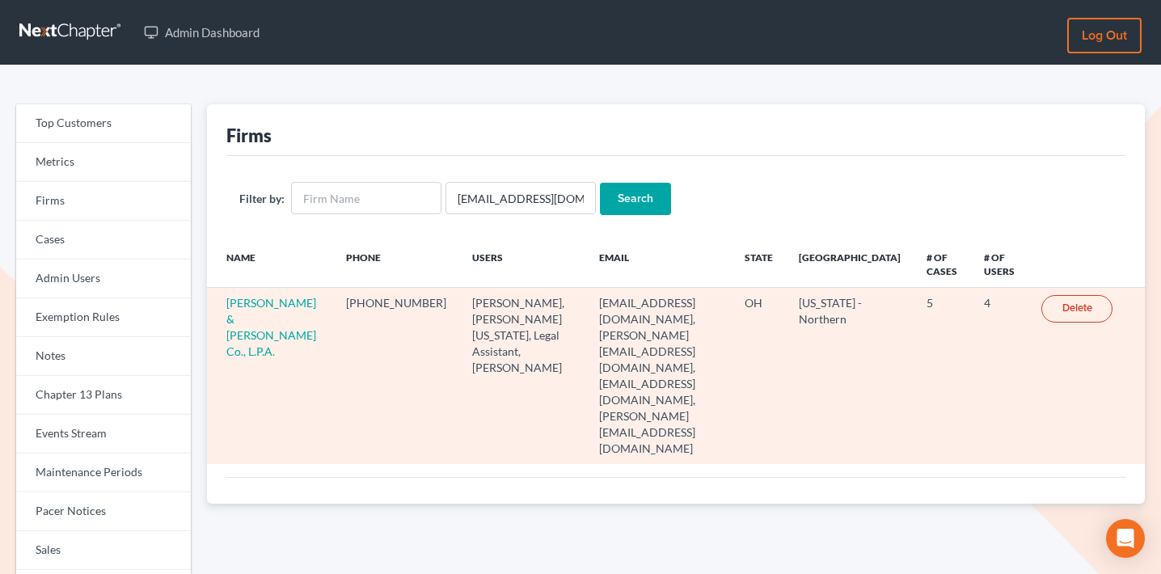
click at [239, 310] on td "[PERSON_NAME] & [PERSON_NAME] Co., L.P.A." at bounding box center [270, 376] width 126 height 176
click at [248, 323] on link "[PERSON_NAME] & [PERSON_NAME] Co., L.P.A." at bounding box center [271, 327] width 90 height 62
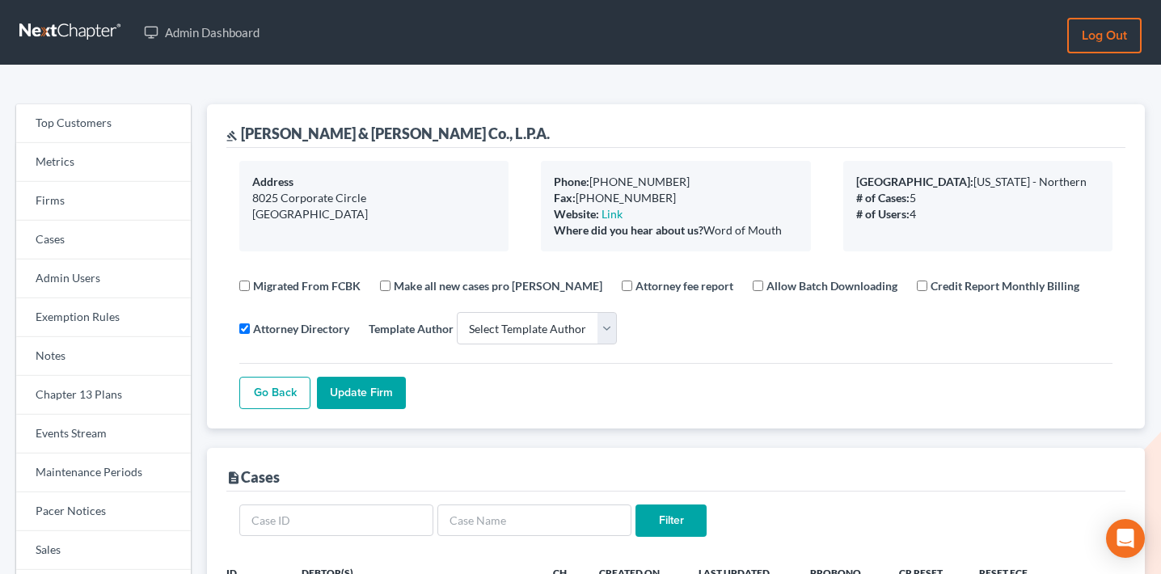
select select
click at [88, 440] on link "Events Stream" at bounding box center [103, 434] width 175 height 39
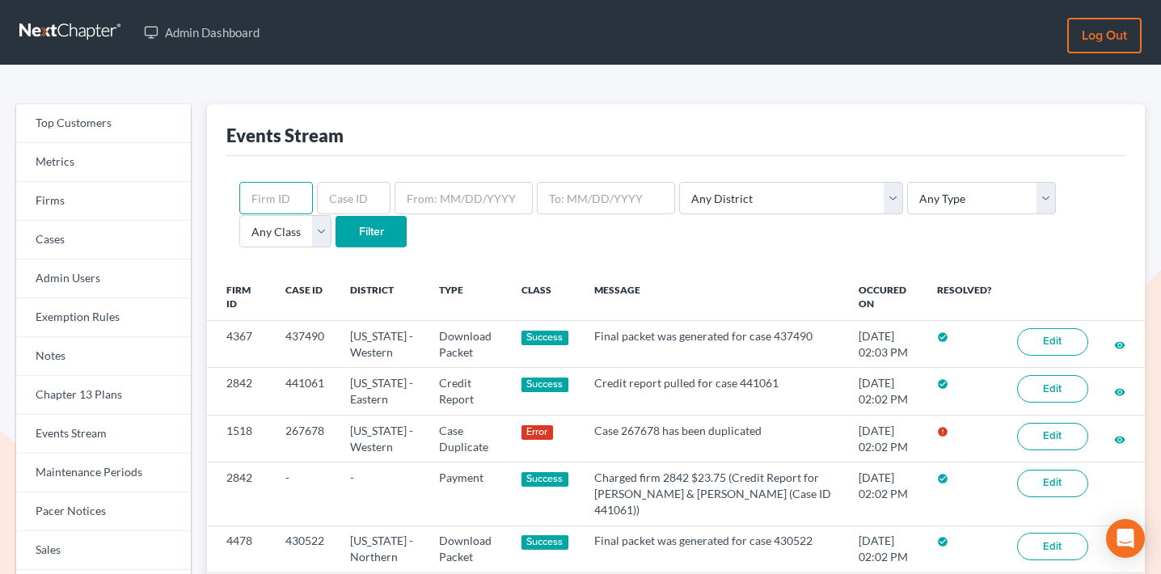
click at [284, 192] on input "text" at bounding box center [276, 198] width 74 height 32
paste input "11203"
type input "11203"
click at [336, 234] on input "Filter" at bounding box center [371, 232] width 71 height 32
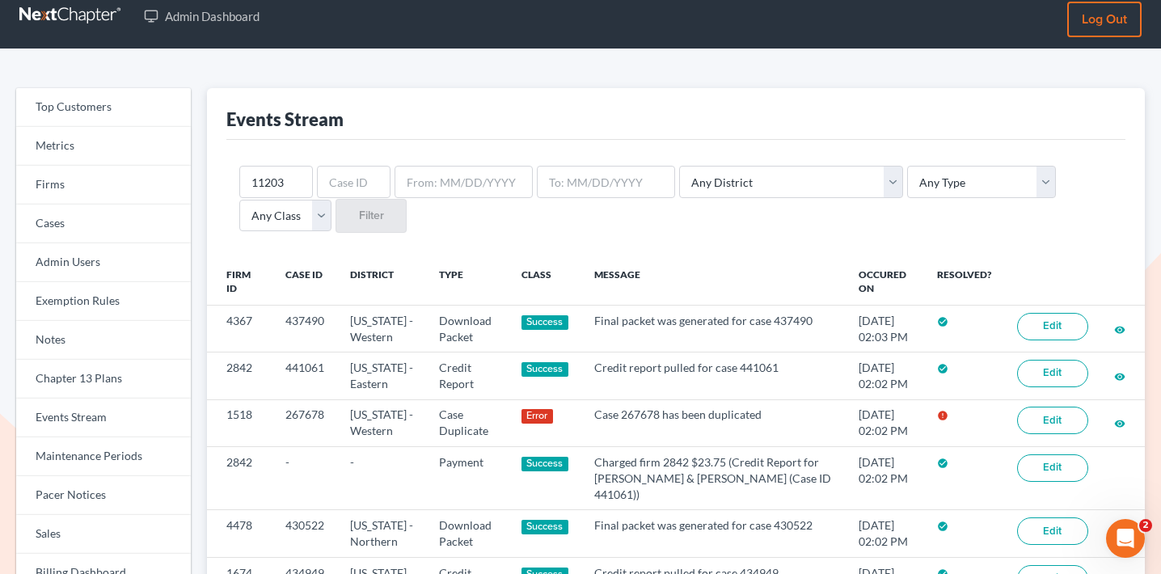
scroll to position [32, 0]
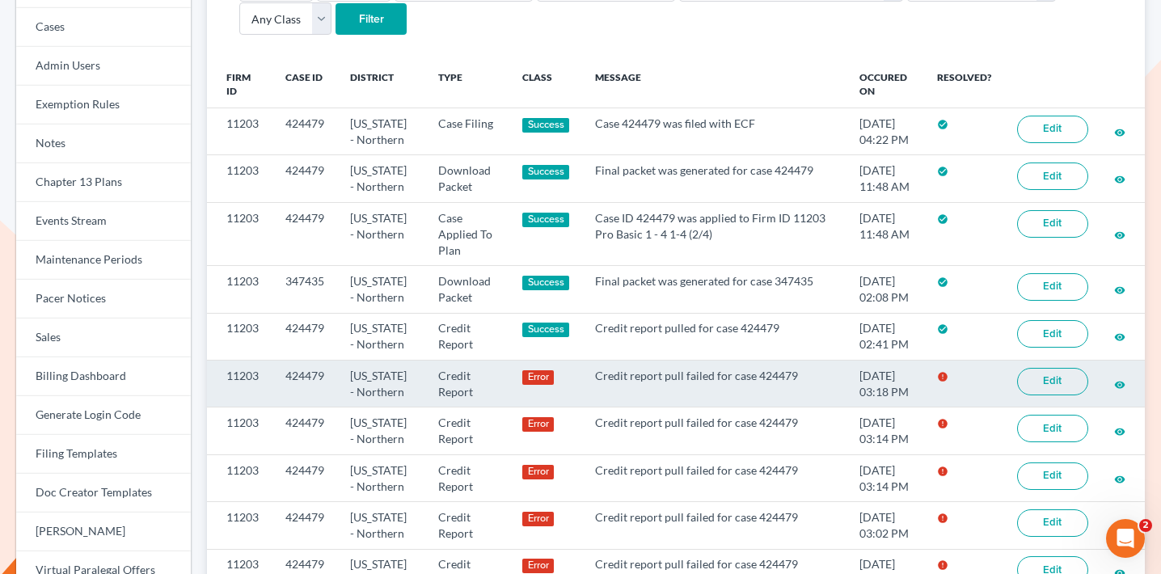
scroll to position [215, 0]
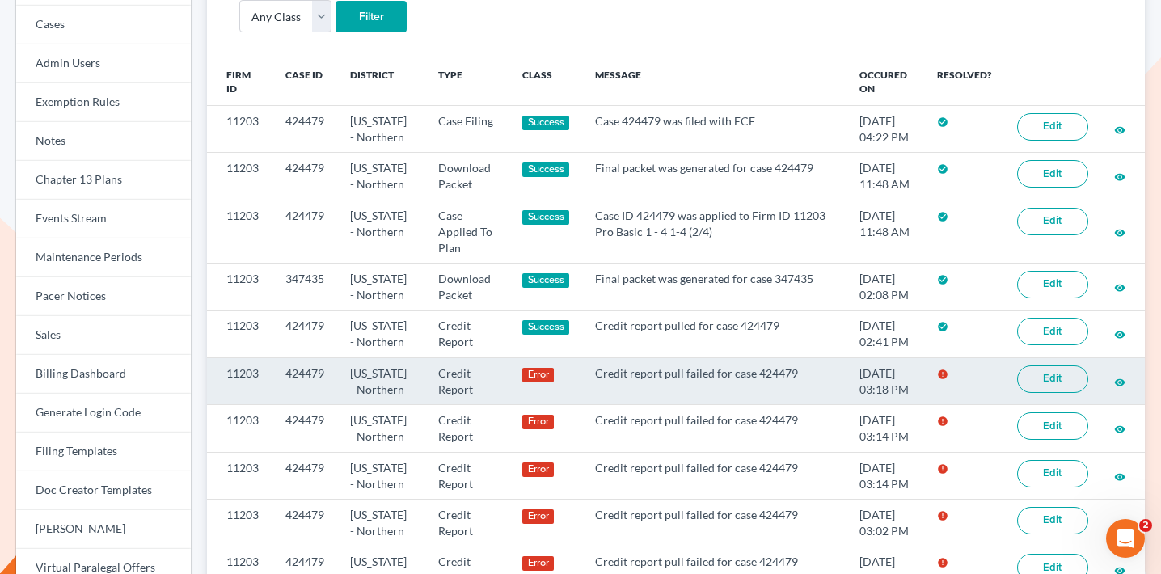
click at [1056, 376] on link "Edit" at bounding box center [1052, 378] width 71 height 27
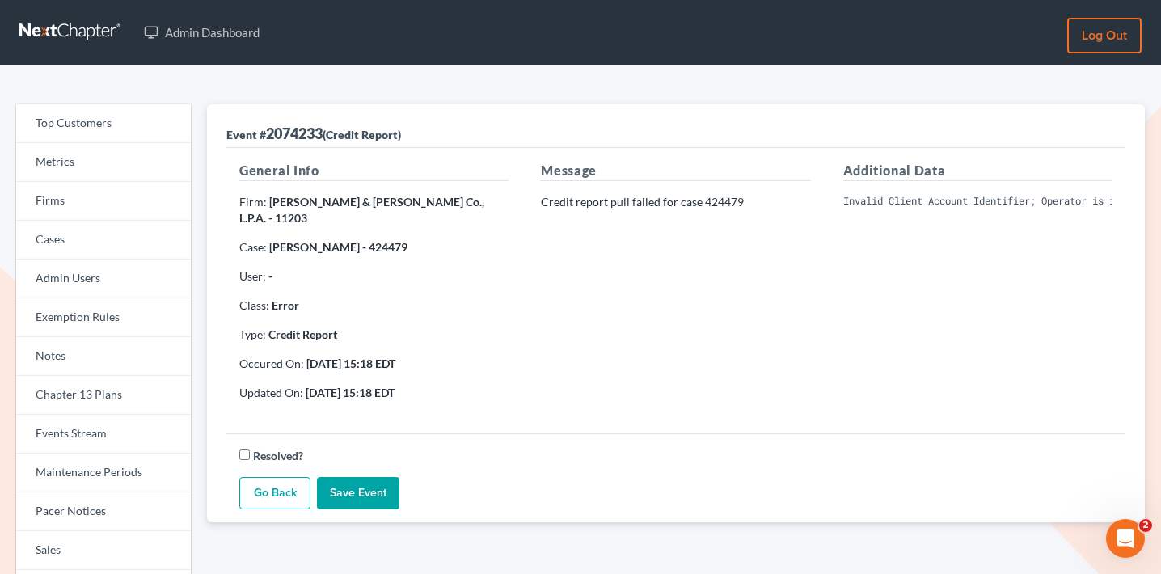
click at [941, 198] on pre "Invalid Client Account Identifier; Operator is inactive. Please visit our websi…" at bounding box center [977, 201] width 269 height 15
copy div "Invalid Client Account Identifier; Operator is inactive. Please visit our websi…"
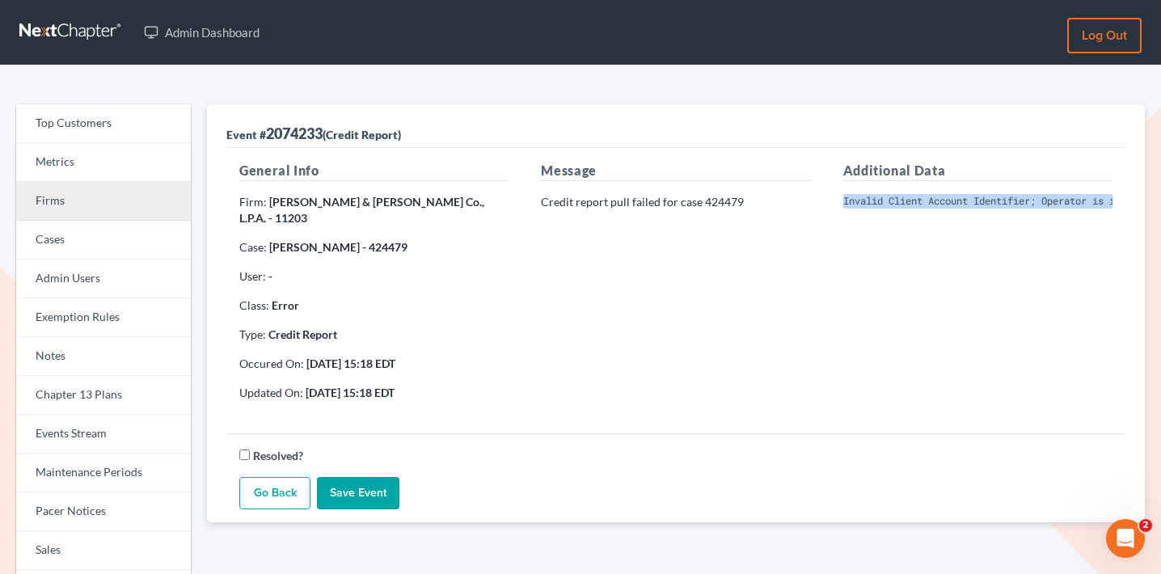
click at [140, 200] on link "Firms" at bounding box center [103, 201] width 175 height 39
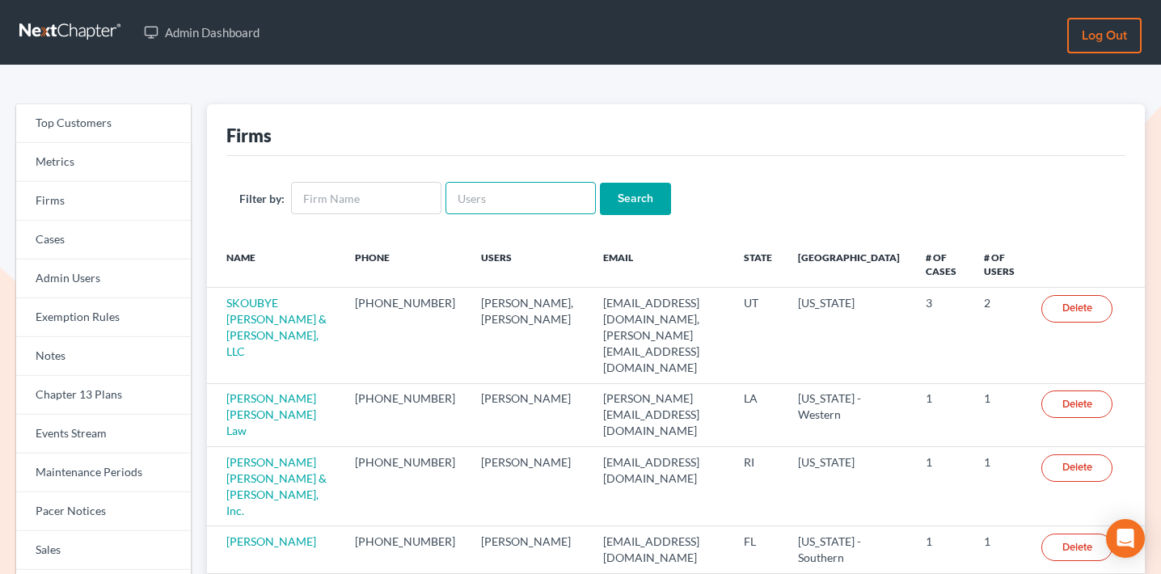
click at [521, 205] on input "text" at bounding box center [520, 198] width 150 height 32
paste input "[PERSON_NAME][EMAIL_ADDRESS][DOMAIN_NAME]"
type input "rebecca@farmerwright.com"
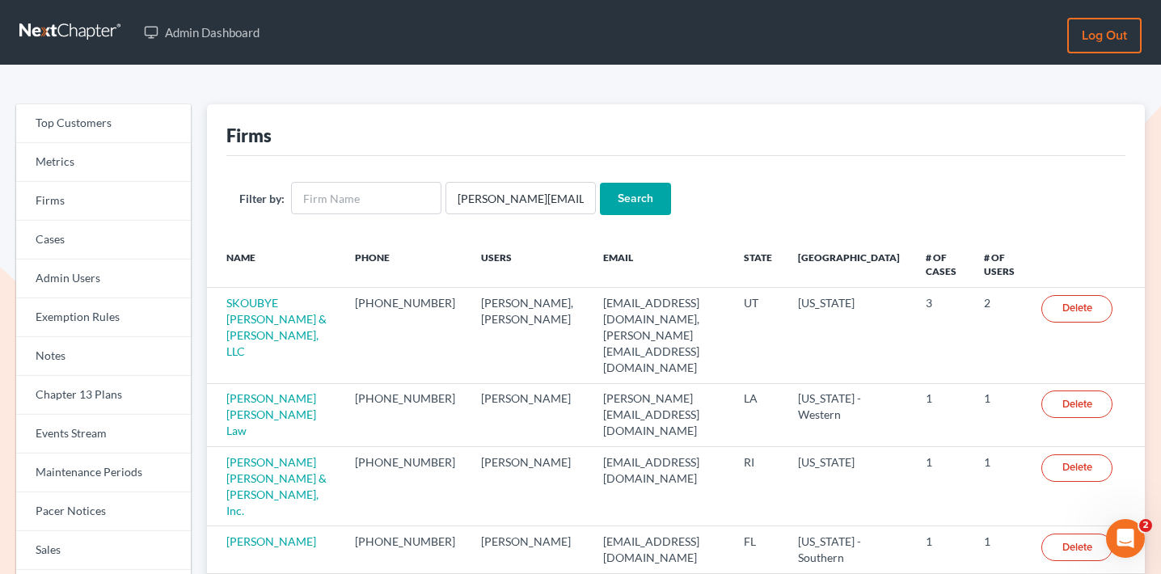
click at [635, 184] on input "Search" at bounding box center [635, 199] width 71 height 32
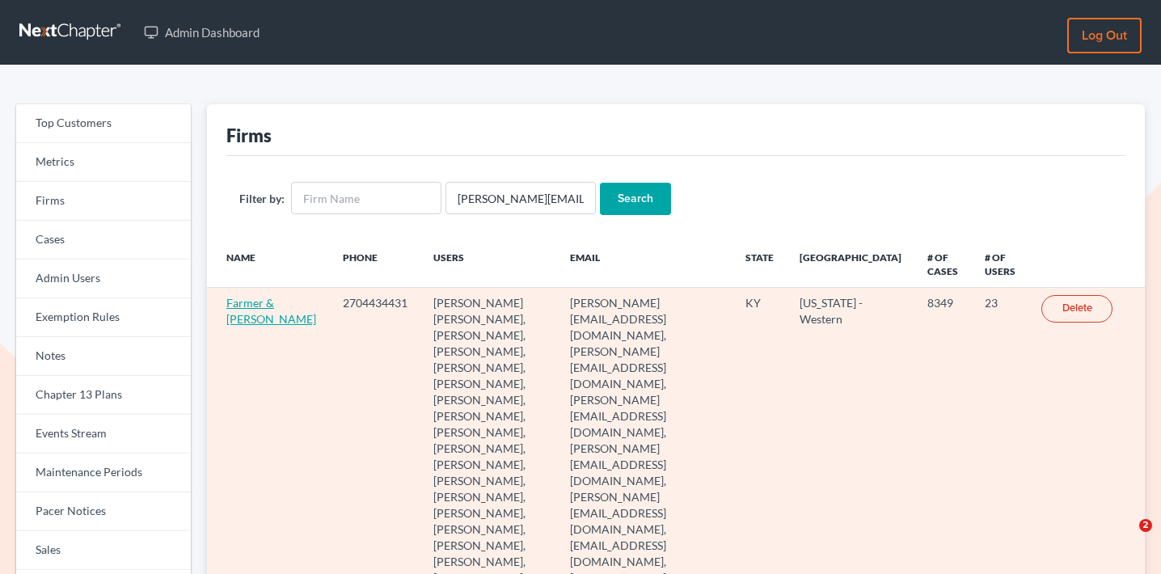
click at [240, 310] on link "Farmer & Wright" at bounding box center [271, 311] width 90 height 30
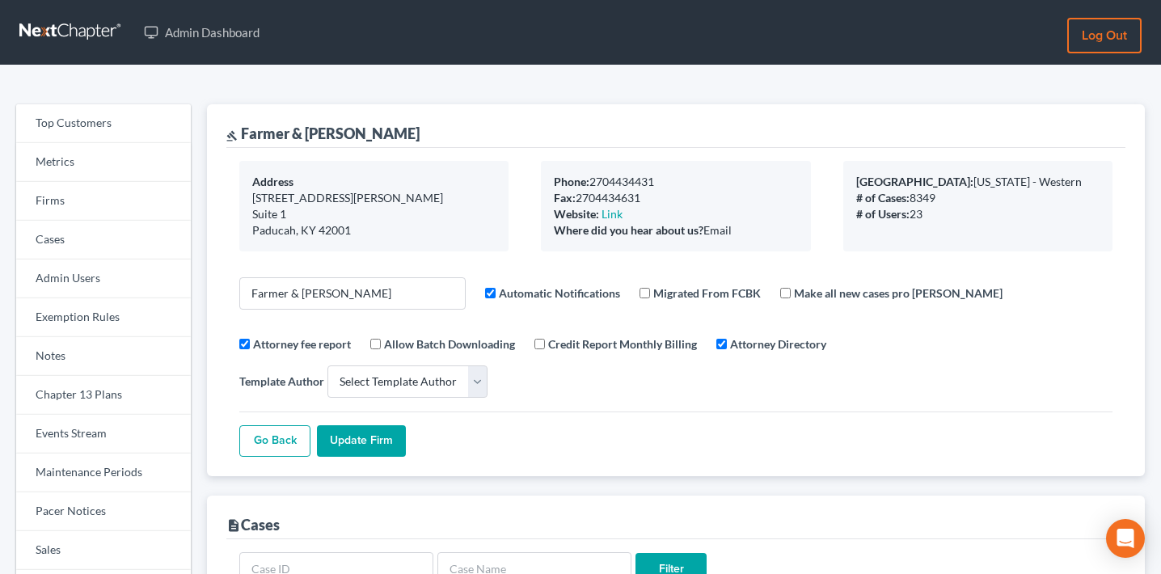
select select
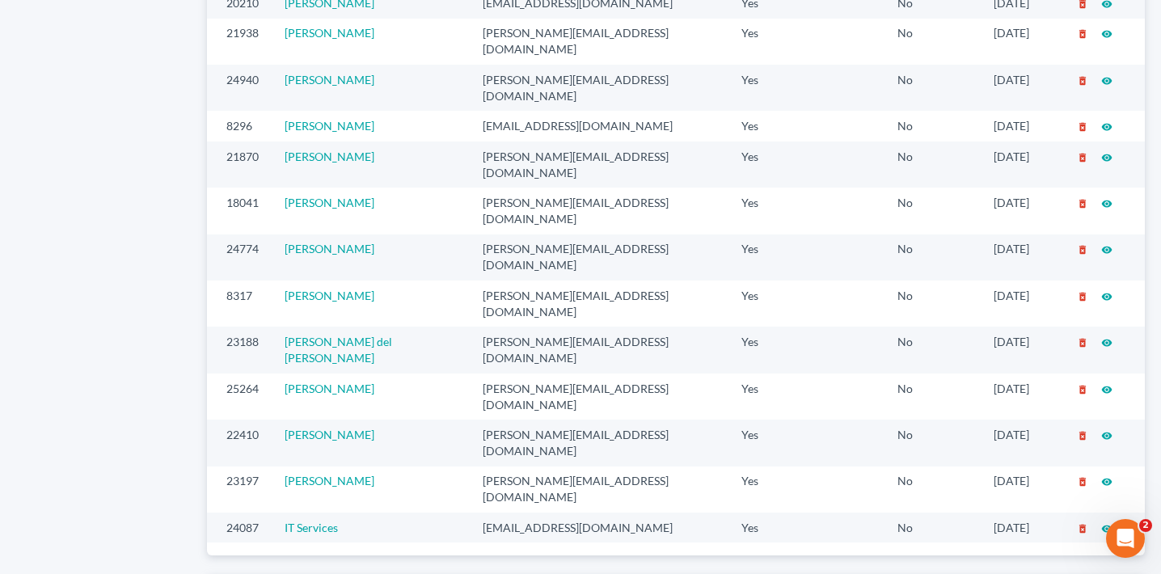
scroll to position [1060, 0]
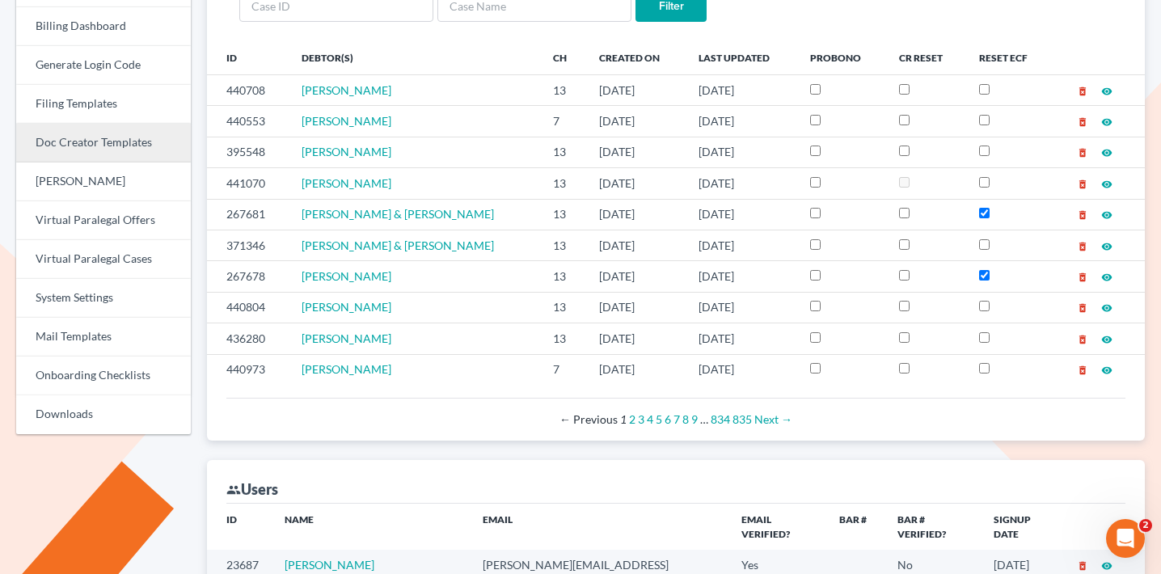
scroll to position [559, 0]
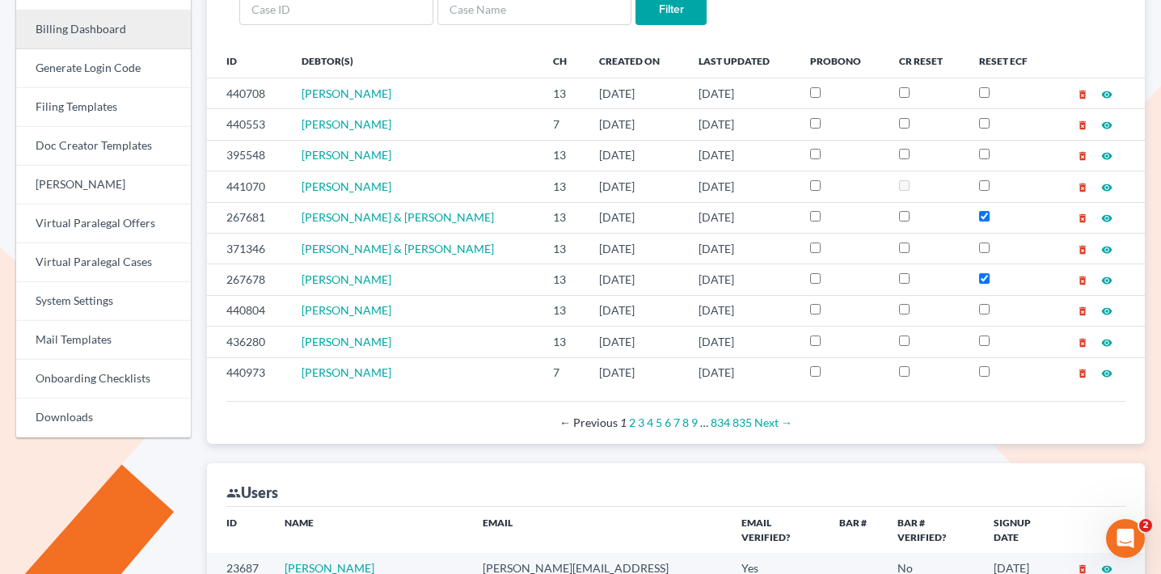
click at [133, 29] on link "Billing Dashboard" at bounding box center [103, 30] width 175 height 39
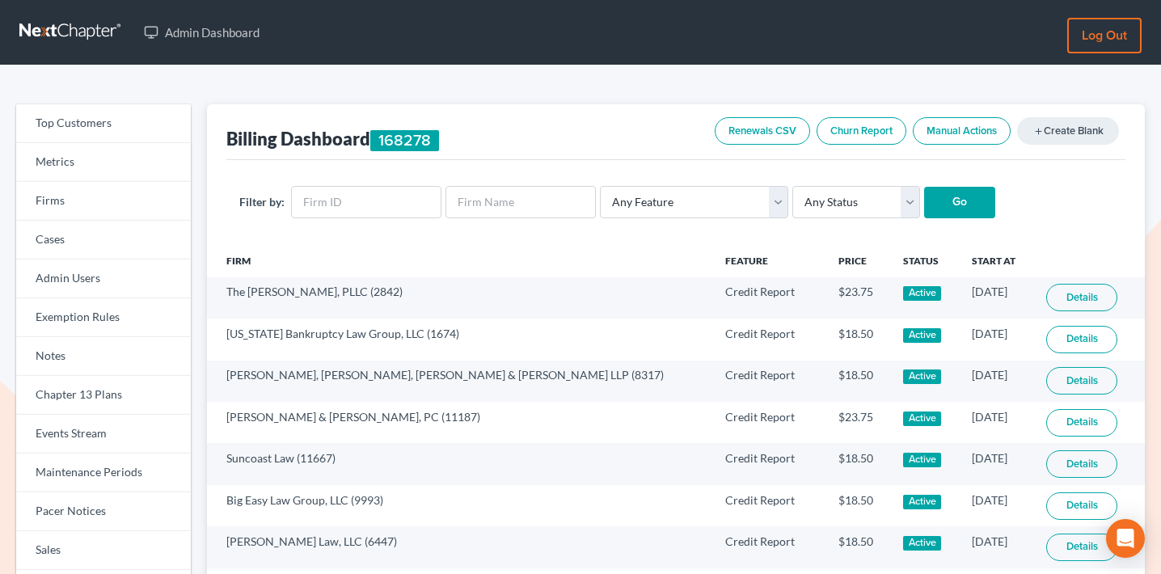
click at [385, 185] on div "Filter by: Any Feature Start Plus Plan Pro Plus Plan Whoa Plan Credit Report Cr…" at bounding box center [675, 202] width 899 height 85
click at [386, 193] on input "text" at bounding box center [366, 202] width 150 height 32
paste input "1518"
type input "1518"
click at [703, 203] on select "Any Feature Start Plus Plan Pro Plus Plan Whoa Plan Credit Report Credit Report…" at bounding box center [694, 202] width 188 height 32
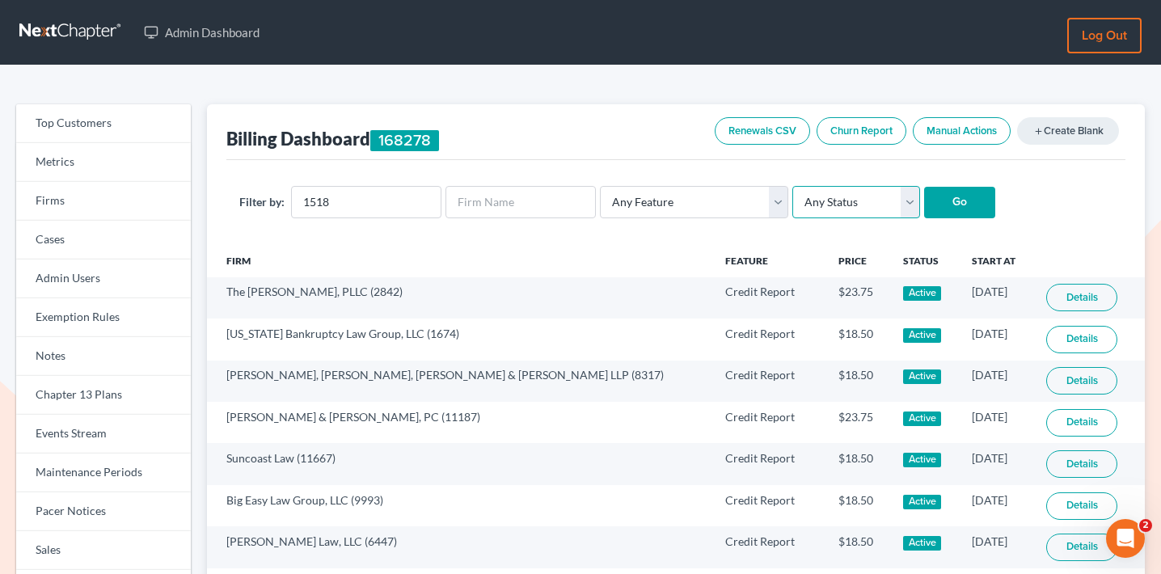
click at [842, 203] on select "Any Status Active Inactive Pending Expired Error Pending Charges" at bounding box center [856, 202] width 128 height 32
select select "active"
click at [792, 186] on select "Any Status Active Inactive Pending Expired Error Pending Charges" at bounding box center [856, 202] width 128 height 32
click at [953, 188] on input "Go" at bounding box center [959, 203] width 71 height 32
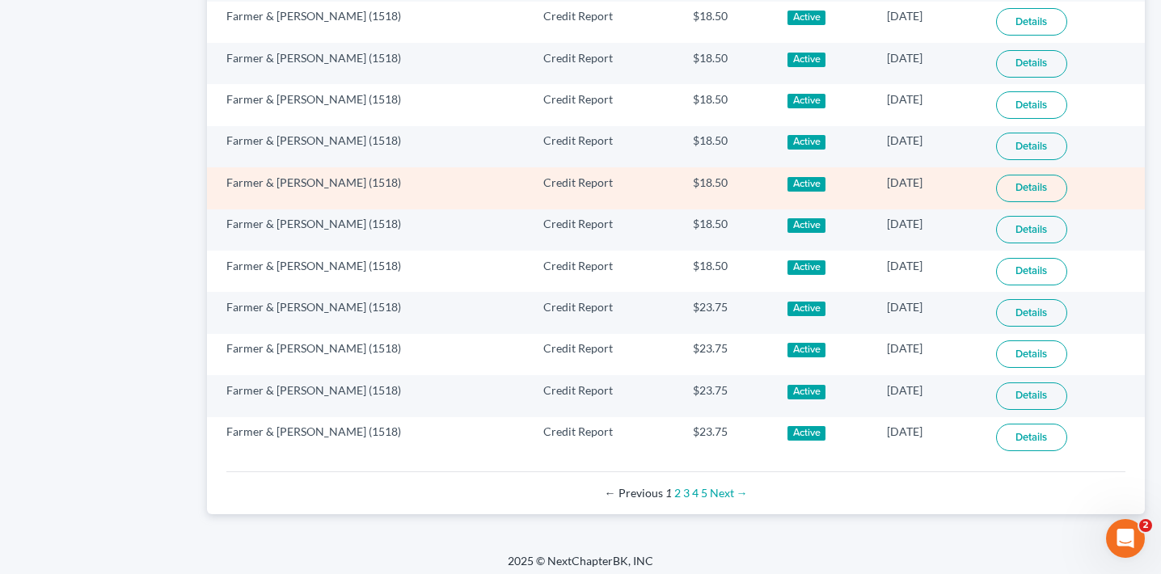
scroll to position [1074, 0]
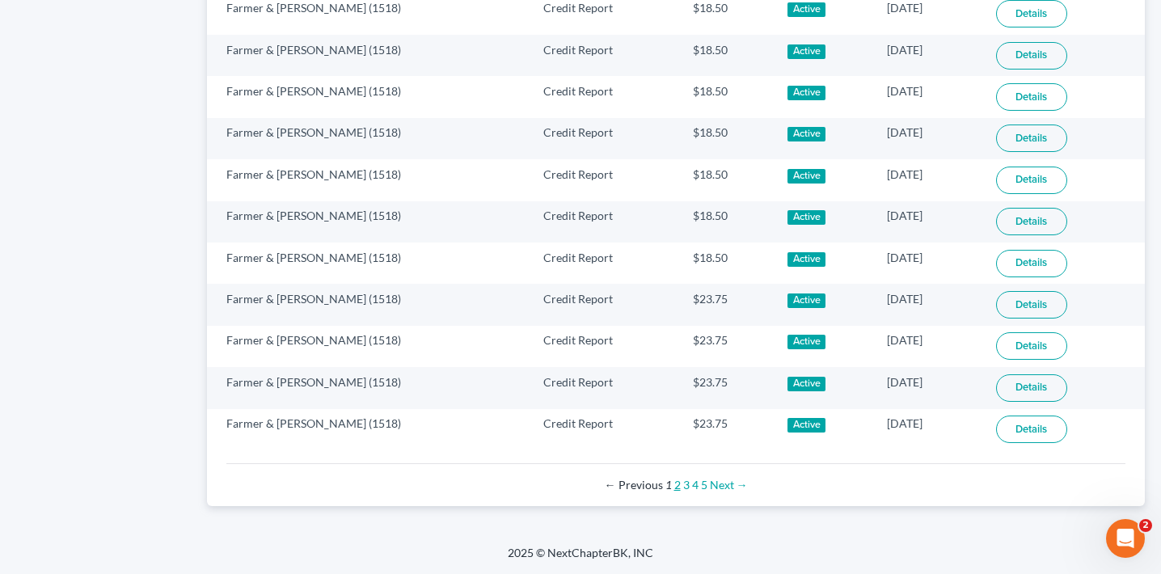
click at [677, 484] on link "2" at bounding box center [677, 485] width 6 height 14
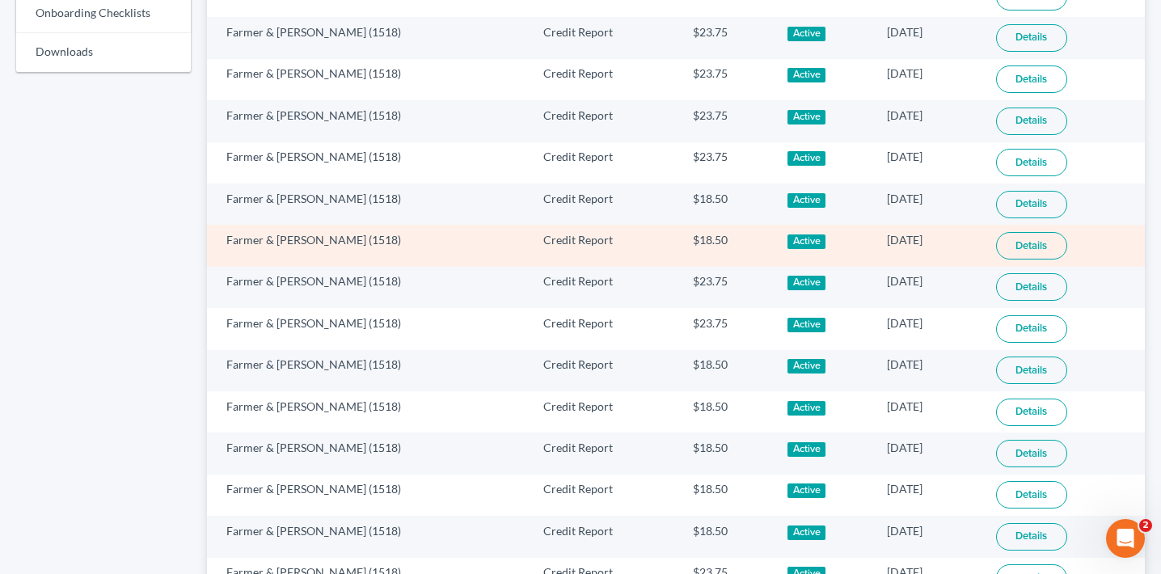
scroll to position [1032, 0]
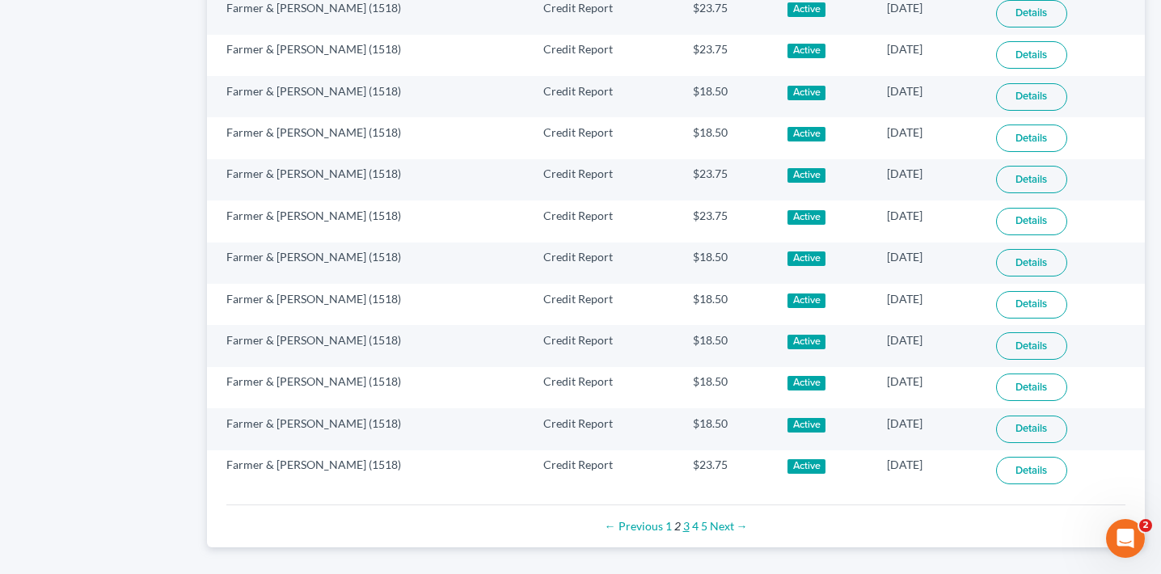
click at [686, 526] on link "3" at bounding box center [686, 526] width 6 height 14
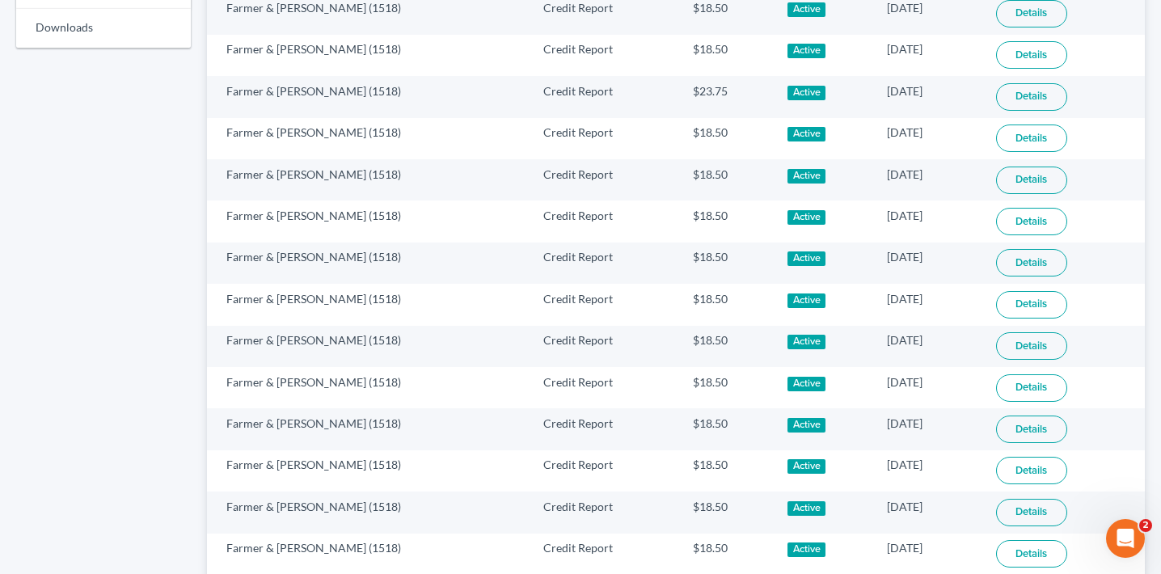
scroll to position [1074, 0]
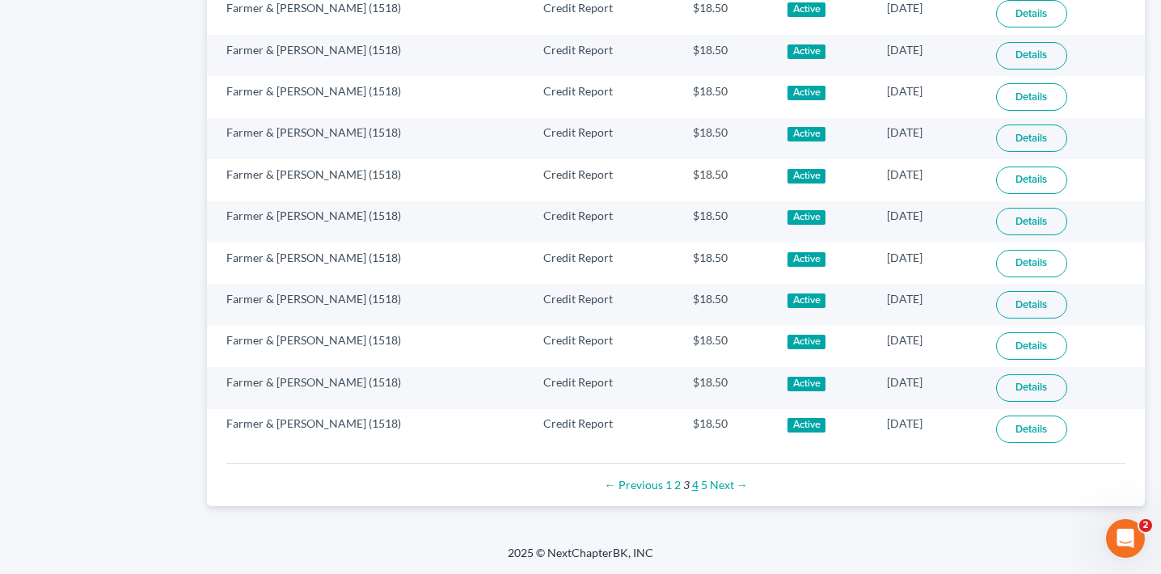
click at [694, 487] on link "4" at bounding box center [695, 485] width 6 height 14
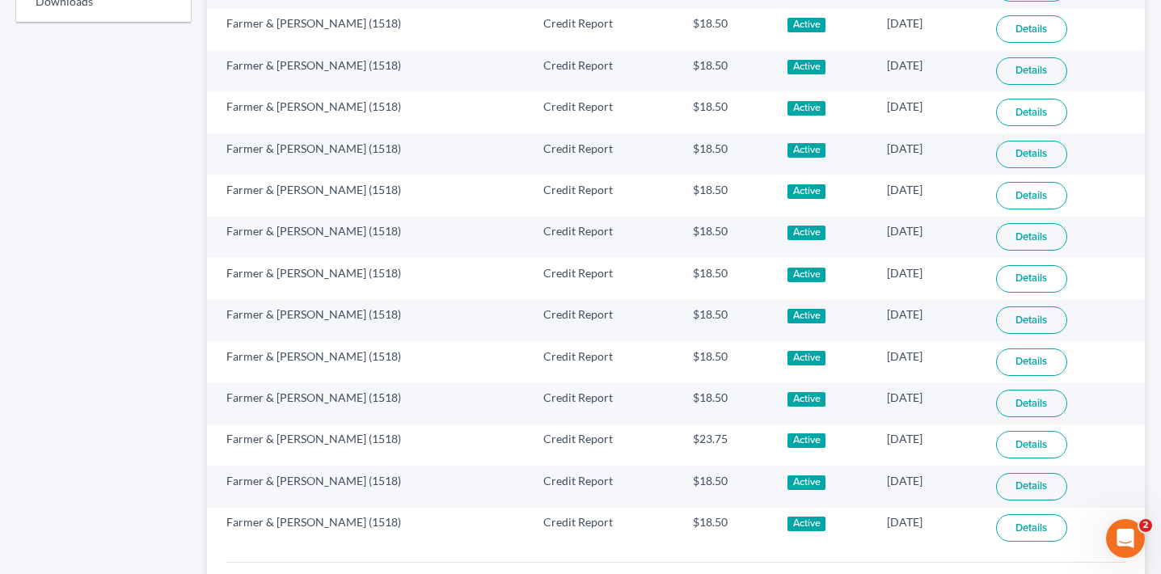
scroll to position [1074, 0]
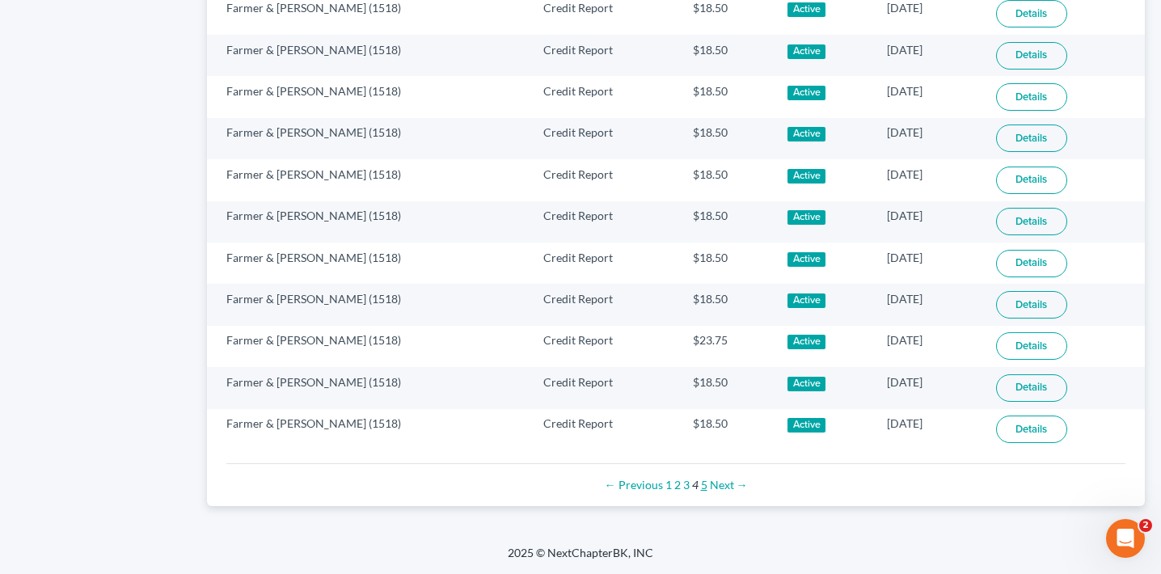
click at [703, 484] on link "5" at bounding box center [704, 485] width 6 height 14
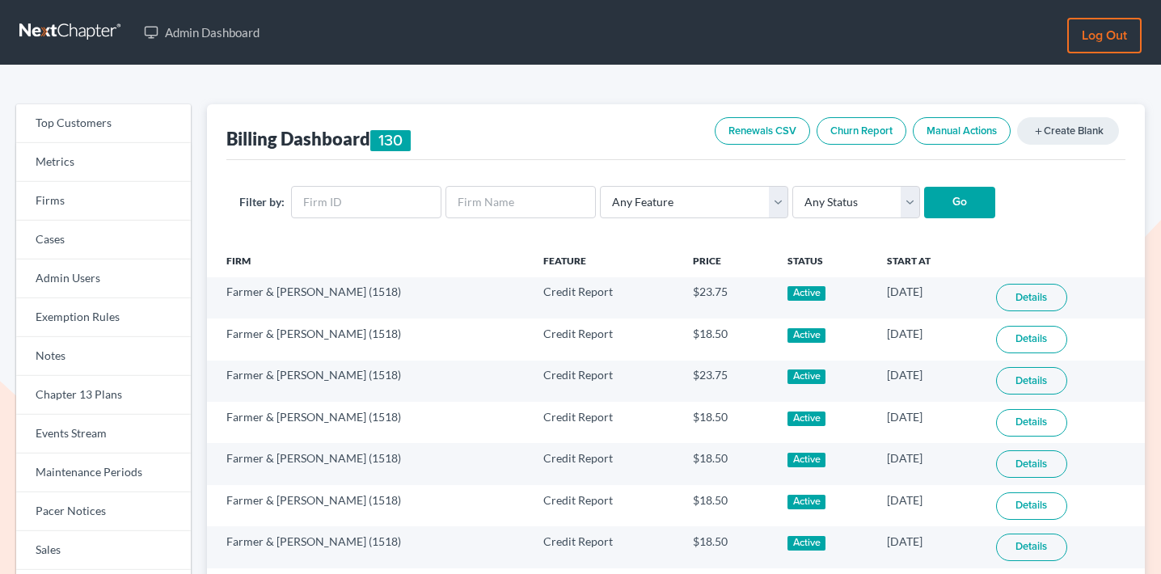
scroll to position [1074, 0]
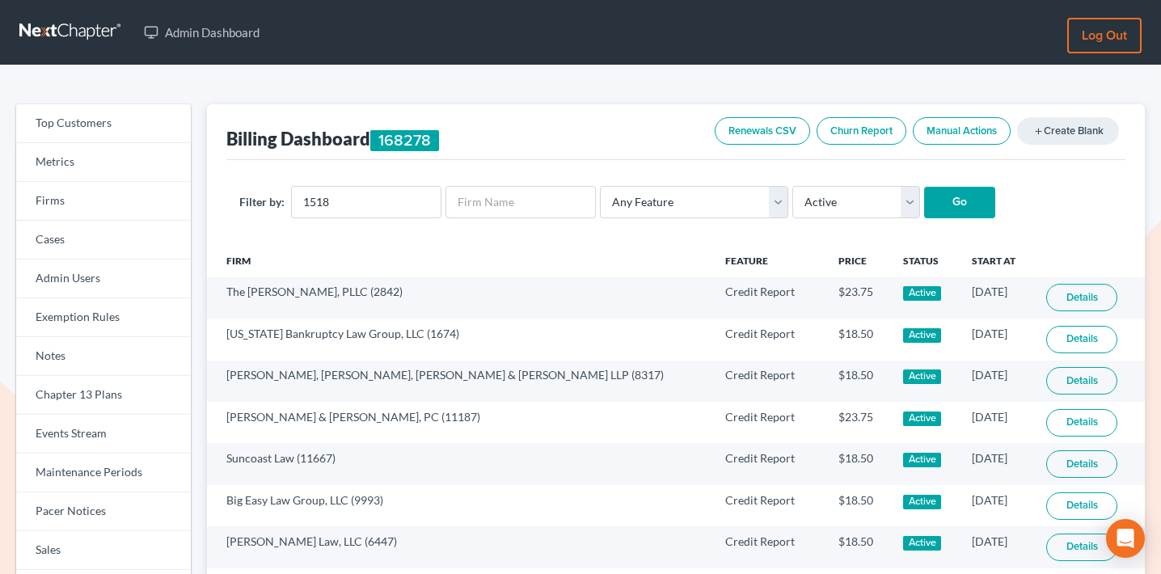
select select "active"
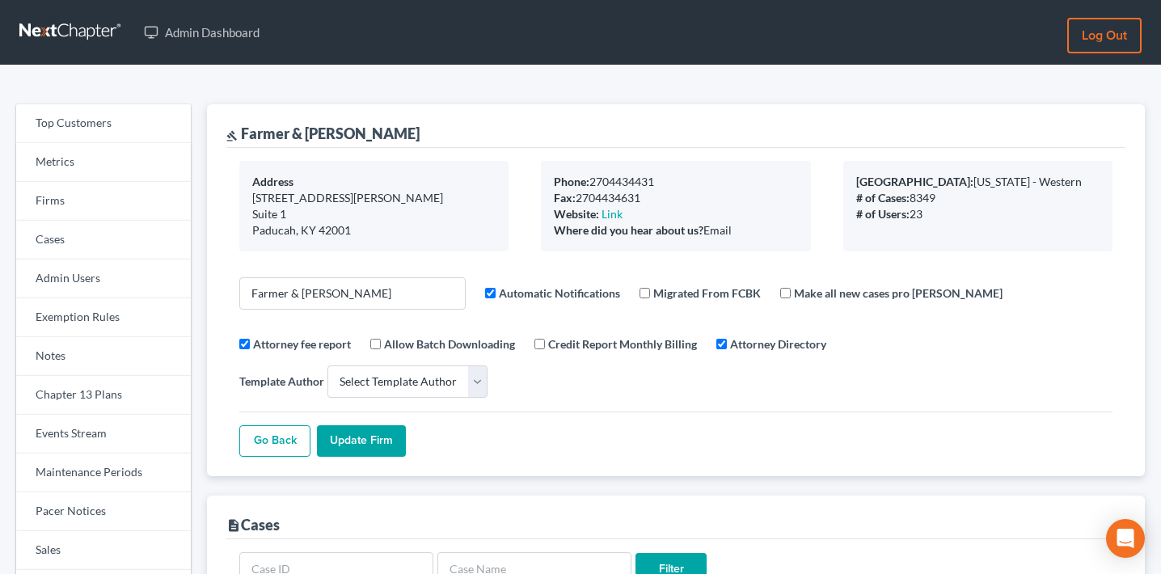
select select
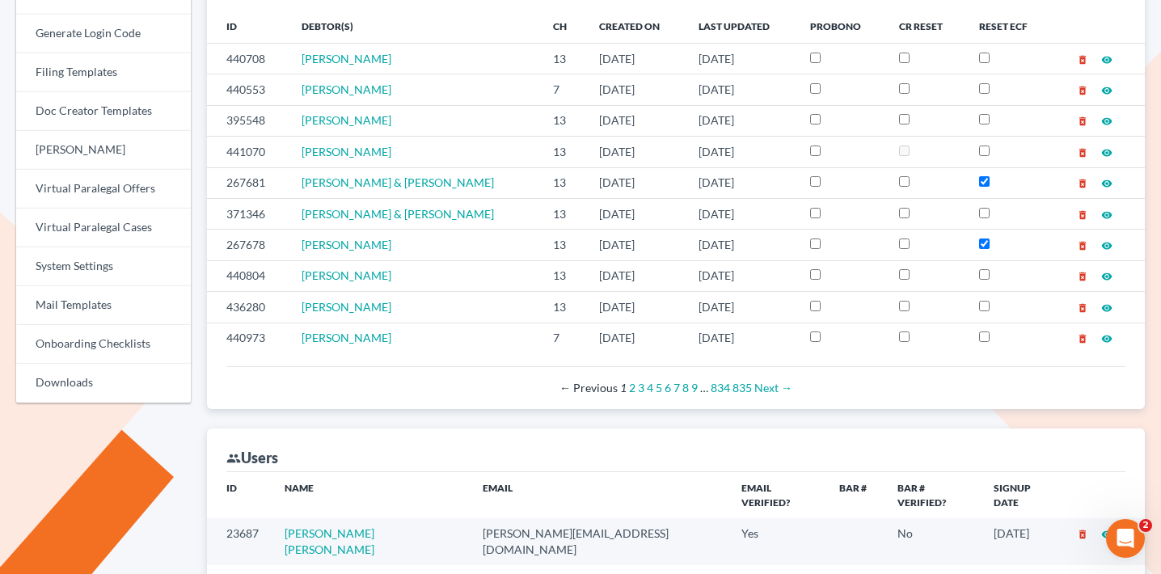
scroll to position [230, 0]
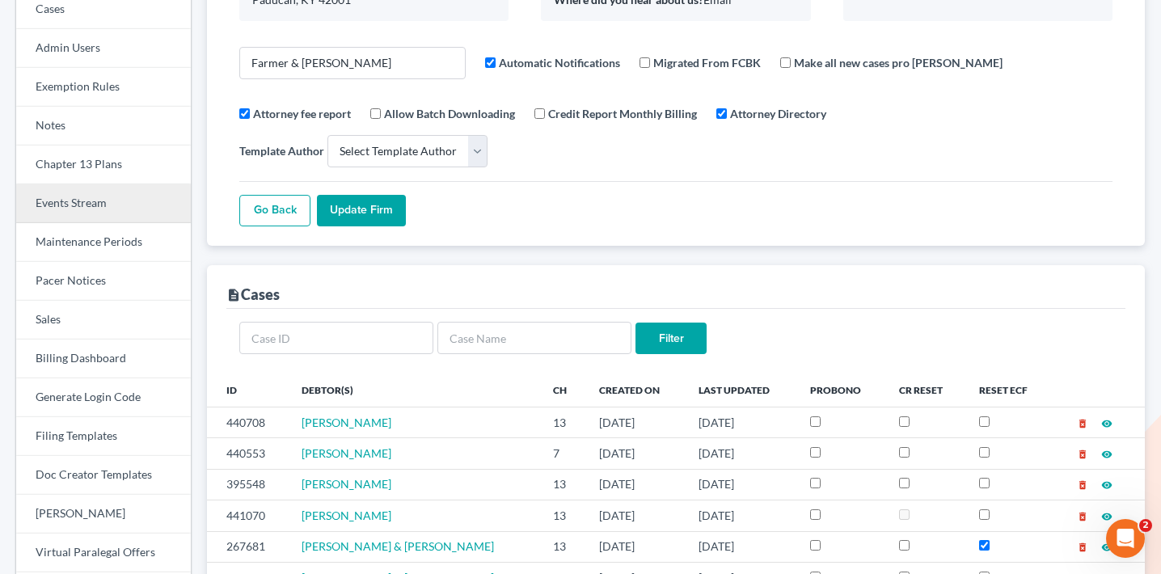
click at [54, 202] on link "Events Stream" at bounding box center [103, 203] width 175 height 39
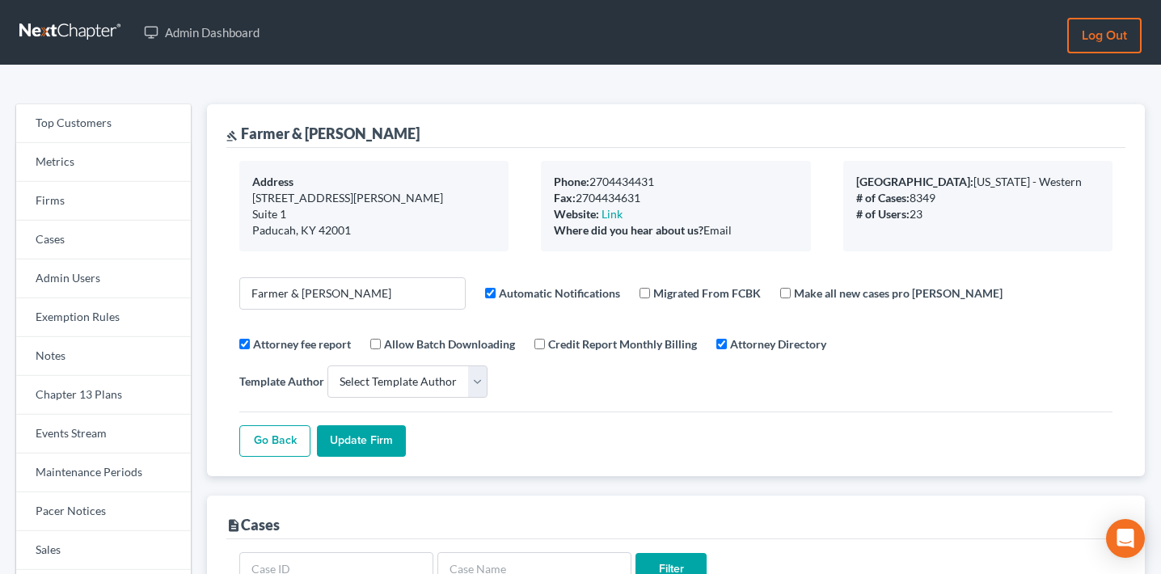
select select
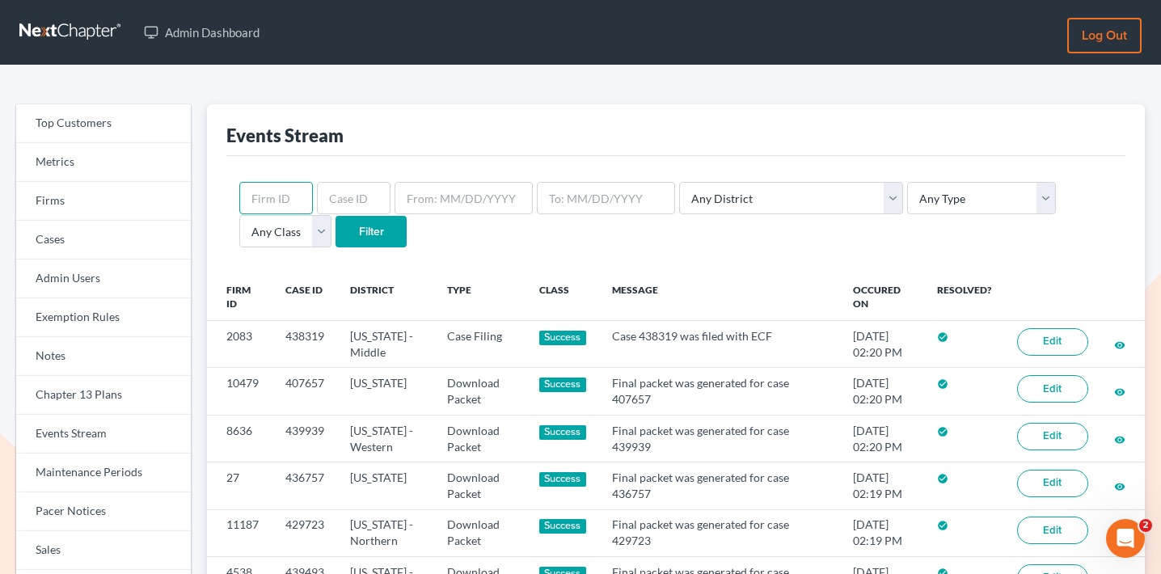
click at [272, 196] on input "text" at bounding box center [276, 198] width 74 height 32
type input "1518"
click at [336, 216] on input "Filter" at bounding box center [371, 232] width 71 height 32
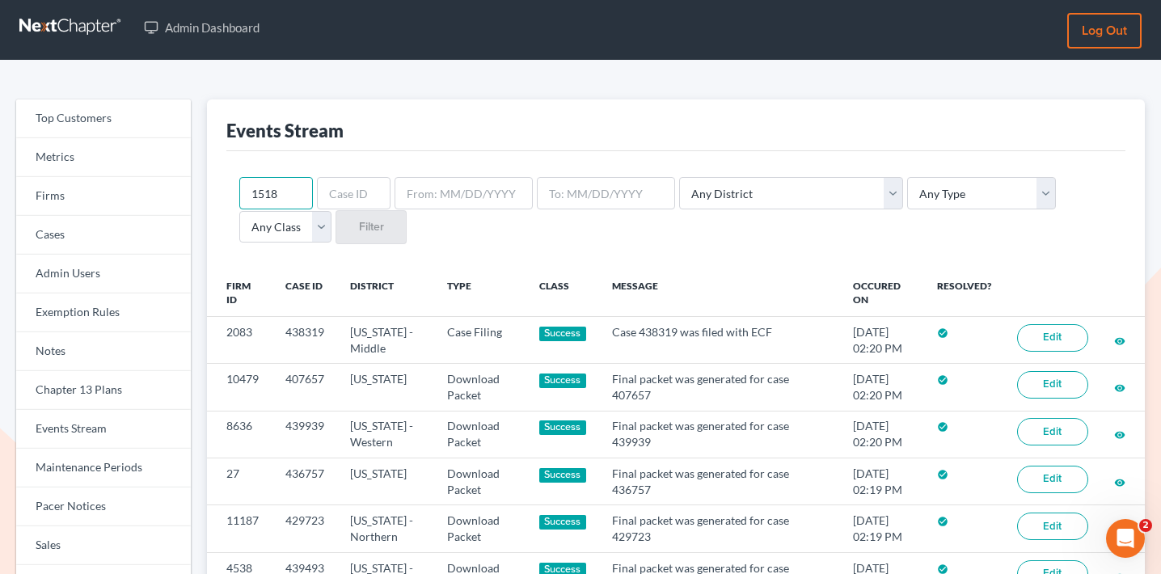
scroll to position [7, 0]
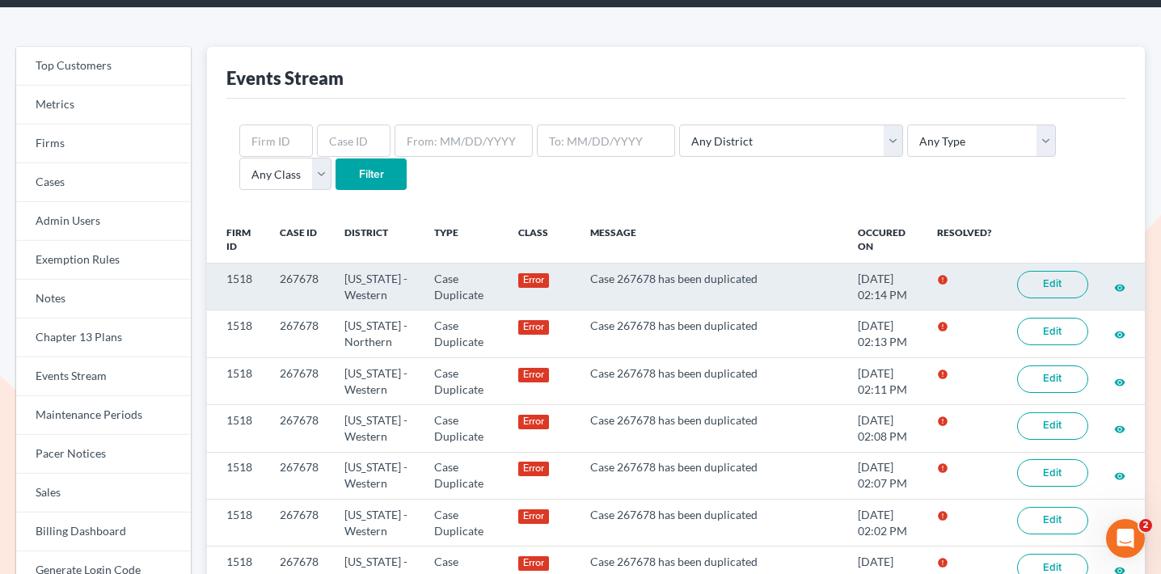
click at [1044, 281] on link "Edit" at bounding box center [1052, 284] width 71 height 27
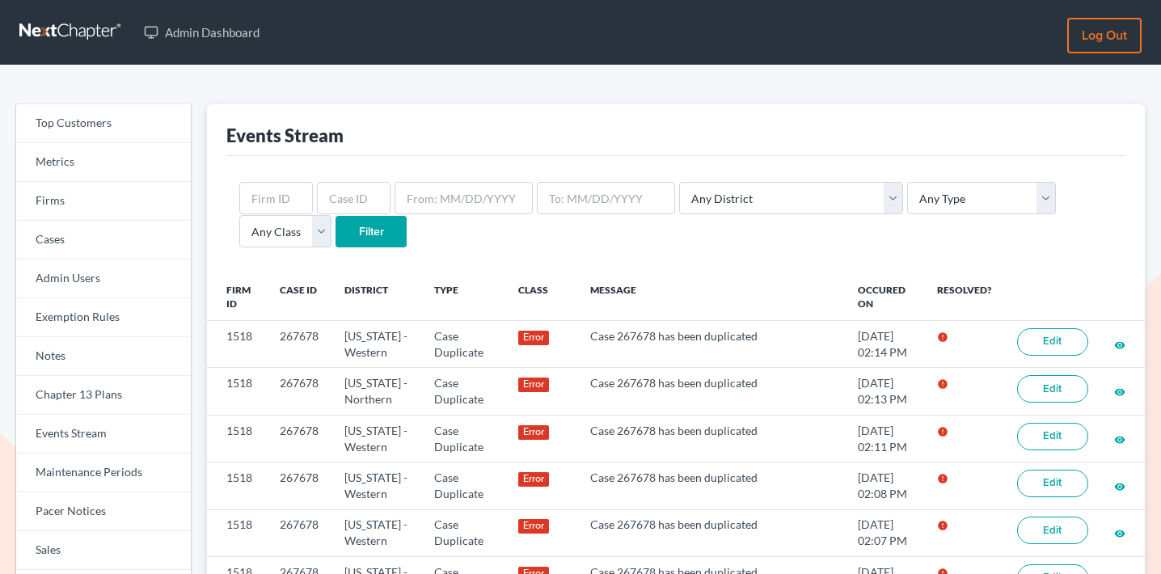
scroll to position [57, 0]
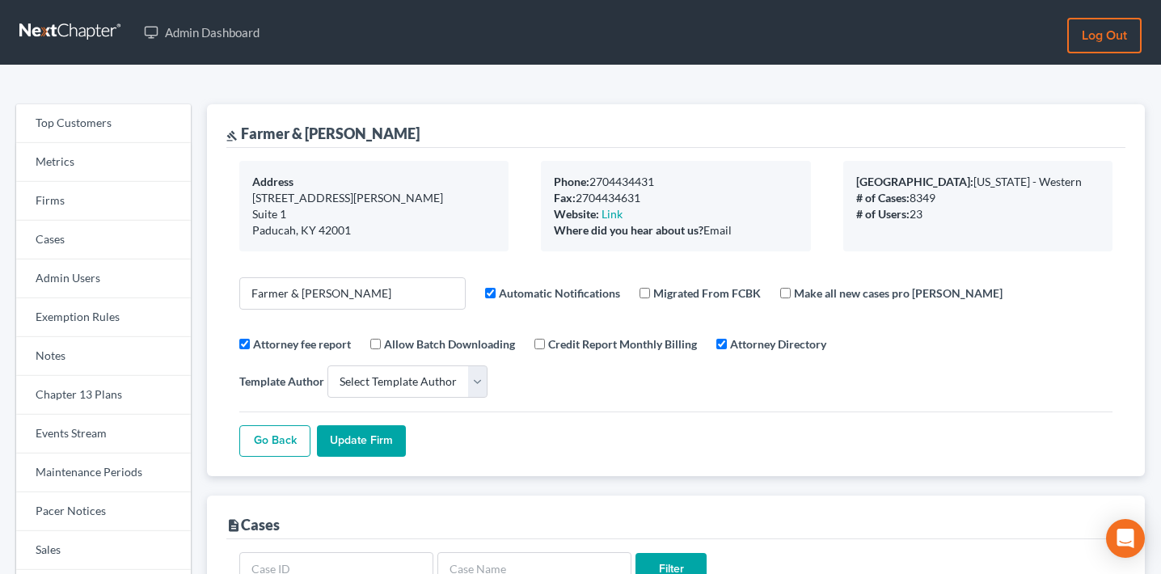
select select
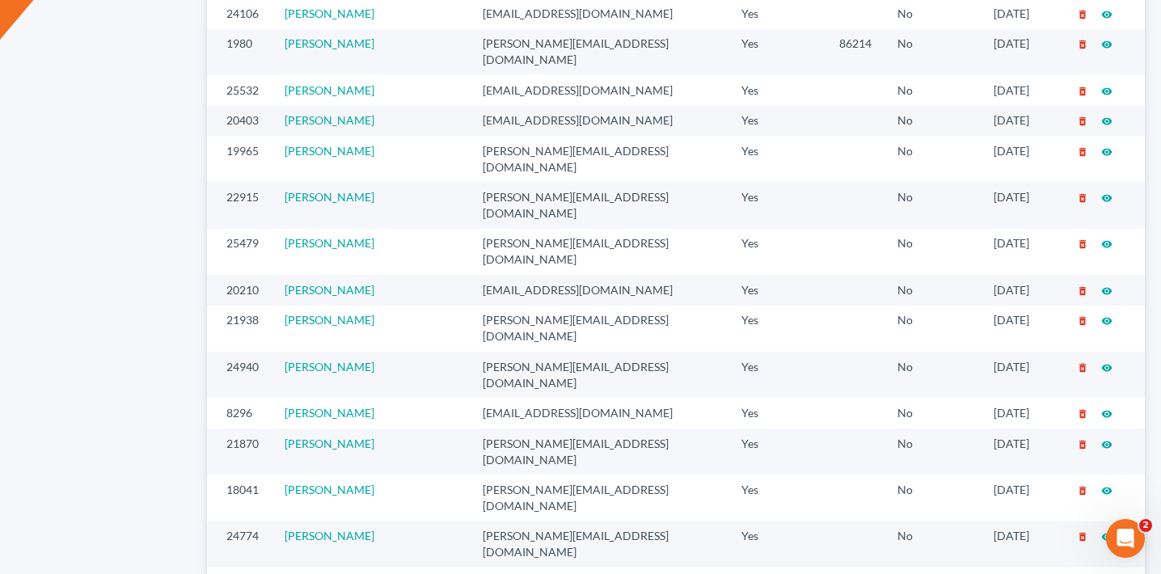
scroll to position [1256, 0]
